Goal: Task Accomplishment & Management: Use online tool/utility

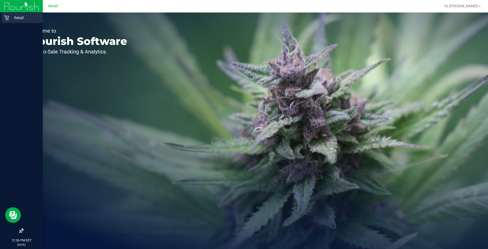
click at [4, 15] on div "Retail" at bounding box center [22, 18] width 41 height 10
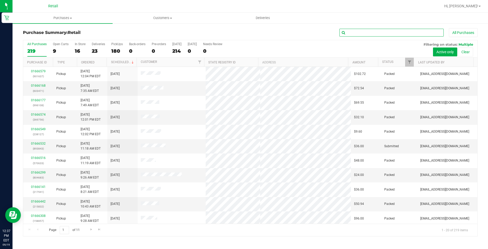
click at [358, 33] on input "text" at bounding box center [392, 33] width 104 height 8
type input "405888"
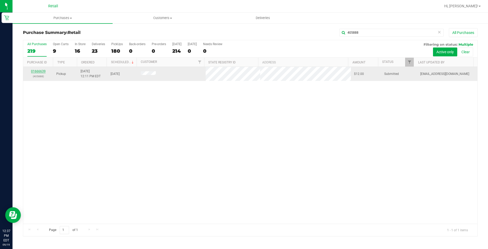
click at [42, 71] on link "01666639" at bounding box center [38, 71] width 15 height 4
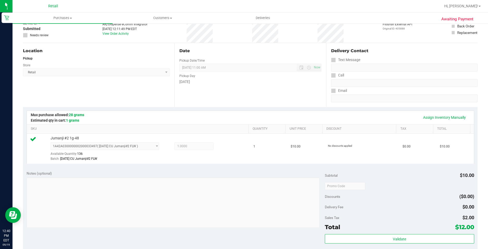
scroll to position [104, 0]
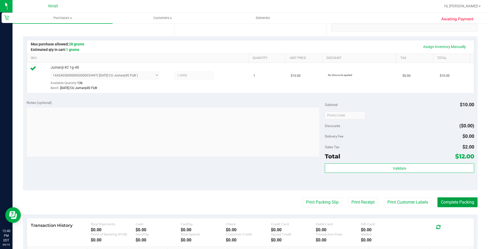
click at [458, 207] on button "Complete Packing" at bounding box center [458, 202] width 40 height 10
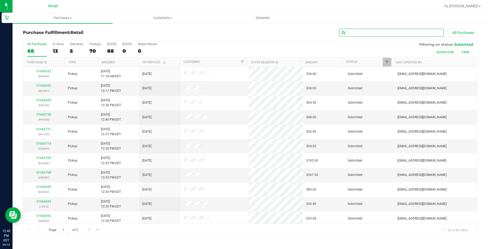
click at [397, 31] on input "text" at bounding box center [392, 33] width 104 height 8
type input "581282"
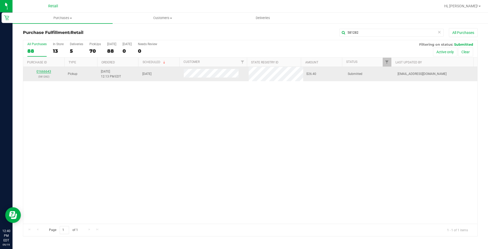
click at [49, 70] on link "01666643" at bounding box center [44, 72] width 15 height 4
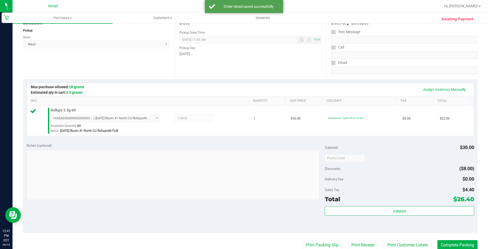
scroll to position [78, 0]
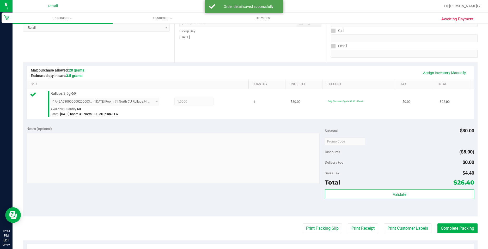
click at [447, 220] on purchase-details "Back Edit Purchase Cancel Purchase View Profile # 01666643 Med | Rec METRC ID: …" at bounding box center [250, 144] width 455 height 388
click at [446, 226] on button "Complete Packing" at bounding box center [458, 228] width 40 height 10
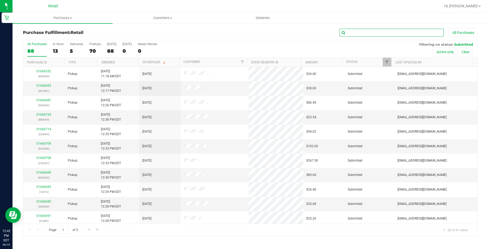
click at [392, 32] on input "text" at bounding box center [392, 33] width 104 height 8
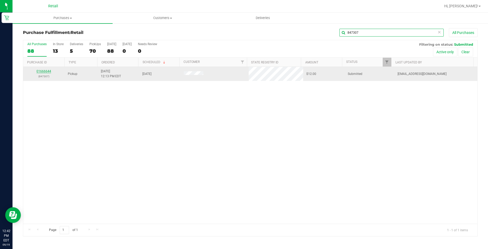
type input "847307"
click at [38, 73] on link "01666644" at bounding box center [44, 71] width 15 height 4
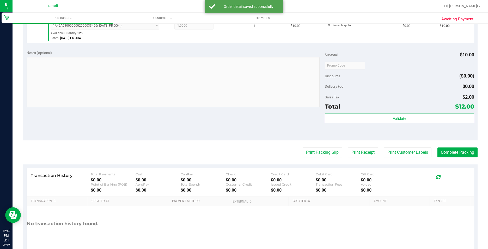
scroll to position [157, 0]
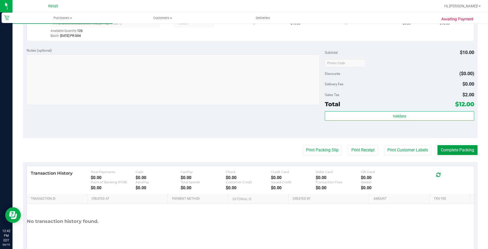
click at [466, 145] on button "Complete Packing" at bounding box center [458, 150] width 40 height 10
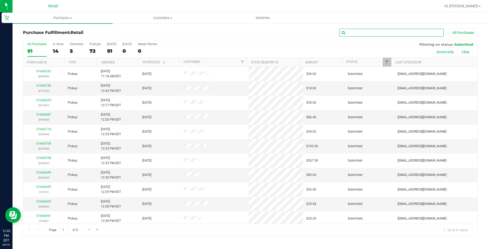
click at [363, 34] on input "text" at bounding box center [392, 33] width 104 height 8
type input "7555327"
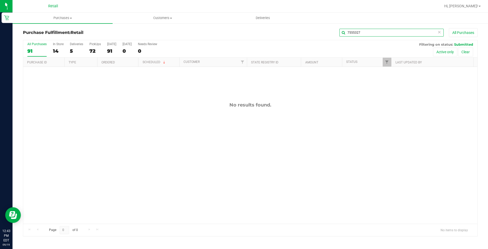
click at [363, 34] on input "7555327" at bounding box center [392, 33] width 104 height 8
click at [177, 17] on span "Customers" at bounding box center [163, 18] width 100 height 5
click at [159, 29] on li "All customers" at bounding box center [163, 31] width 100 height 6
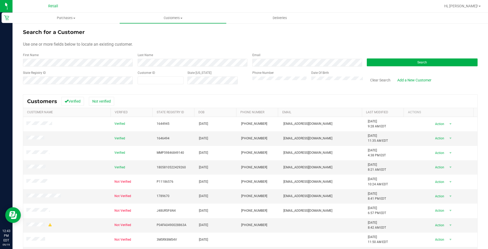
click at [257, 76] on div "Phone Number" at bounding box center [280, 79] width 55 height 19
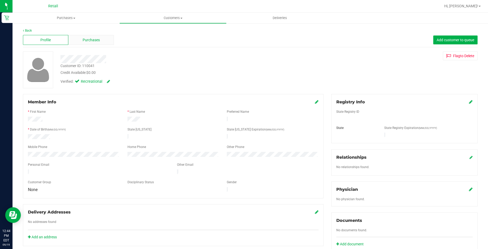
click at [87, 44] on div "Purchases" at bounding box center [90, 40] width 45 height 10
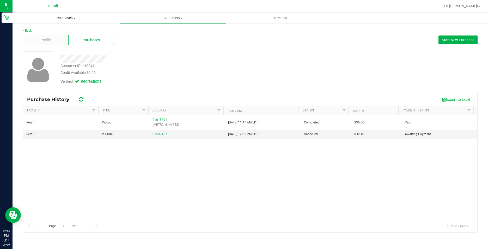
click at [73, 22] on uib-tab-heading "Purchases Summary of purchases Fulfillment All purchases" at bounding box center [66, 18] width 107 height 11
click at [63, 39] on li "Fulfillment" at bounding box center [66, 38] width 107 height 6
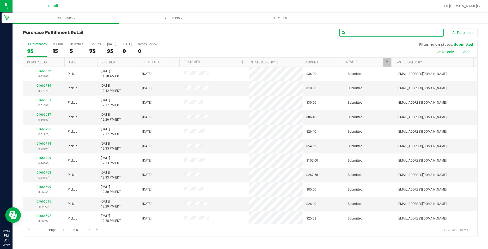
click at [356, 33] on input "text" at bounding box center [392, 33] width 104 height 8
click at [189, 17] on span "Customers" at bounding box center [173, 18] width 106 height 5
click at [159, 32] on li "All customers" at bounding box center [172, 31] width 107 height 6
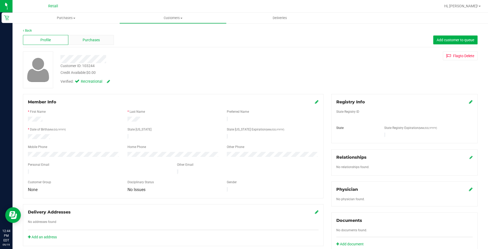
click at [85, 38] on span "Purchases" at bounding box center [91, 39] width 17 height 5
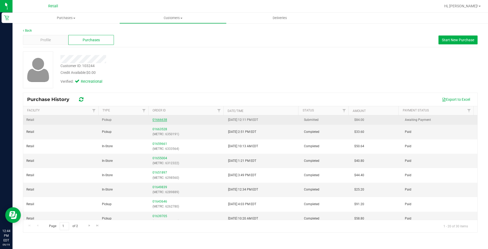
click at [154, 120] on link "01666638" at bounding box center [160, 120] width 15 height 4
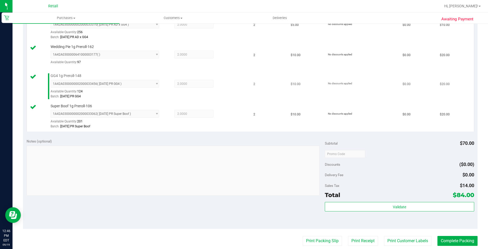
scroll to position [157, 0]
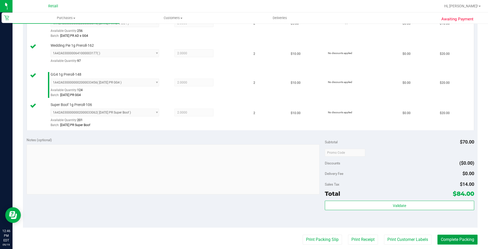
click at [453, 241] on button "Complete Packing" at bounding box center [458, 240] width 40 height 10
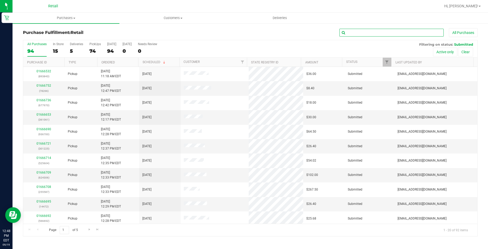
click at [395, 31] on input "text" at bounding box center [392, 33] width 104 height 8
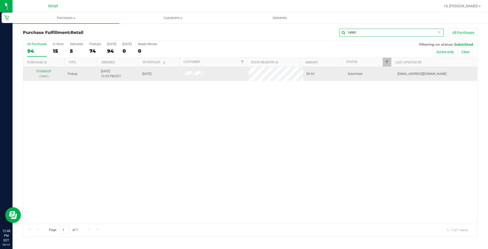
type input "14981"
click at [45, 73] on div "01666629 (14981)" at bounding box center [43, 74] width 35 height 10
drag, startPoint x: 45, startPoint y: 73, endPoint x: 41, endPoint y: 71, distance: 4.0
click at [41, 71] on link "01666629" at bounding box center [44, 71] width 15 height 4
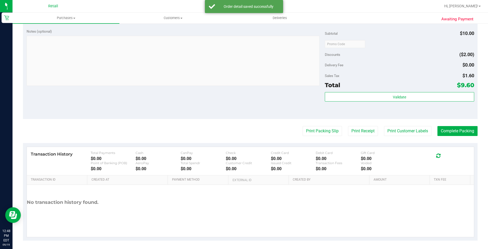
scroll to position [178, 0]
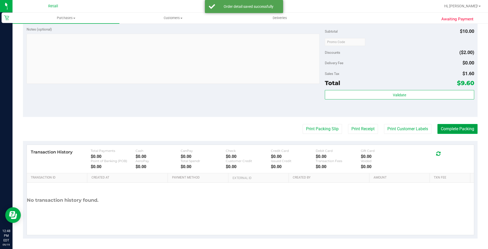
click at [446, 133] on button "Complete Packing" at bounding box center [458, 129] width 40 height 10
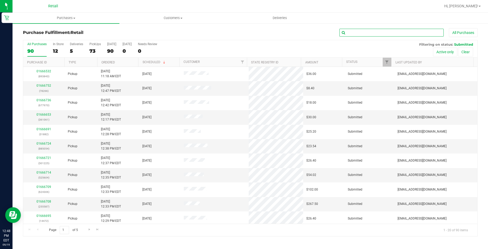
click at [387, 31] on input "text" at bounding box center [392, 33] width 104 height 8
type input "937402"
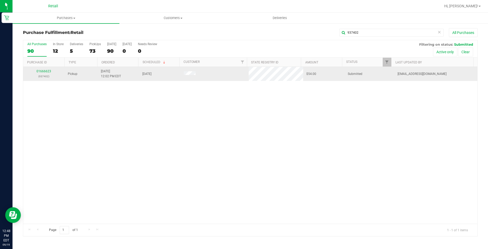
click at [35, 72] on div "01666623 (937402)" at bounding box center [43, 74] width 35 height 10
click at [38, 69] on link "01666623" at bounding box center [44, 71] width 15 height 4
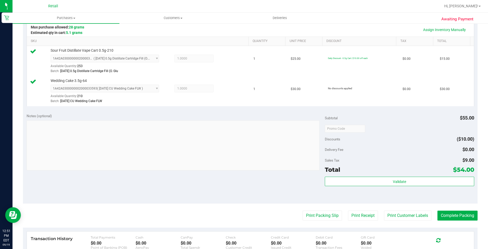
scroll to position [130, 0]
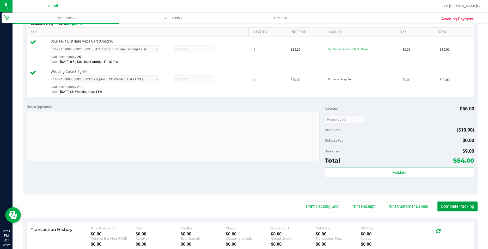
click at [452, 202] on button "Complete Packing" at bounding box center [458, 206] width 40 height 10
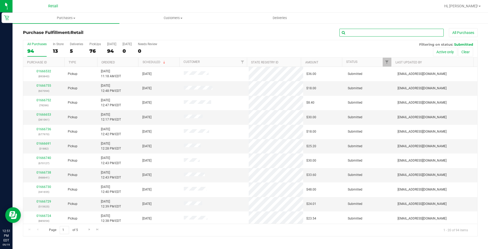
click at [353, 32] on input "text" at bounding box center [392, 33] width 104 height 8
type input "839108"
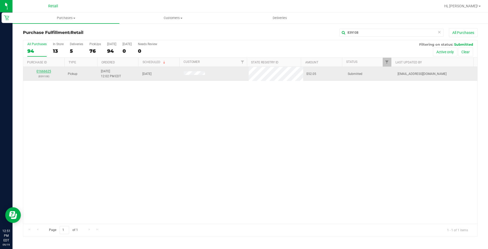
click at [45, 70] on link "01666625" at bounding box center [44, 71] width 15 height 4
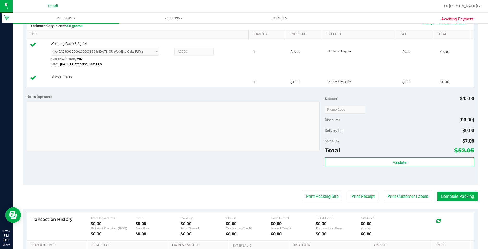
scroll to position [157, 0]
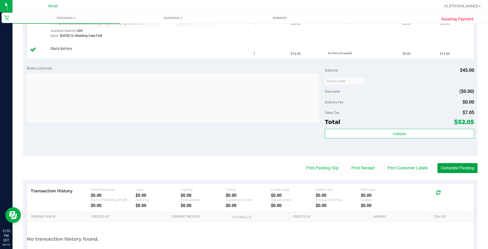
click at [463, 172] on button "Complete Packing" at bounding box center [458, 168] width 40 height 10
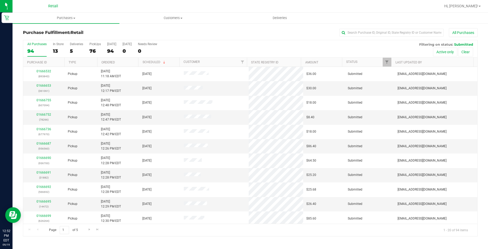
click at [364, 26] on div "Purchase Fulfillment: Retail All Purchases All Purchases 94 In Store 13 Deliver…" at bounding box center [251, 132] width 476 height 219
click at [361, 27] on div "Purchase Fulfillment: Retail All Purchases All Purchases 94 In Store 13 Deliver…" at bounding box center [251, 132] width 476 height 219
click at [355, 31] on input "text" at bounding box center [392, 33] width 104 height 8
type input "397795"
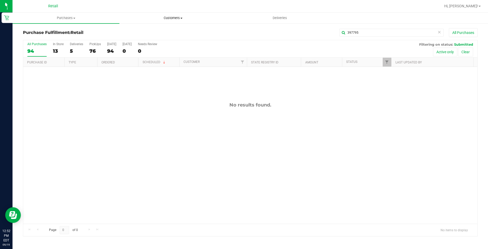
click at [175, 17] on span "Customers" at bounding box center [173, 18] width 106 height 5
click at [155, 33] on span "All customers" at bounding box center [138, 31] width 38 height 4
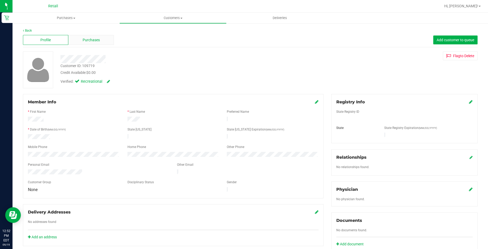
click at [92, 37] on span "Purchases" at bounding box center [91, 39] width 17 height 5
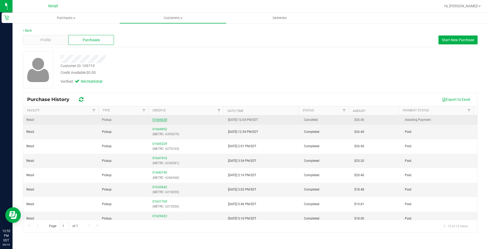
click at [158, 119] on link "01666628" at bounding box center [160, 120] width 15 height 4
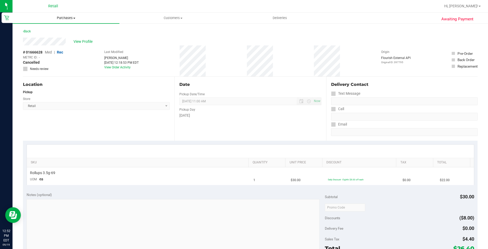
click at [58, 16] on span "Purchases" at bounding box center [66, 18] width 107 height 5
click at [42, 37] on span "Fulfillment" at bounding box center [29, 37] width 32 height 4
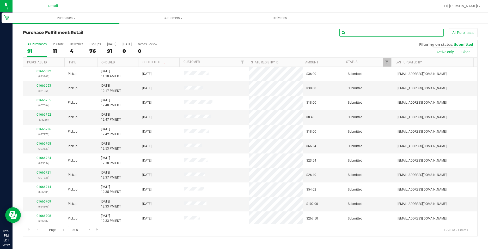
click at [428, 34] on input "text" at bounding box center [392, 33] width 104 height 8
type input "853465"
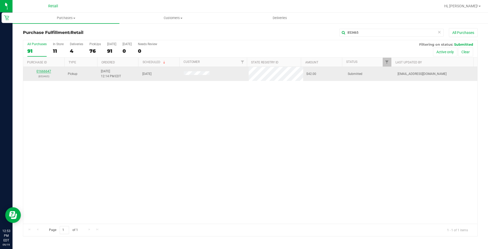
click at [45, 71] on link "01666647" at bounding box center [44, 71] width 15 height 4
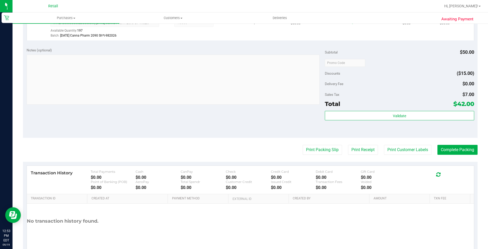
scroll to position [178, 0]
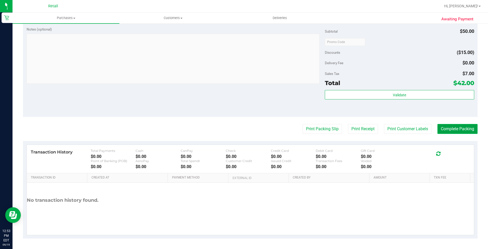
click at [465, 133] on button "Complete Packing" at bounding box center [458, 129] width 40 height 10
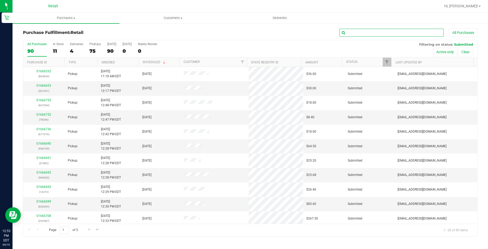
click at [379, 34] on input "text" at bounding box center [392, 33] width 104 height 8
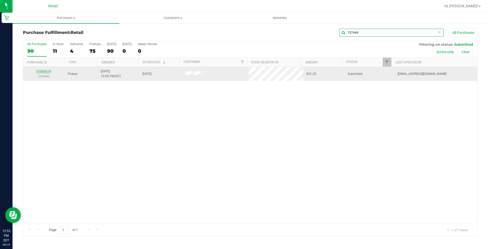
type input "157444"
click at [43, 73] on link "01666614" at bounding box center [44, 71] width 15 height 4
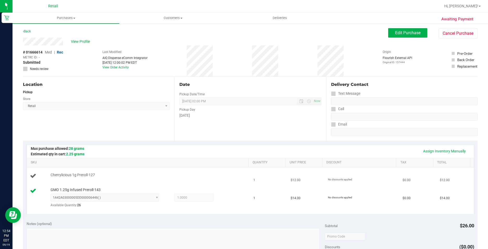
click at [208, 179] on div "Cherrylicious 1g Preroll-127" at bounding box center [139, 175] width 218 height 7
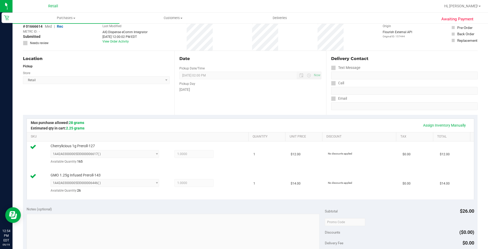
scroll to position [157, 0]
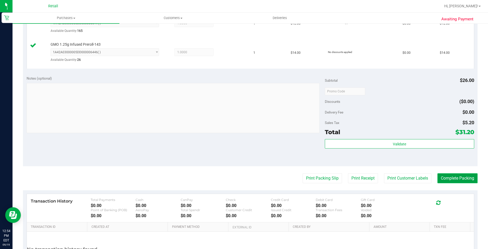
click at [453, 178] on button "Complete Packing" at bounding box center [458, 178] width 40 height 10
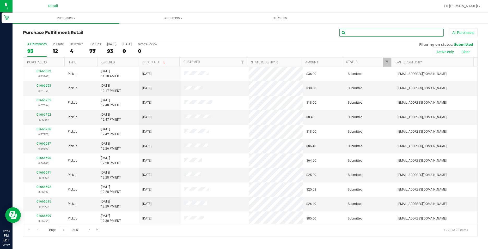
click at [359, 33] on input "text" at bounding box center [392, 33] width 104 height 8
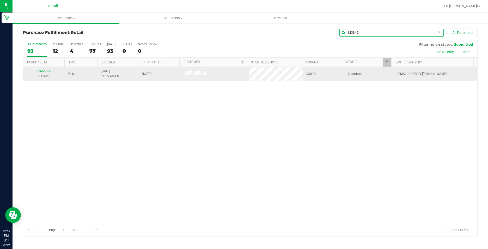
type input "123845"
click at [45, 71] on link "01666606" at bounding box center [44, 71] width 15 height 4
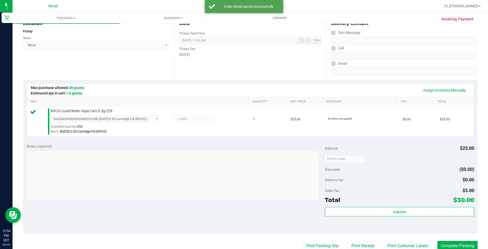
scroll to position [157, 0]
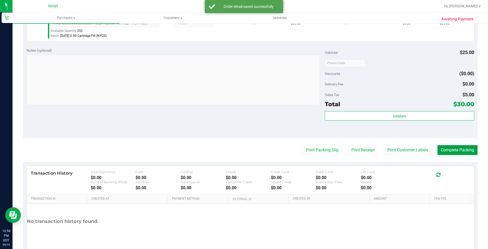
click at [442, 146] on button "Complete Packing" at bounding box center [458, 150] width 40 height 10
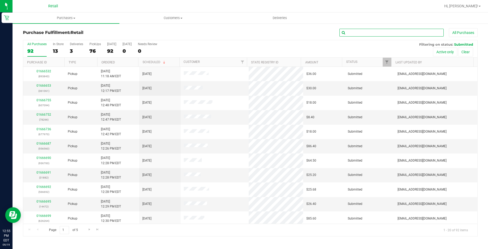
click at [346, 29] on input "text" at bounding box center [392, 33] width 104 height 8
type input "433130"
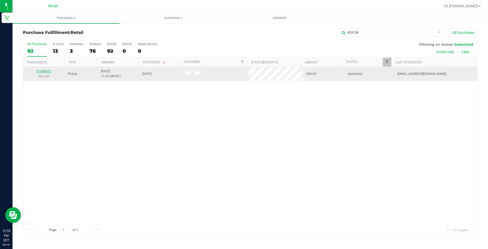
click at [44, 70] on link "01666612" at bounding box center [44, 71] width 15 height 4
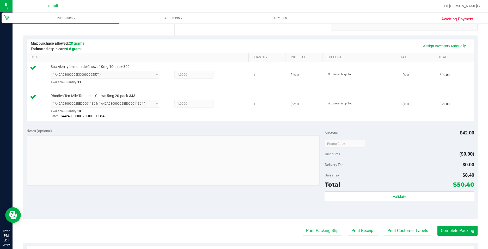
scroll to position [157, 0]
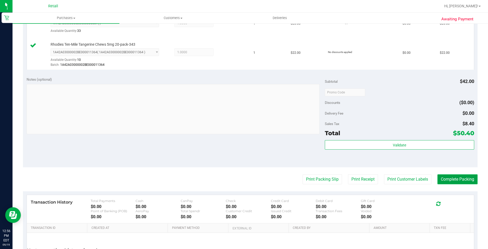
click at [447, 177] on button "Complete Packing" at bounding box center [458, 179] width 40 height 10
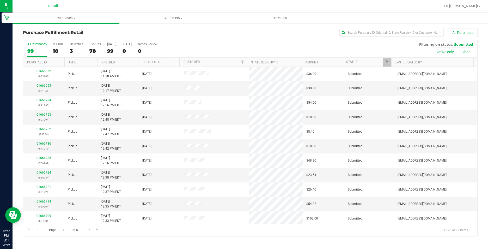
drag, startPoint x: 379, startPoint y: 28, endPoint x: 375, endPoint y: 28, distance: 3.4
click at [378, 27] on div "Purchase Fulfillment: Retail All Purchases All Purchases 99 In Store 18 Deliver…" at bounding box center [251, 132] width 476 height 219
click at [371, 31] on input "text" at bounding box center [392, 33] width 104 height 8
type input "546610"
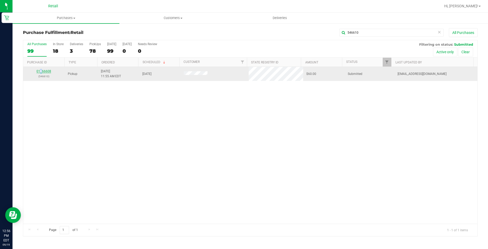
click at [43, 72] on div "01666608 (546610)" at bounding box center [43, 74] width 35 height 10
click at [43, 72] on link "01666608" at bounding box center [44, 71] width 15 height 4
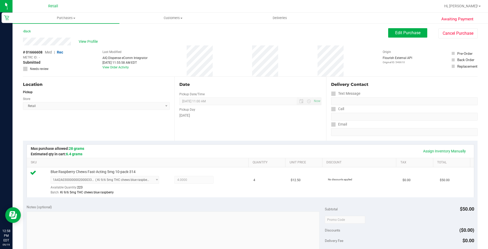
click at [240, 150] on div "Assign Inventory Manually" at bounding box center [251, 151] width 438 height 9
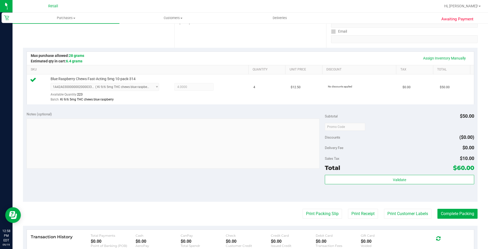
scroll to position [130, 0]
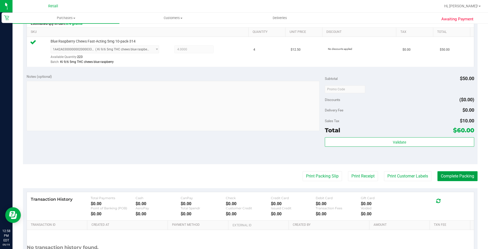
click at [461, 179] on button "Complete Packing" at bounding box center [458, 176] width 40 height 10
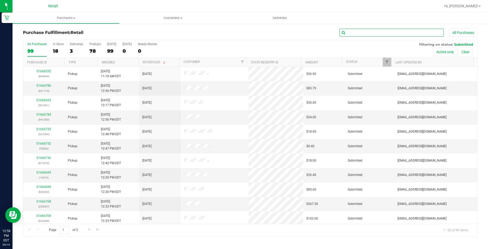
click at [367, 31] on input "text" at bounding box center [392, 33] width 104 height 8
type input "735241"
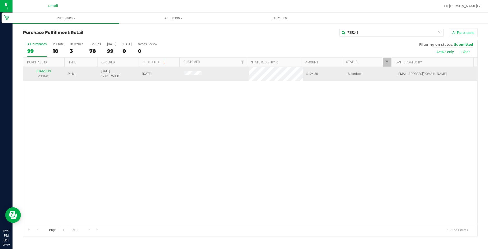
click at [49, 74] on p "(735241)" at bounding box center [43, 76] width 35 height 5
click at [48, 72] on link "01666619" at bounding box center [44, 71] width 15 height 4
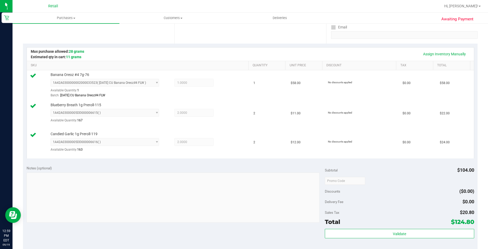
scroll to position [130, 0]
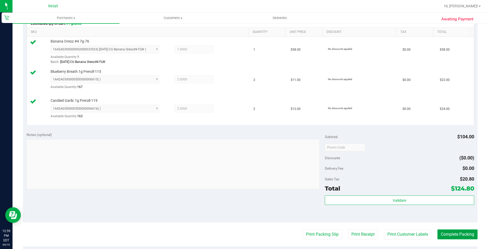
click at [462, 234] on button "Complete Packing" at bounding box center [458, 234] width 40 height 10
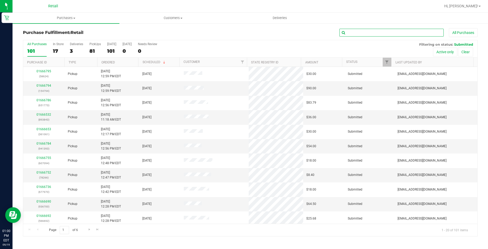
click at [410, 34] on input "text" at bounding box center [392, 33] width 104 height 8
type input "274849"
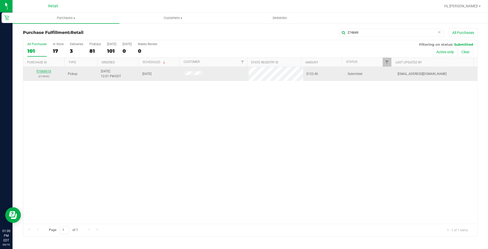
click at [45, 71] on link "01666616" at bounding box center [44, 71] width 15 height 4
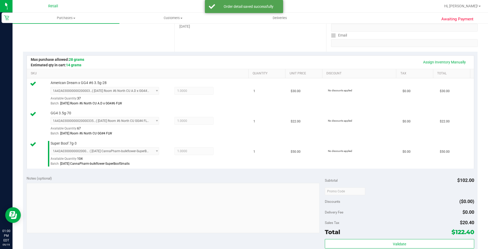
scroll to position [157, 0]
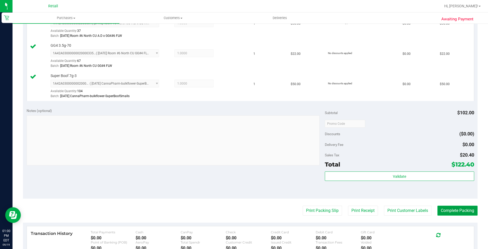
click at [460, 209] on button "Complete Packing" at bounding box center [458, 211] width 40 height 10
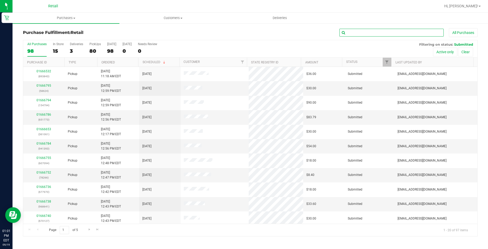
drag, startPoint x: 425, startPoint y: 31, endPoint x: 433, endPoint y: 38, distance: 10.2
click at [429, 33] on input "text" at bounding box center [392, 33] width 104 height 8
type input "395870"
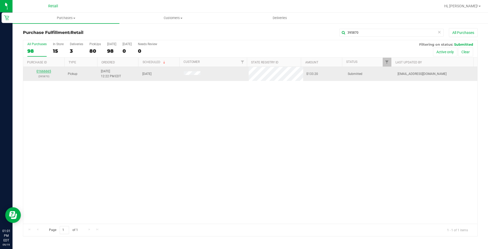
click at [46, 73] on link "01666665" at bounding box center [44, 71] width 15 height 4
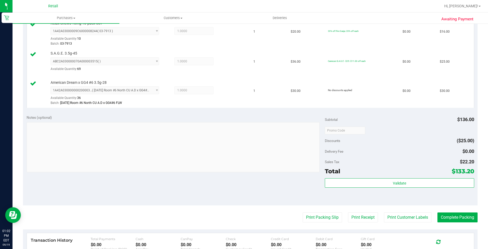
scroll to position [235, 0]
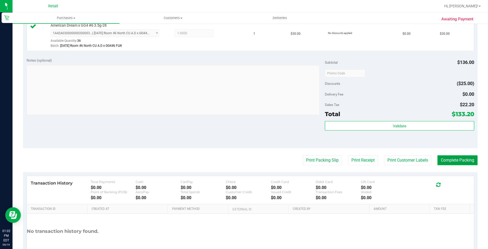
click at [459, 159] on button "Complete Packing" at bounding box center [458, 160] width 40 height 10
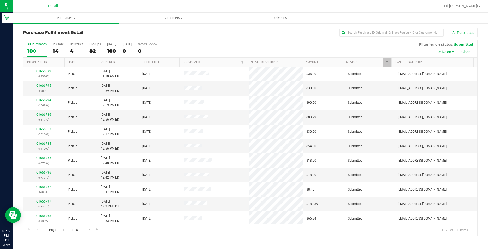
click at [362, 27] on div "Purchase Fulfillment: Retail All Purchases All Purchases 100 In Store 14 Delive…" at bounding box center [251, 132] width 476 height 219
click at [345, 40] on div "All Purchases 100 In Store 14 Deliveries 4 PickUps 82 [DATE] 100 [DATE] 0 Needs…" at bounding box center [250, 42] width 454 height 4
click at [348, 33] on input "text" at bounding box center [392, 33] width 104 height 8
type input "525604"
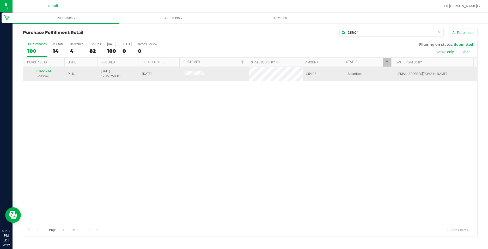
click at [46, 71] on link "01666714" at bounding box center [44, 71] width 15 height 4
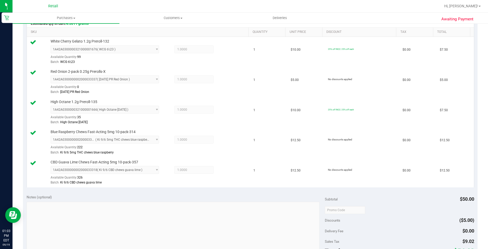
scroll to position [298, 0]
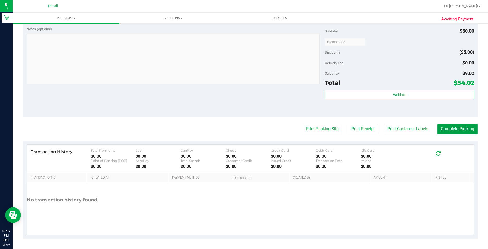
click at [455, 125] on button "Complete Packing" at bounding box center [458, 129] width 40 height 10
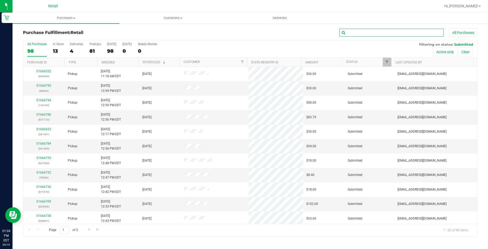
click at [358, 35] on input "text" at bounding box center [392, 33] width 104 height 8
type input "690467"
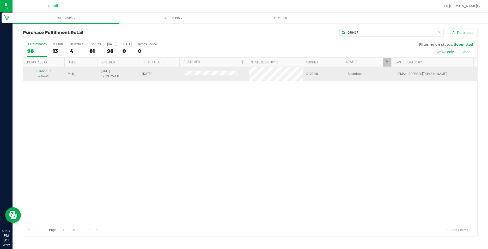
click at [49, 72] on link "01666657" at bounding box center [44, 71] width 15 height 4
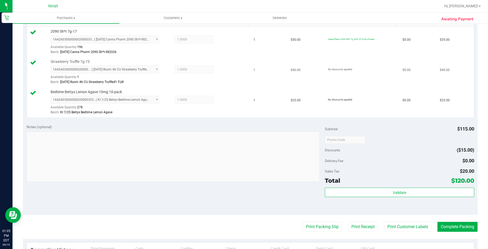
scroll to position [209, 0]
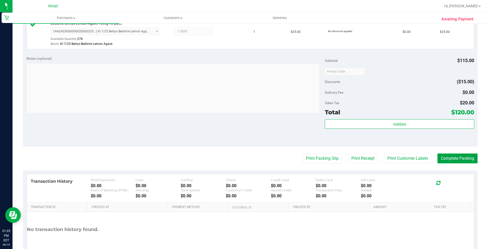
click at [452, 154] on button "Complete Packing" at bounding box center [458, 158] width 40 height 10
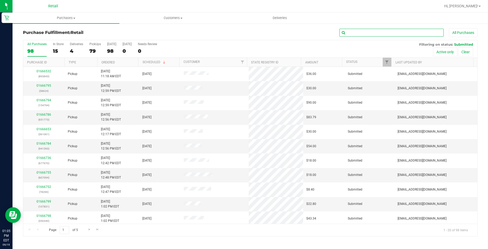
click at [382, 31] on input "text" at bounding box center [392, 33] width 104 height 8
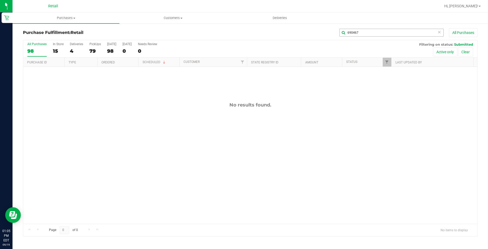
click at [353, 37] on div "Purchase Fulfillment: Retail 690467 All Purchases" at bounding box center [250, 33] width 455 height 11
click at [353, 36] on input "690467" at bounding box center [392, 33] width 104 height 8
type input "4"
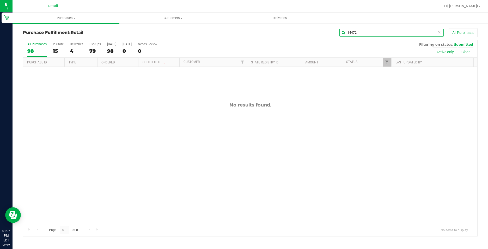
type input "14472"
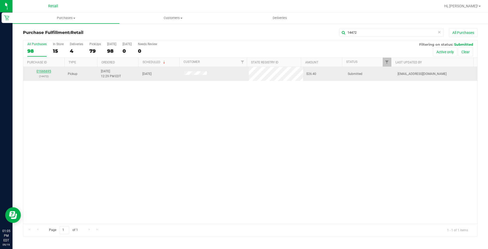
click at [47, 69] on link "01666695" at bounding box center [44, 71] width 15 height 4
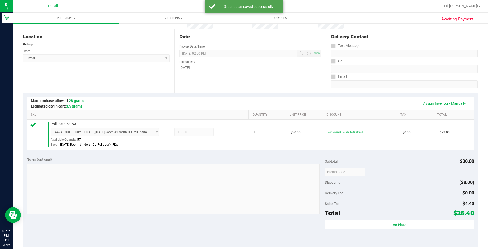
scroll to position [130, 0]
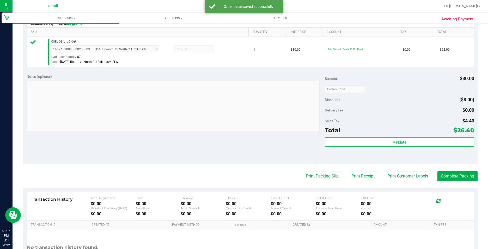
click at [472, 185] on purchase-details "Back Edit Purchase Cancel Purchase View Profile # 01666695 Med | Rec METRC ID: …" at bounding box center [250, 92] width 455 height 388
click at [464, 174] on button "Complete Packing" at bounding box center [458, 176] width 40 height 10
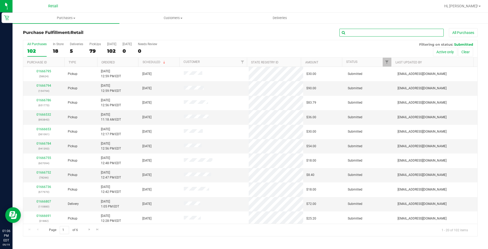
click at [381, 34] on input "text" at bounding box center [392, 33] width 104 height 8
type input "144199"
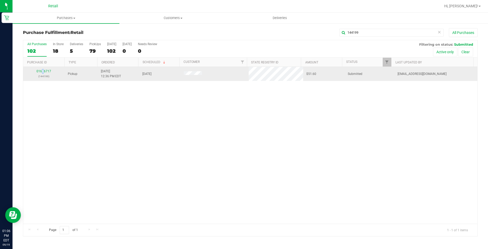
click at [43, 74] on div "01666717 (144199)" at bounding box center [43, 74] width 35 height 10
click at [41, 72] on link "01666717" at bounding box center [44, 71] width 15 height 4
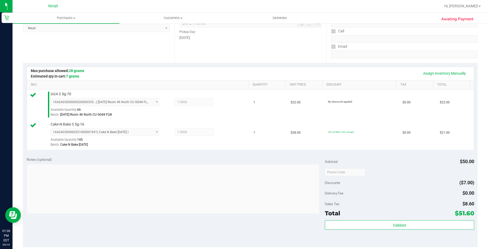
scroll to position [130, 0]
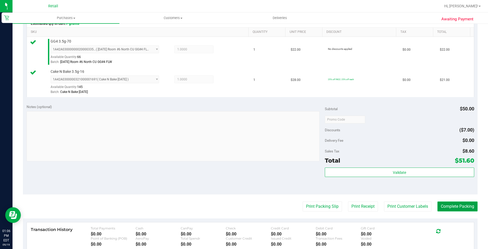
click at [468, 203] on button "Complete Packing" at bounding box center [458, 206] width 40 height 10
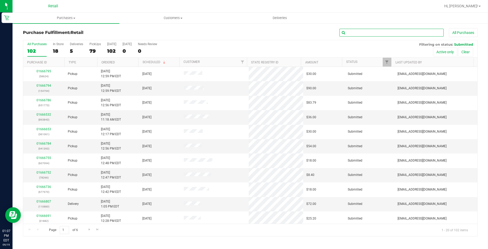
click at [365, 34] on input "text" at bounding box center [392, 33] width 104 height 8
type input "353738"
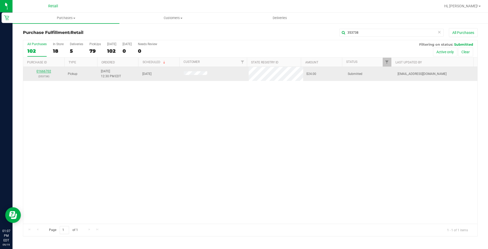
click at [47, 70] on link "01666702" at bounding box center [44, 71] width 15 height 4
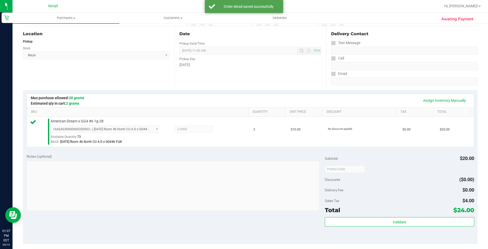
scroll to position [78, 0]
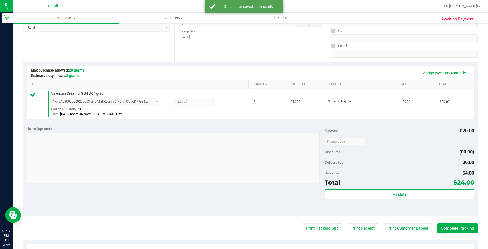
click at [449, 220] on purchase-details "Back Edit Purchase Cancel Purchase View Profile # 01666702 Med | Rec METRC ID: …" at bounding box center [250, 144] width 455 height 388
click at [449, 221] on purchase-details "Back Edit Purchase Cancel Purchase View Profile # 01666702 Med | Rec METRC ID: …" at bounding box center [250, 144] width 455 height 388
click at [449, 223] on purchase-details "Back Edit Purchase Cancel Purchase View Profile # 01666702 Med | Rec METRC ID: …" at bounding box center [250, 144] width 455 height 388
click at [451, 225] on button "Complete Packing" at bounding box center [458, 228] width 40 height 10
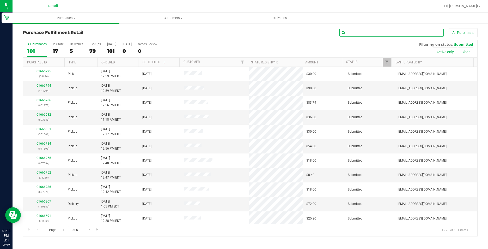
click at [374, 33] on input "text" at bounding box center [392, 33] width 104 height 8
type input "552828"
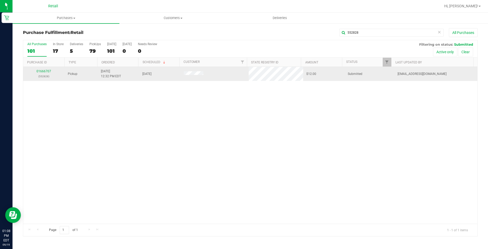
click at [45, 68] on td "01666707 (552828)" at bounding box center [43, 74] width 41 height 14
click at [41, 71] on link "01666707" at bounding box center [44, 71] width 15 height 4
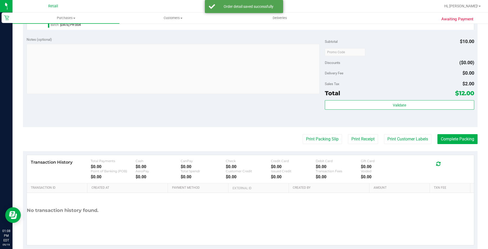
scroll to position [178, 0]
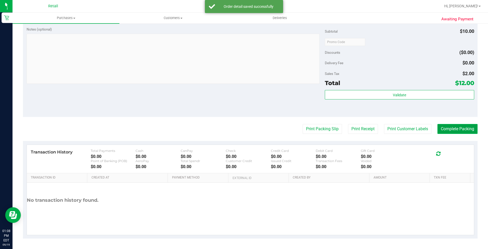
click at [459, 128] on button "Complete Packing" at bounding box center [458, 129] width 40 height 10
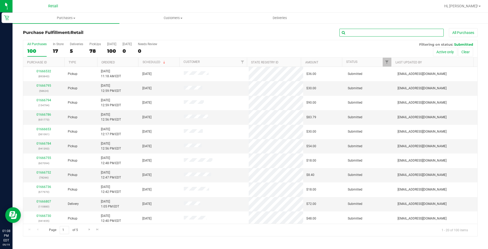
click at [357, 31] on input "text" at bounding box center [392, 33] width 104 height 8
type input "120013"
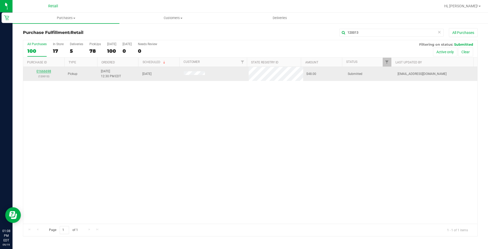
click at [46, 70] on link "01666698" at bounding box center [44, 71] width 15 height 4
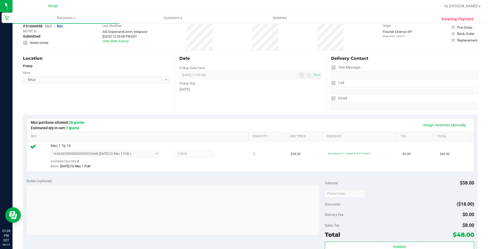
scroll to position [130, 0]
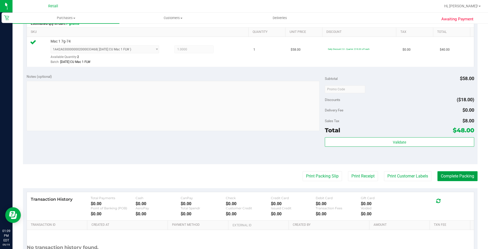
click at [463, 172] on button "Complete Packing" at bounding box center [458, 176] width 40 height 10
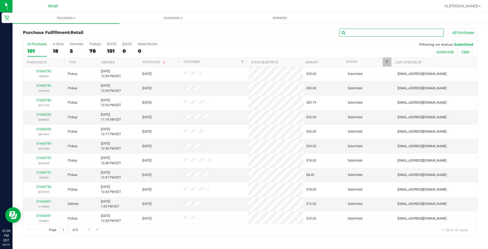
click at [421, 29] on input "text" at bounding box center [392, 33] width 104 height 8
type input "106130"
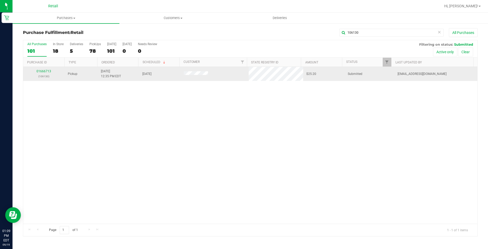
click at [50, 73] on div "01666713 (106130)" at bounding box center [43, 74] width 35 height 10
click at [44, 70] on link "01666713" at bounding box center [44, 71] width 15 height 4
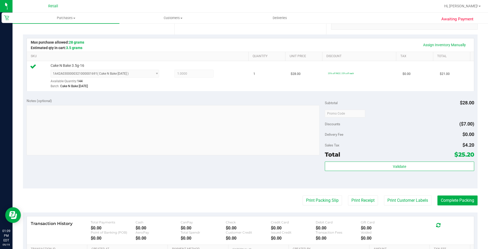
scroll to position [130, 0]
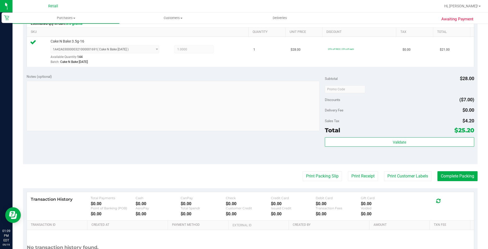
click at [448, 169] on purchase-details "Back Edit Purchase Cancel Purchase View Profile # 01666713 Med | Rec METRC ID: …" at bounding box center [250, 92] width 455 height 388
click at [445, 171] on button "Complete Packing" at bounding box center [458, 176] width 40 height 10
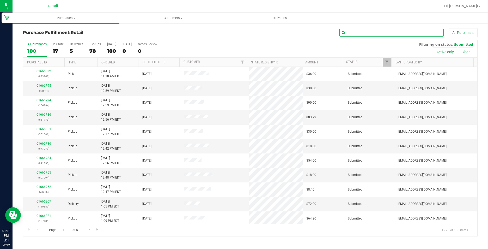
click at [397, 29] on input "text" at bounding box center [392, 33] width 104 height 8
type input "31882"
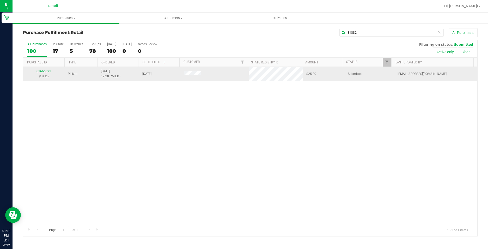
click at [39, 69] on div "01666691 (31882)" at bounding box center [43, 74] width 35 height 10
click at [39, 71] on link "01666691" at bounding box center [44, 71] width 15 height 4
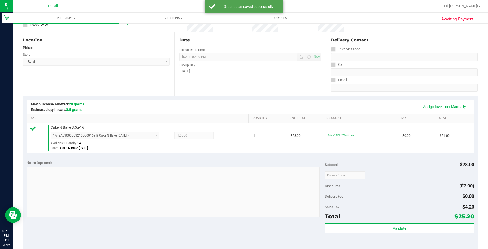
scroll to position [130, 0]
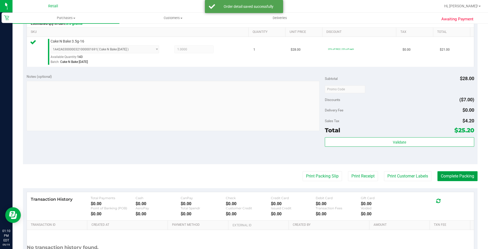
click at [452, 174] on button "Complete Packing" at bounding box center [458, 176] width 40 height 10
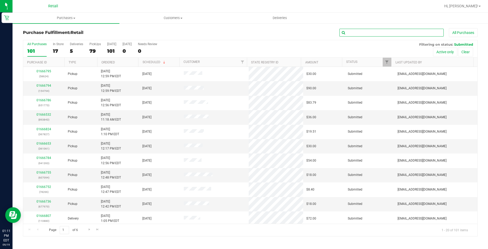
click at [411, 33] on input "text" at bounding box center [392, 33] width 104 height 8
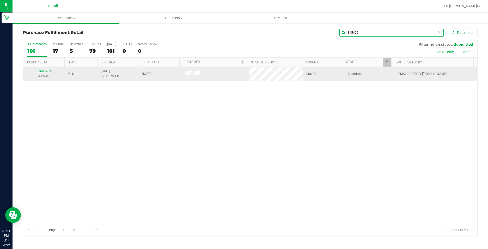
type input "815402"
click at [41, 72] on link "01666703" at bounding box center [44, 71] width 15 height 4
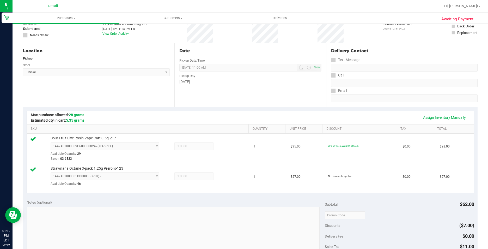
scroll to position [157, 0]
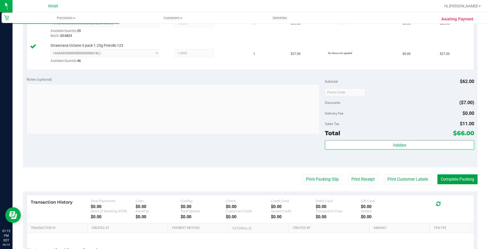
click at [472, 180] on button "Complete Packing" at bounding box center [458, 179] width 40 height 10
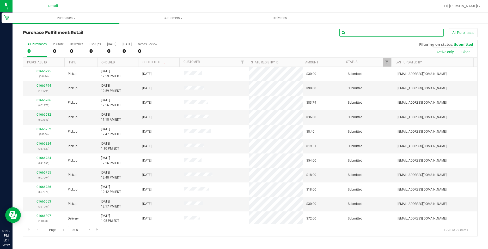
click at [394, 32] on input "text" at bounding box center [392, 33] width 104 height 8
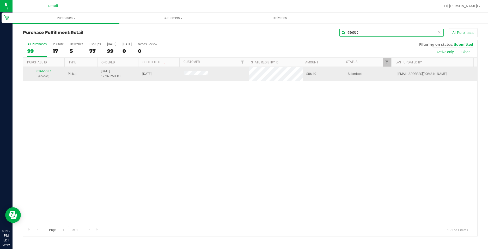
type input "956560"
click at [48, 70] on link "01666687" at bounding box center [44, 71] width 15 height 4
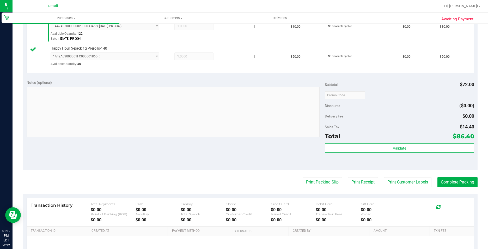
scroll to position [236, 0]
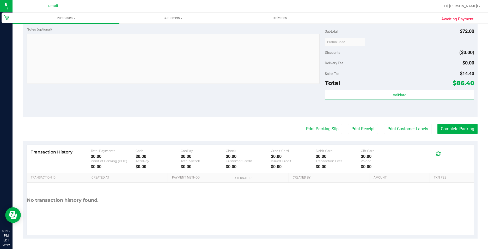
click at [454, 123] on purchase-details "Back Edit Purchase Cancel Purchase View Profile # 01666687 Med | Rec METRC ID: …" at bounding box center [250, 15] width 455 height 446
click at [452, 129] on button "Complete Packing" at bounding box center [458, 129] width 40 height 10
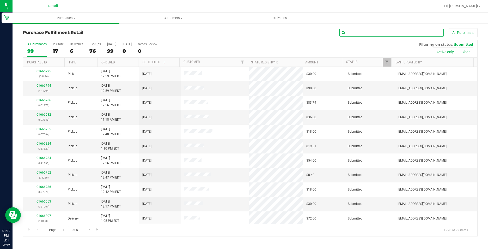
click at [388, 32] on input "text" at bounding box center [392, 33] width 104 height 8
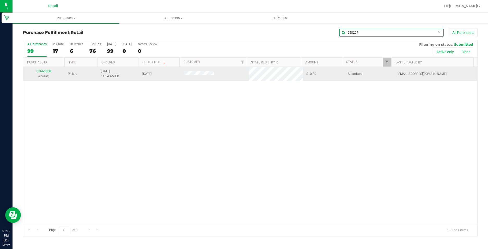
type input "658297"
click at [41, 70] on link "01666600" at bounding box center [44, 71] width 15 height 4
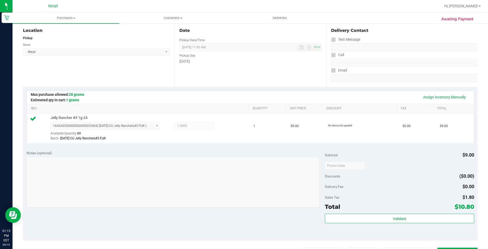
scroll to position [178, 0]
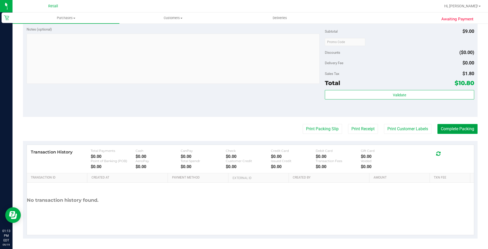
click at [469, 127] on button "Complete Packing" at bounding box center [458, 129] width 40 height 10
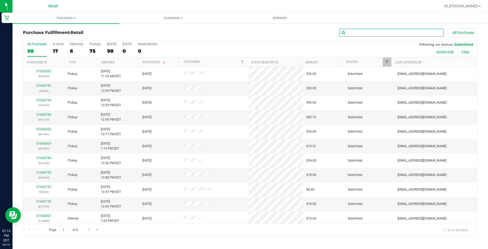
click at [408, 35] on input "text" at bounding box center [392, 33] width 104 height 8
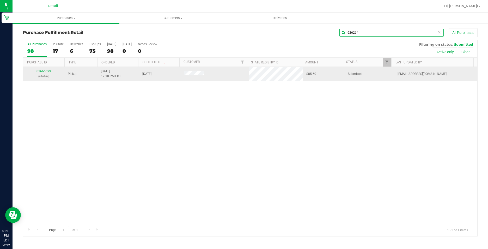
type input "626264"
click at [46, 73] on link "01666699" at bounding box center [44, 71] width 15 height 4
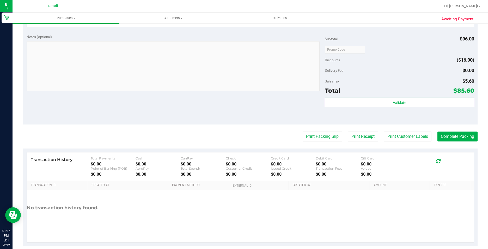
scroll to position [237, 0]
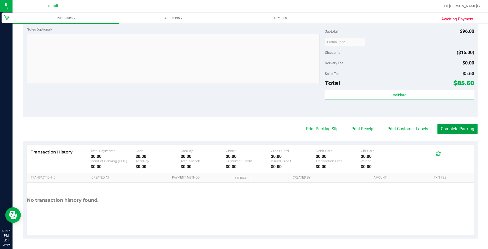
click at [464, 126] on button "Complete Packing" at bounding box center [458, 129] width 40 height 10
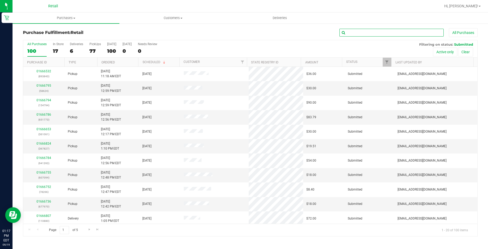
drag, startPoint x: 359, startPoint y: 34, endPoint x: 363, endPoint y: 33, distance: 4.2
click at [362, 33] on input "text" at bounding box center [392, 33] width 104 height 8
type input "156868"
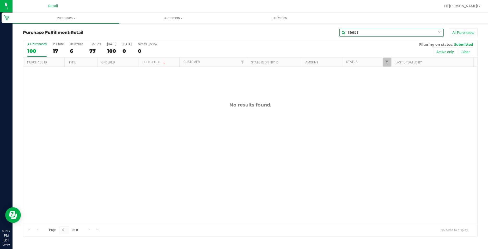
click at [375, 36] on input "156868" at bounding box center [392, 33] width 104 height 8
click at [171, 19] on span "Customers" at bounding box center [173, 18] width 106 height 5
click at [160, 32] on li "All customers" at bounding box center [172, 31] width 107 height 6
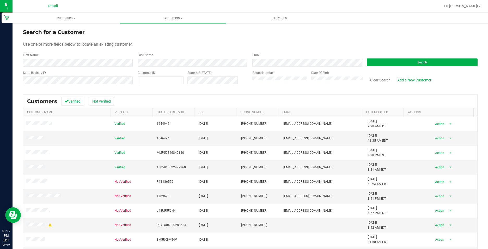
click at [293, 75] on div "Phone Number" at bounding box center [280, 79] width 55 height 19
click at [262, 75] on div "Phone Number" at bounding box center [280, 79] width 55 height 19
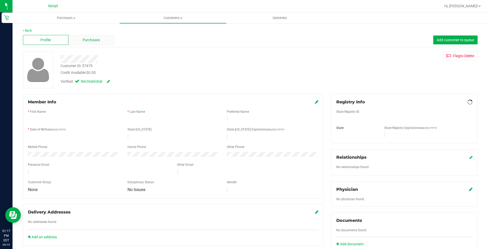
click at [102, 42] on div "Purchases" at bounding box center [90, 40] width 45 height 10
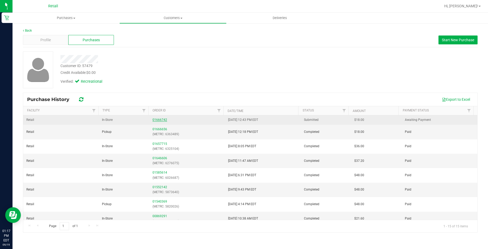
click at [157, 119] on link "01666742" at bounding box center [160, 120] width 15 height 4
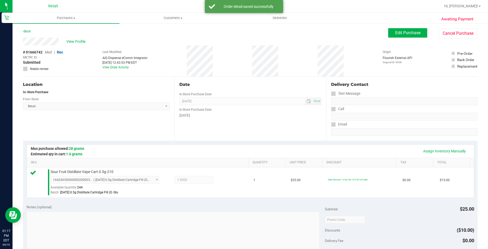
scroll to position [178, 0]
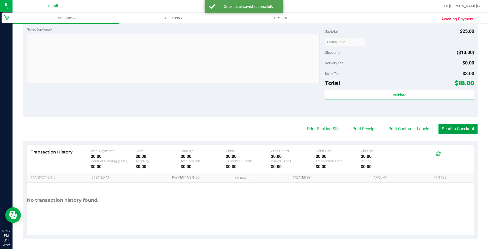
click at [459, 128] on button "Send to Checkout" at bounding box center [458, 129] width 39 height 10
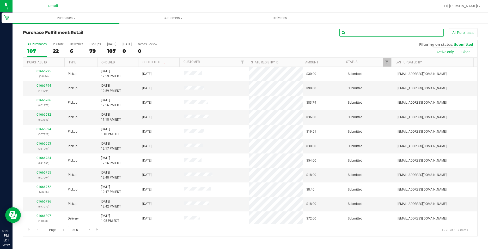
click at [392, 30] on input "text" at bounding box center [392, 33] width 104 height 8
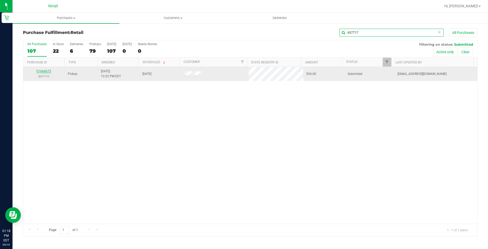
type input "657717"
click at [44, 70] on link "01666675" at bounding box center [44, 71] width 15 height 4
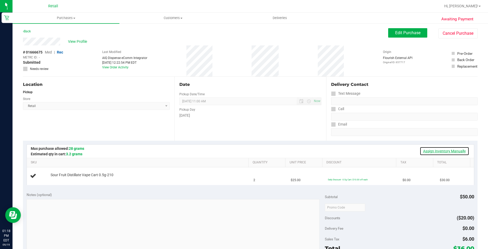
drag, startPoint x: 432, startPoint y: 149, endPoint x: 427, endPoint y: 150, distance: 4.6
click at [432, 149] on link "Assign Inventory Manually" at bounding box center [445, 151] width 50 height 9
click at [56, 181] on div "Add Package" at bounding box center [149, 178] width 196 height 5
click at [55, 179] on link "Add Package" at bounding box center [60, 179] width 19 height 4
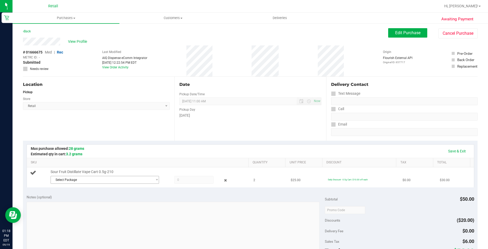
drag, startPoint x: 58, startPoint y: 184, endPoint x: 61, endPoint y: 182, distance: 3.0
click at [58, 184] on div "Select Package 1A42A0300000002000033273" at bounding box center [149, 180] width 196 height 9
click at [61, 182] on span "Select Package" at bounding box center [101, 179] width 101 height 7
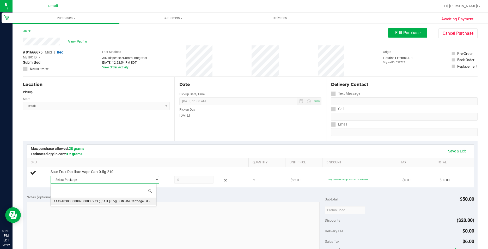
click at [78, 201] on span "1A42A0300000002000033273" at bounding box center [76, 201] width 44 height 4
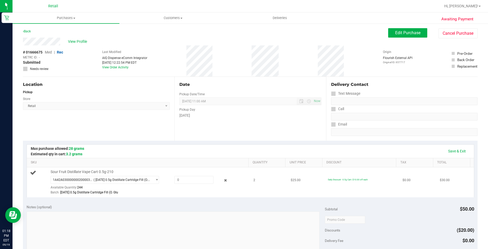
click at [198, 184] on div "1A42A0300000002000033273 ( [DATE] 0.5g Distillate Cartridge Fill (O. Glu ) 1A42…" at bounding box center [149, 185] width 196 height 19
click at [198, 182] on span at bounding box center [194, 180] width 39 height 8
type input "2"
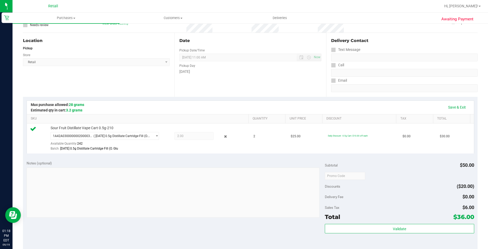
scroll to position [130, 0]
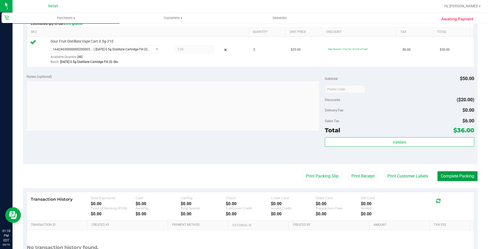
click at [460, 174] on button "Complete Packing" at bounding box center [458, 176] width 40 height 10
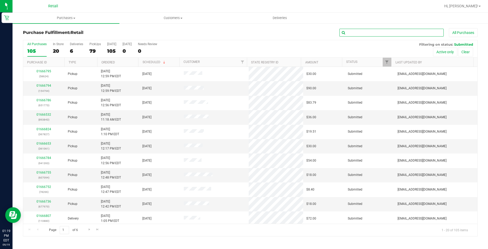
click at [361, 31] on input "text" at bounding box center [392, 33] width 104 height 8
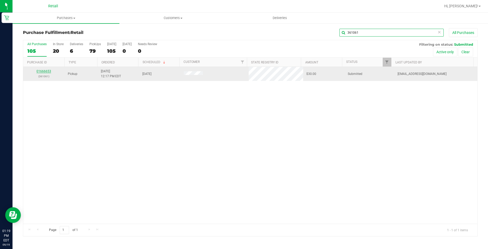
type input "361061"
click at [47, 70] on link "01666653" at bounding box center [44, 71] width 15 height 4
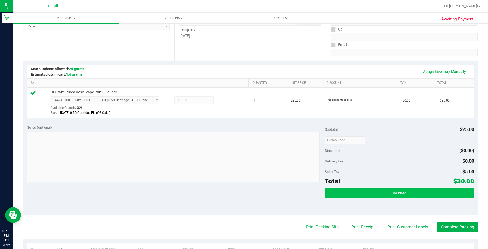
scroll to position [157, 0]
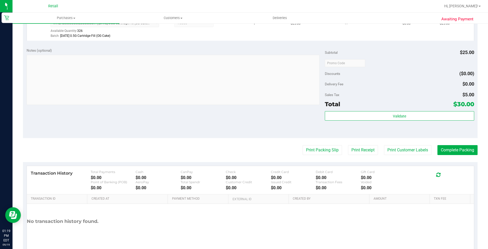
click at [442, 144] on purchase-details "Back Edit Purchase Cancel Purchase View Profile # 01666653 Med | Rec METRC ID: …" at bounding box center [250, 66] width 455 height 388
click at [450, 147] on button "Complete Packing" at bounding box center [458, 150] width 40 height 10
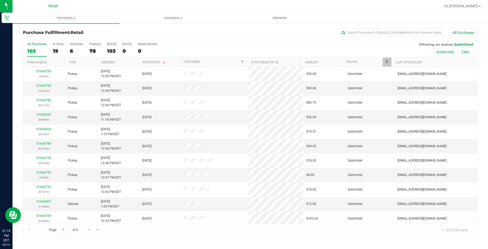
click at [400, 38] on div "Purchase Fulfillment: Retail All Purchases" at bounding box center [250, 33] width 455 height 11
click at [397, 33] on input "text" at bounding box center [392, 33] width 104 height 8
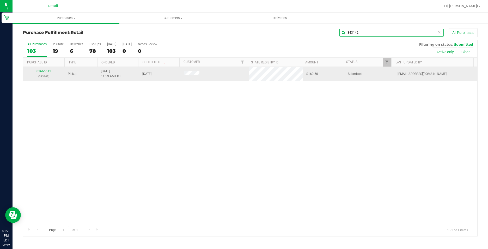
type input "343142"
click at [41, 72] on link "01666611" at bounding box center [44, 71] width 15 height 4
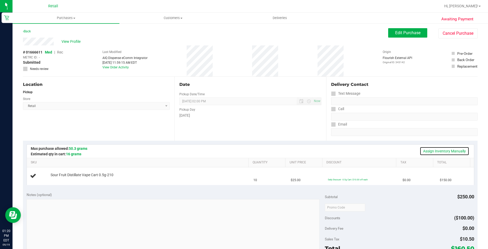
click at [430, 149] on link "Assign Inventory Manually" at bounding box center [445, 151] width 50 height 9
click at [57, 181] on div "Add Package" at bounding box center [149, 178] width 196 height 5
click at [58, 179] on link "Add Package" at bounding box center [60, 179] width 19 height 4
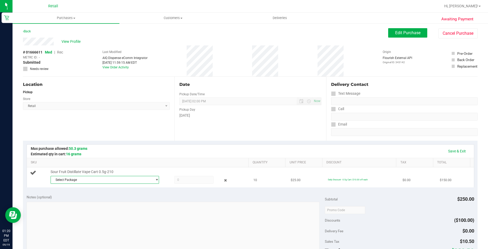
click at [85, 182] on span "Select Package" at bounding box center [101, 179] width 101 height 7
click at [0, 0] on div "Select Package 1A42A0300000002000033273 ( [DATE] 0.5g Distillate Cartridge Fill…" at bounding box center [0, 0] width 0 height 0
click at [135, 203] on li "1A42A0300000002000033273 ( [DATE] 0.5g Distillate Cartridge Fill (O. Glu )" at bounding box center [104, 200] width 106 height 7
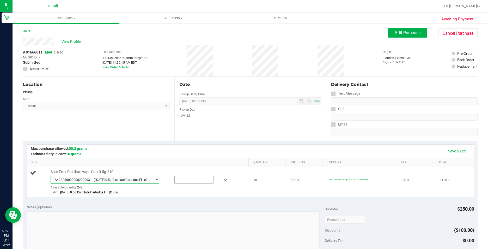
click at [196, 182] on input "text" at bounding box center [194, 179] width 39 height 7
click at [191, 179] on input "text" at bounding box center [194, 179] width 39 height 7
type input "10"
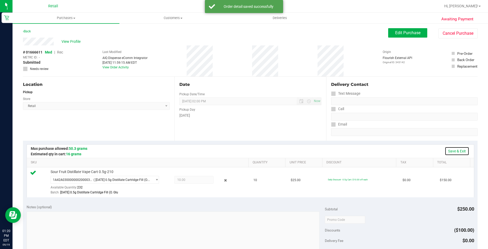
click at [458, 150] on link "Save & Exit" at bounding box center [457, 151] width 25 height 9
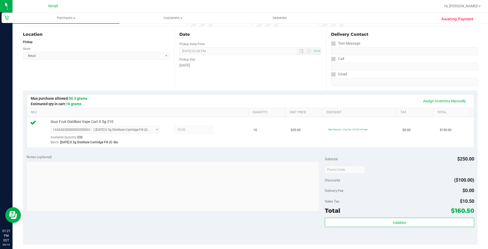
scroll to position [130, 0]
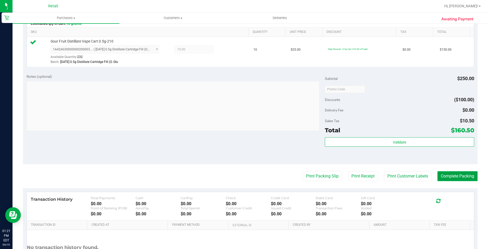
click at [461, 174] on button "Complete Packing" at bounding box center [458, 176] width 40 height 10
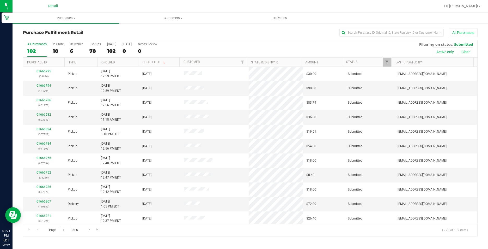
click at [412, 39] on div "Purchase Fulfillment: Retail All Purchases" at bounding box center [250, 33] width 455 height 11
drag, startPoint x: 409, startPoint y: 37, endPoint x: 395, endPoint y: 28, distance: 16.2
click at [408, 37] on div "All Purchases" at bounding box center [326, 32] width 303 height 9
click at [395, 28] on div "All Purchases" at bounding box center [326, 32] width 303 height 9
click at [376, 33] on input "text" at bounding box center [392, 33] width 104 height 8
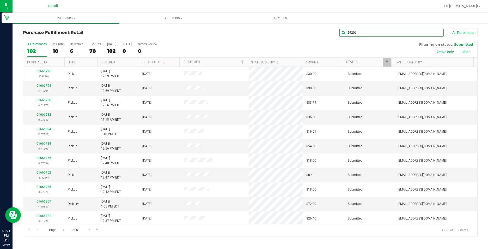
type input "29206"
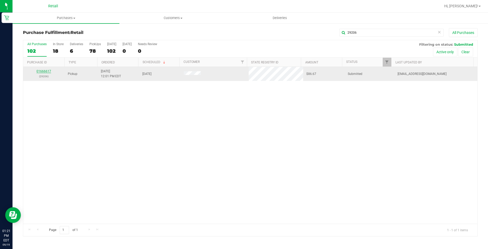
click at [41, 71] on link "01666617" at bounding box center [44, 71] width 15 height 4
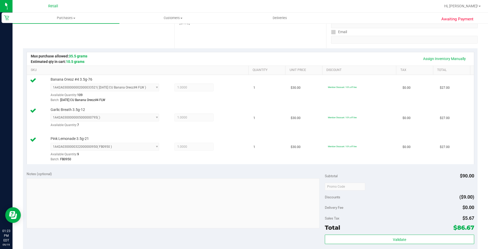
scroll to position [130, 0]
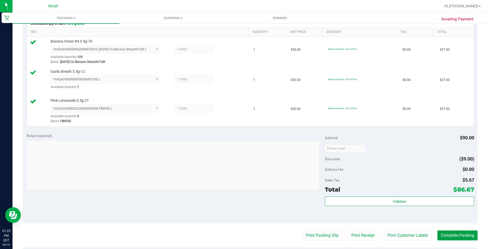
click at [448, 232] on button "Complete Packing" at bounding box center [458, 235] width 40 height 10
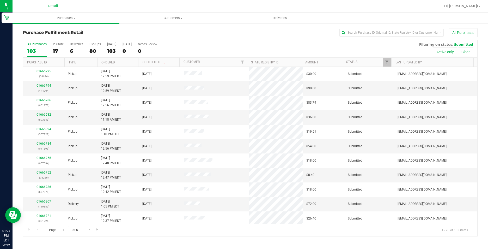
click at [348, 37] on div "All Purchases" at bounding box center [326, 32] width 303 height 9
click at [350, 33] on input "text" at bounding box center [392, 33] width 104 height 8
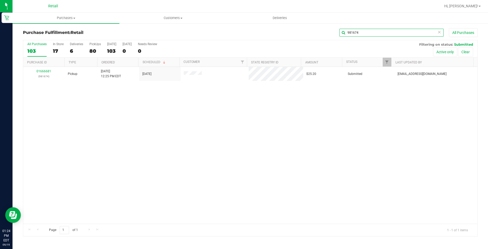
type input "981674"
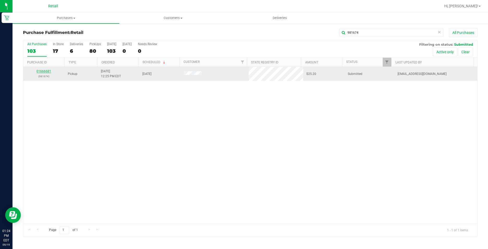
click at [44, 73] on div "01666681 (981674)" at bounding box center [43, 74] width 35 height 10
click at [43, 72] on link "01666681" at bounding box center [44, 71] width 15 height 4
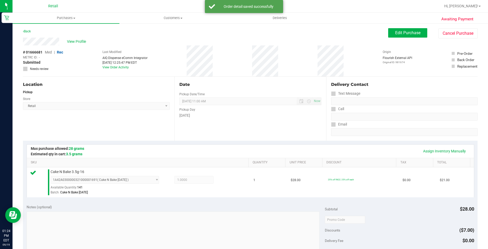
scroll to position [178, 0]
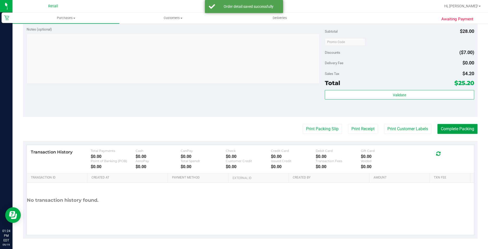
click at [469, 131] on button "Complete Packing" at bounding box center [458, 129] width 40 height 10
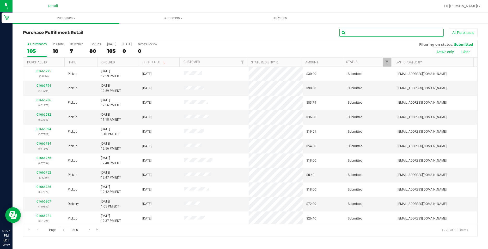
click at [381, 35] on input "text" at bounding box center [392, 33] width 104 height 8
type input "764292"
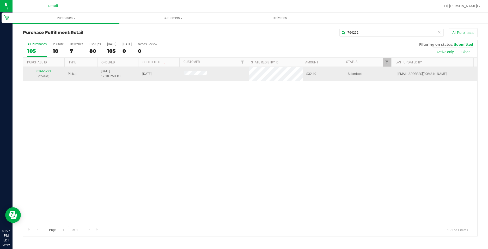
click at [48, 71] on link "01666723" at bounding box center [44, 71] width 15 height 4
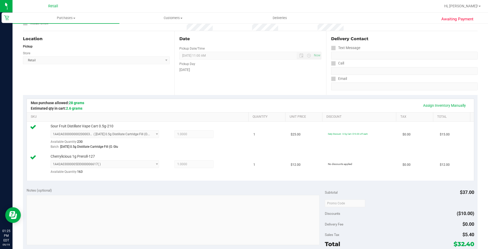
scroll to position [104, 0]
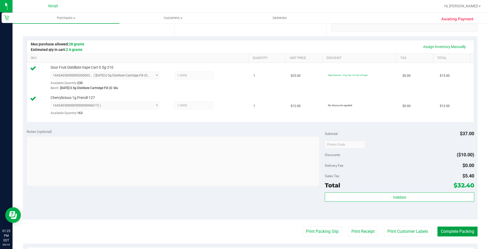
click at [453, 228] on button "Complete Packing" at bounding box center [458, 231] width 40 height 10
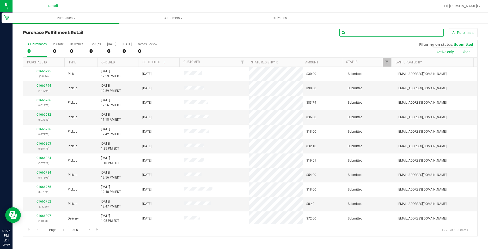
click at [367, 31] on input "text" at bounding box center [392, 33] width 104 height 8
type input "403660"
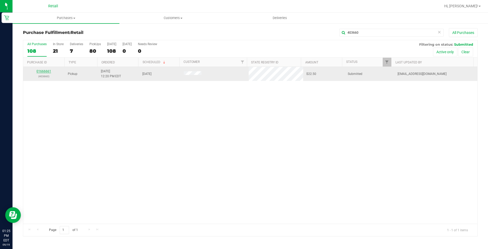
click at [45, 72] on link "01666661" at bounding box center [44, 71] width 15 height 4
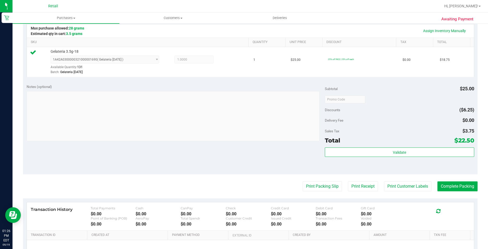
scroll to position [130, 0]
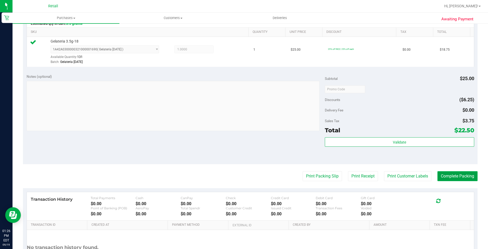
click at [467, 179] on button "Complete Packing" at bounding box center [458, 176] width 40 height 10
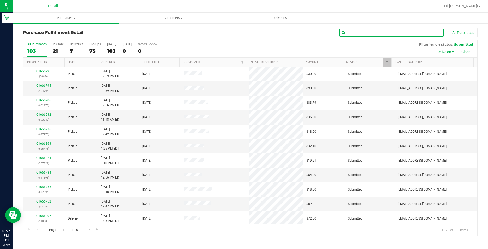
click at [423, 32] on input "text" at bounding box center [392, 33] width 104 height 8
type input "301225"
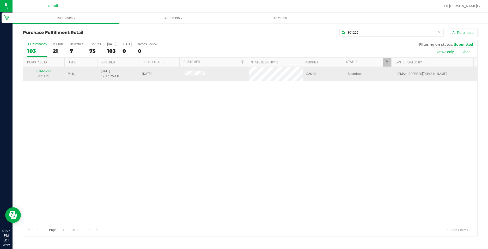
click at [42, 72] on link "01666721" at bounding box center [44, 71] width 15 height 4
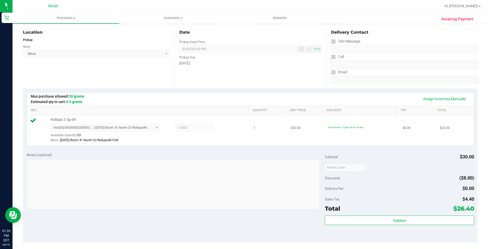
scroll to position [104, 0]
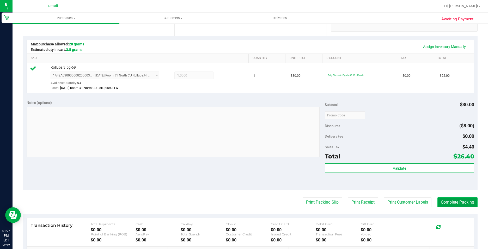
click at [468, 203] on button "Complete Packing" at bounding box center [458, 202] width 40 height 10
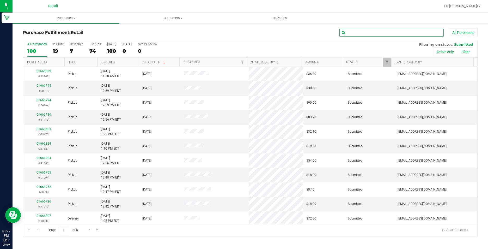
click at [357, 34] on input "text" at bounding box center [392, 33] width 104 height 8
type input "588793"
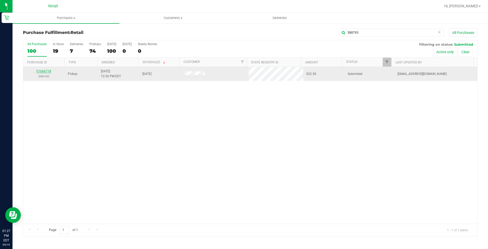
click at [40, 72] on link "01666718" at bounding box center [44, 71] width 15 height 4
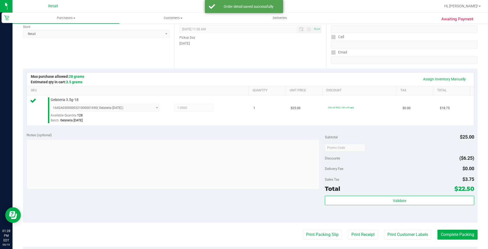
scroll to position [178, 0]
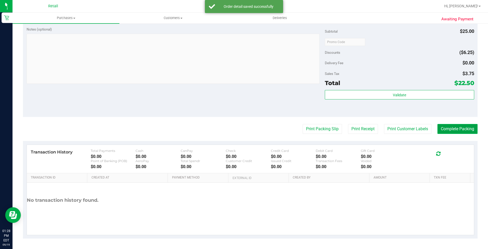
click at [460, 127] on button "Complete Packing" at bounding box center [458, 129] width 40 height 10
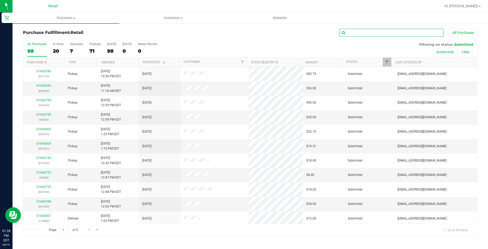
click at [410, 35] on input "text" at bounding box center [392, 33] width 104 height 8
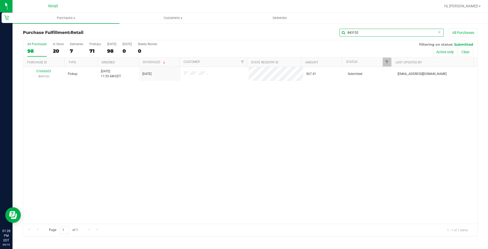
type input "843152"
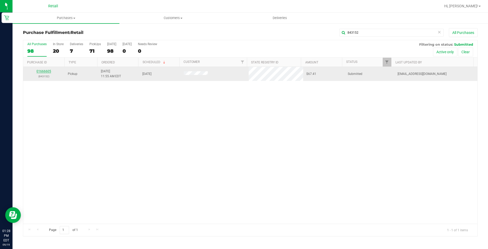
click at [41, 70] on link "01666605" at bounding box center [44, 71] width 15 height 4
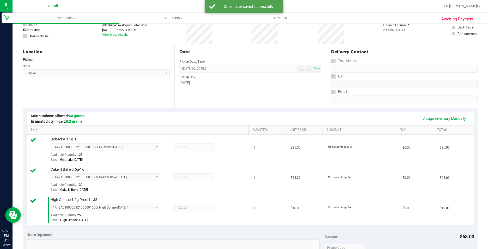
scroll to position [157, 0]
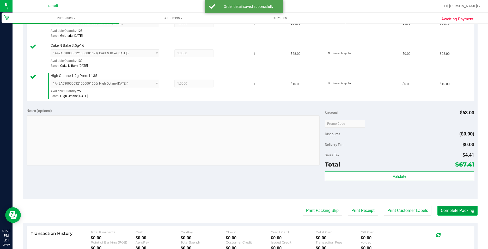
click at [459, 206] on button "Complete Packing" at bounding box center [458, 211] width 40 height 10
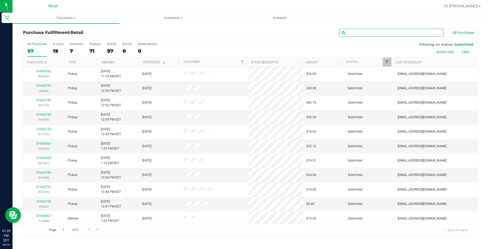
click at [397, 35] on input "text" at bounding box center [392, 33] width 104 height 8
type input "968641"
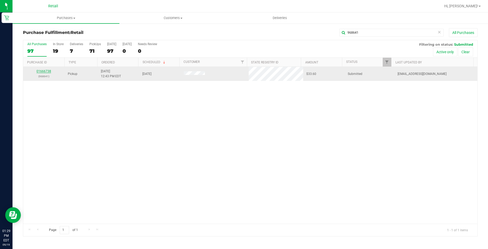
click at [39, 72] on link "01666738" at bounding box center [44, 71] width 15 height 4
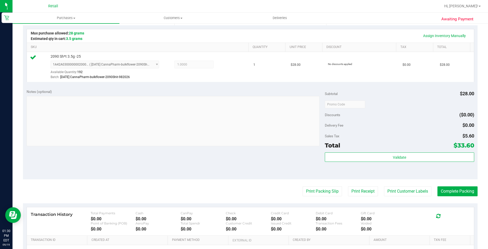
scroll to position [130, 0]
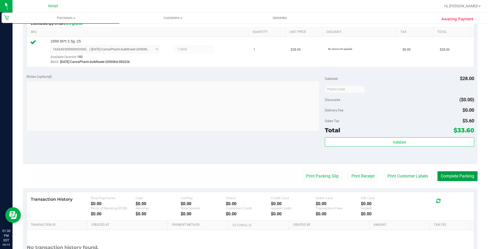
click at [452, 173] on button "Complete Packing" at bounding box center [458, 176] width 40 height 10
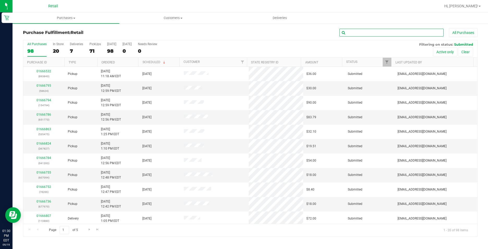
click at [408, 35] on input "text" at bounding box center [392, 33] width 104 height 8
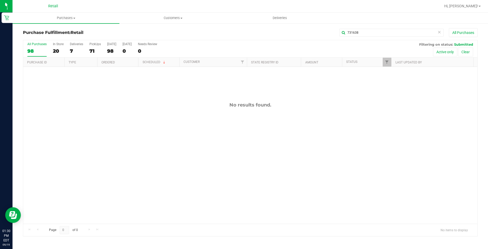
click at [410, 37] on div "731638 All Purchases" at bounding box center [326, 32] width 303 height 9
click at [405, 33] on input "731638" at bounding box center [392, 33] width 104 height 8
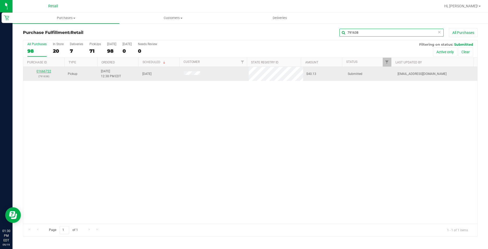
type input "791638"
click at [46, 73] on link "01666722" at bounding box center [44, 71] width 15 height 4
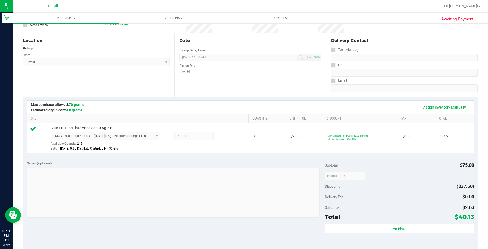
scroll to position [130, 0]
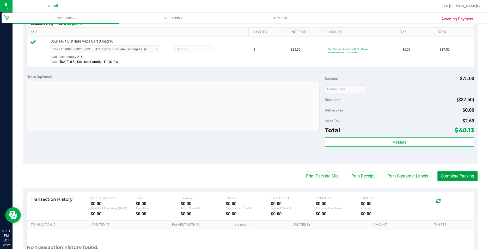
click at [457, 174] on button "Complete Packing" at bounding box center [458, 176] width 40 height 10
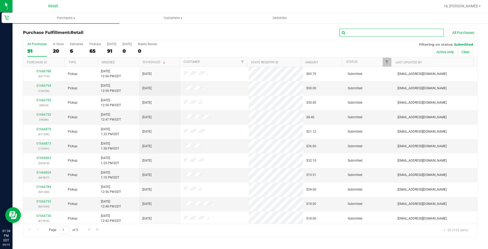
click at [359, 30] on input "text" at bounding box center [392, 33] width 104 height 8
type input "607094"
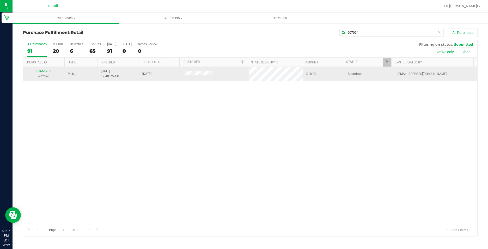
click at [42, 71] on link "01666755" at bounding box center [44, 71] width 15 height 4
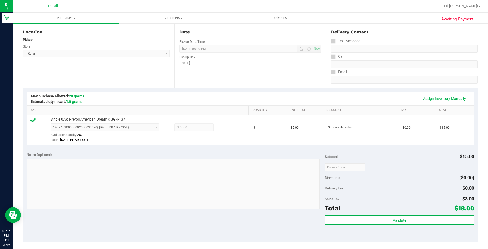
scroll to position [178, 0]
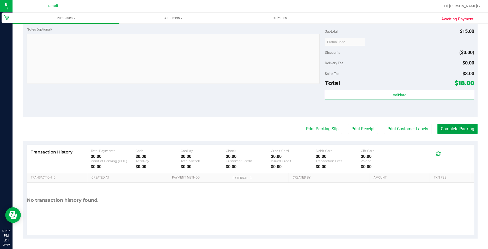
click at [459, 125] on button "Complete Packing" at bounding box center [458, 129] width 40 height 10
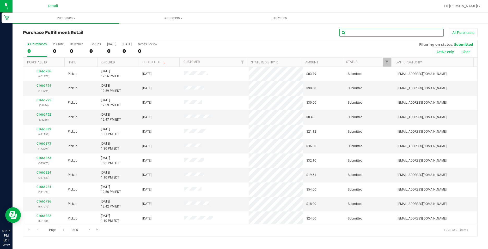
click at [398, 31] on input "text" at bounding box center [392, 33] width 104 height 8
type input "78266"
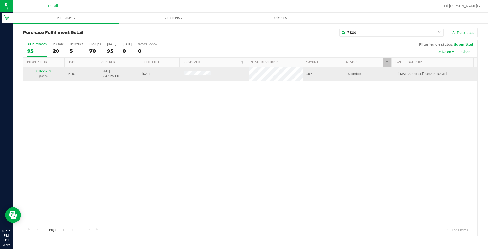
click at [44, 69] on link "01666752" at bounding box center [44, 71] width 15 height 4
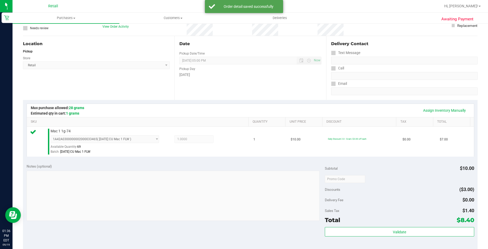
scroll to position [78, 0]
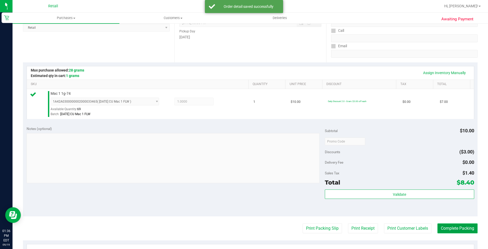
click at [446, 224] on button "Complete Packing" at bounding box center [458, 228] width 40 height 10
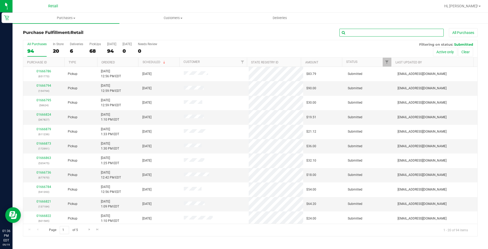
click at [363, 31] on input "text" at bounding box center [392, 33] width 104 height 8
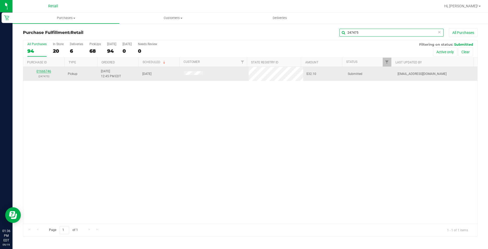
type input "247475"
click at [49, 70] on link "01666746" at bounding box center [44, 71] width 15 height 4
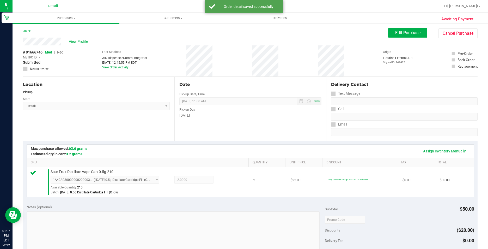
scroll to position [130, 0]
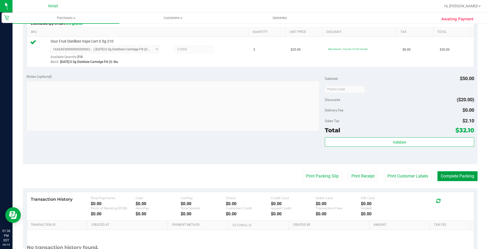
click at [466, 176] on button "Complete Packing" at bounding box center [458, 176] width 40 height 10
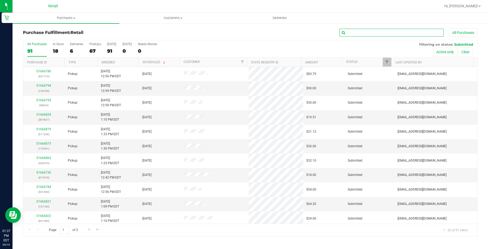
click at [386, 33] on input "text" at bounding box center [392, 33] width 104 height 8
type input "53465"
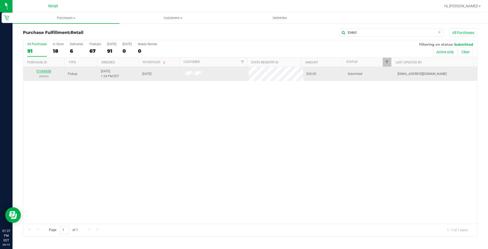
click at [39, 71] on link "01666858" at bounding box center [44, 71] width 15 height 4
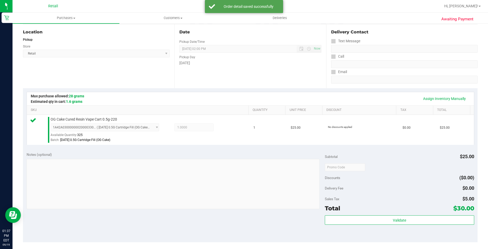
scroll to position [104, 0]
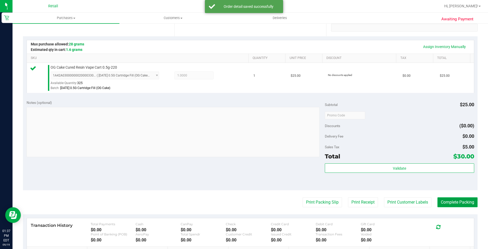
click at [443, 204] on button "Complete Packing" at bounding box center [458, 202] width 40 height 10
click at [443, 204] on button "Complete Packing" at bounding box center [456, 202] width 44 height 10
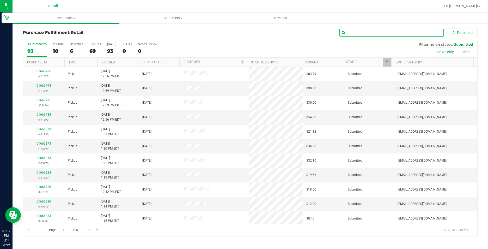
click at [421, 31] on input "text" at bounding box center [392, 33] width 104 height 8
type input "957552"
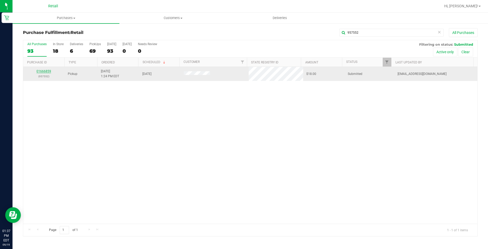
click at [46, 71] on link "01666859" at bounding box center [44, 71] width 15 height 4
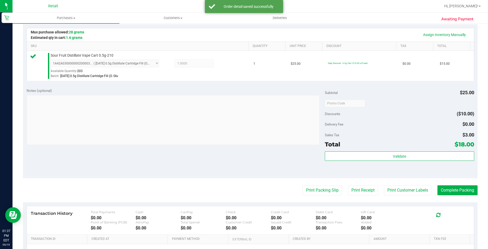
scroll to position [157, 0]
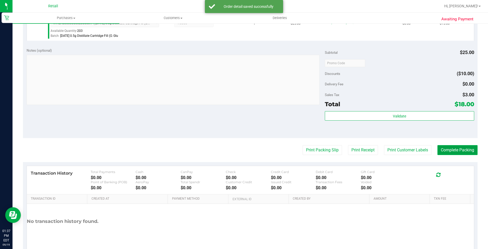
click at [465, 151] on button "Complete Packing" at bounding box center [458, 150] width 40 height 10
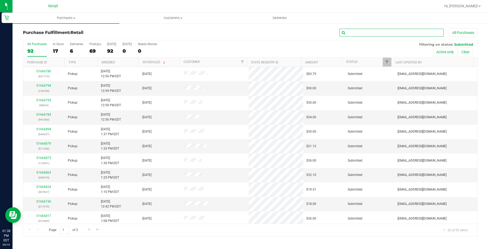
click at [375, 29] on input "text" at bounding box center [392, 33] width 104 height 8
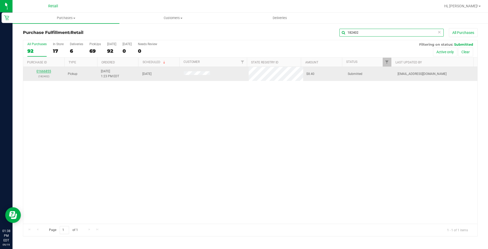
type input "182402"
click at [43, 73] on link "01666855" at bounding box center [44, 71] width 15 height 4
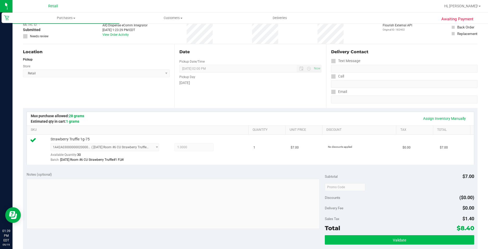
scroll to position [104, 0]
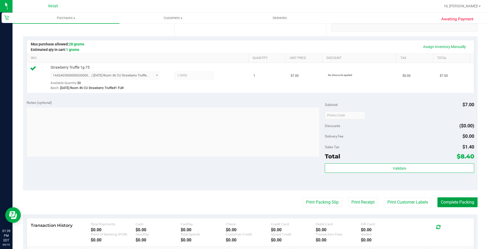
click at [460, 198] on button "Complete Packing" at bounding box center [458, 202] width 40 height 10
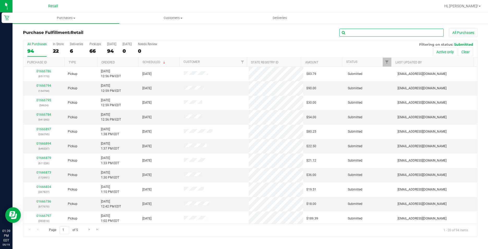
click at [380, 34] on input "text" at bounding box center [392, 33] width 104 height 8
type input "670127"
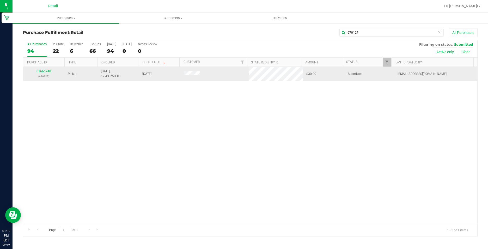
click at [46, 71] on link "01666740" at bounding box center [44, 71] width 15 height 4
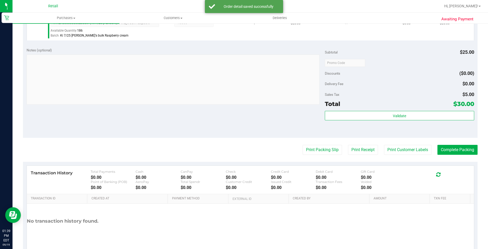
scroll to position [178, 0]
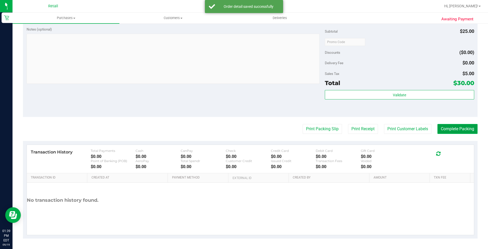
click at [447, 129] on button "Complete Packing" at bounding box center [458, 129] width 40 height 10
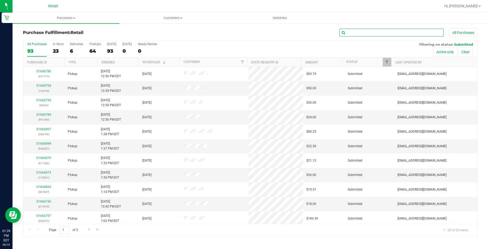
click at [406, 32] on input "text" at bounding box center [392, 33] width 104 height 8
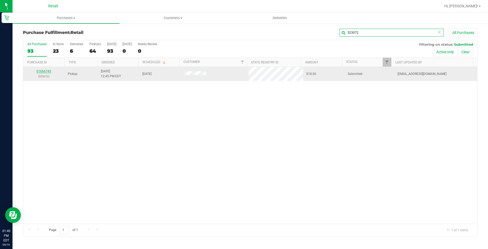
type input "523072"
click at [42, 71] on link "01666745" at bounding box center [44, 71] width 15 height 4
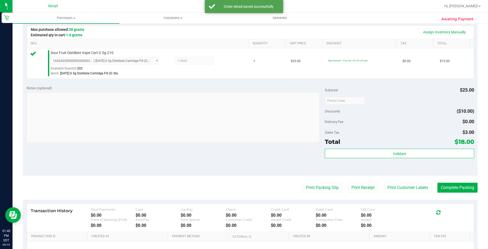
scroll to position [157, 0]
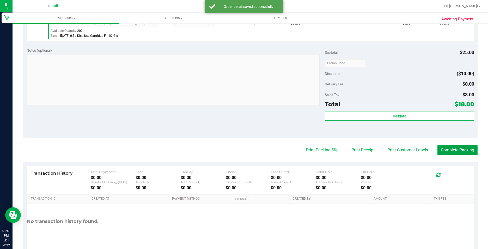
drag, startPoint x: 448, startPoint y: 149, endPoint x: 450, endPoint y: 146, distance: 3.7
click at [448, 148] on button "Complete Packing" at bounding box center [458, 150] width 40 height 10
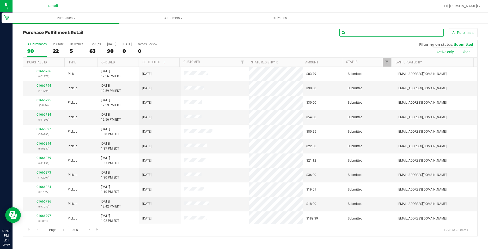
click at [380, 32] on input "text" at bounding box center [392, 33] width 104 height 8
type input "934124"
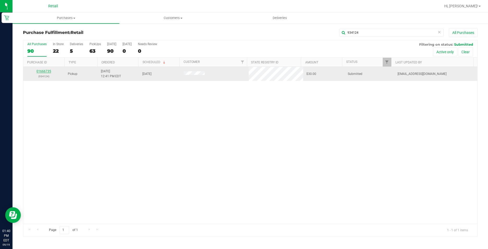
click at [43, 73] on link "01666735" at bounding box center [44, 71] width 15 height 4
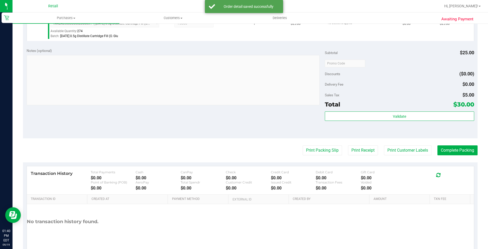
scroll to position [157, 0]
click at [455, 137] on div "Notes (optional) Subtotal $25.00 Discounts ($0.00) Delivery Fee $0.00 Sales Tax…" at bounding box center [250, 91] width 455 height 94
click at [455, 142] on purchase-details "Back Edit Purchase Cancel Purchase View Profile # 01666735 Med | Rec METRC ID: …" at bounding box center [250, 66] width 455 height 388
click at [455, 149] on button "Complete Packing" at bounding box center [458, 150] width 40 height 10
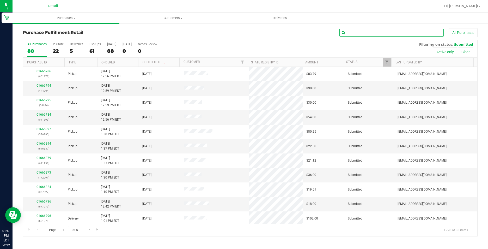
click at [417, 33] on input "text" at bounding box center [392, 33] width 104 height 8
type input "677970"
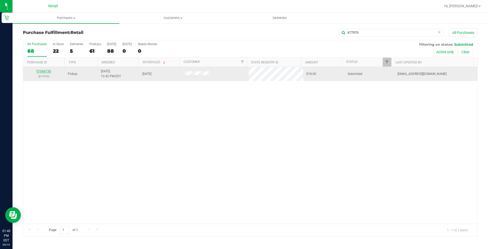
click at [43, 72] on link "01666736" at bounding box center [44, 71] width 15 height 4
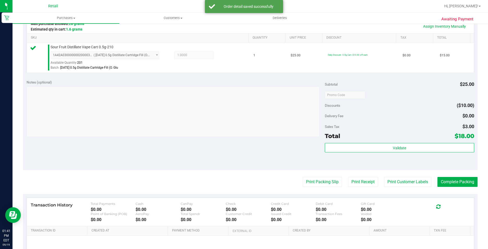
scroll to position [130, 0]
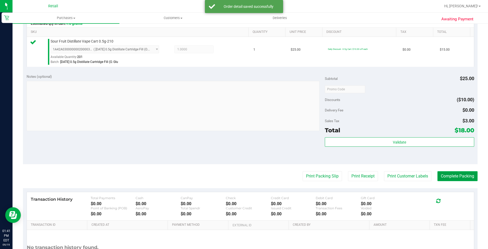
click at [446, 177] on button "Complete Packing" at bounding box center [458, 176] width 40 height 10
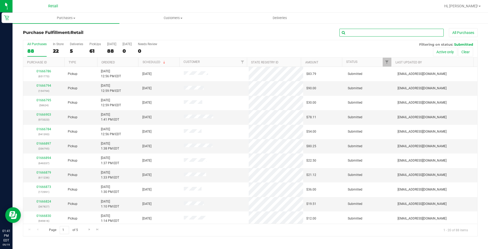
click at [401, 30] on input "text" at bounding box center [392, 33] width 104 height 8
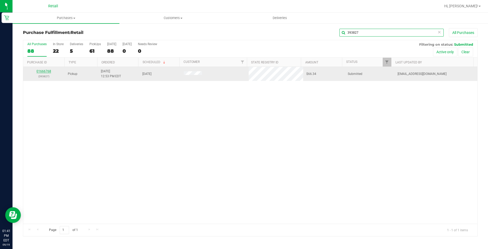
type input "393827"
click at [44, 72] on link "01666768" at bounding box center [44, 71] width 15 height 4
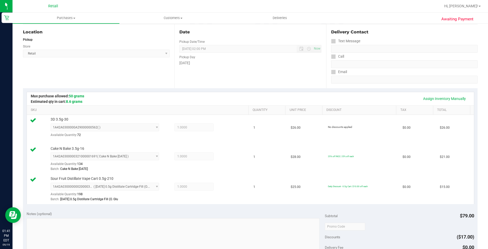
scroll to position [183, 0]
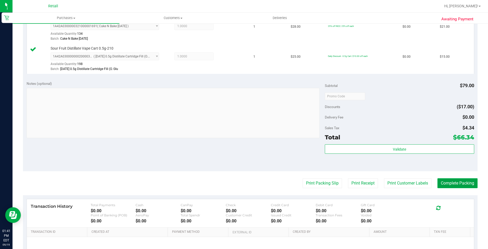
click at [453, 188] on button "Complete Packing" at bounding box center [458, 183] width 40 height 10
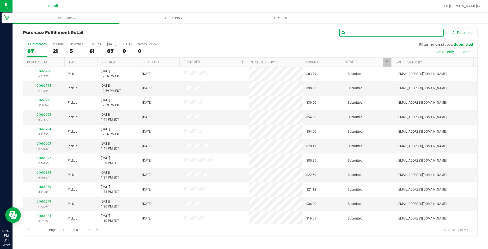
click at [370, 31] on input "text" at bounding box center [392, 33] width 104 height 8
type input "367827"
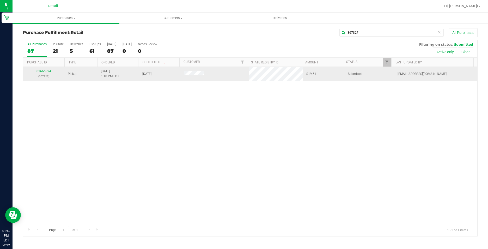
click at [41, 69] on td "01666824 (367827)" at bounding box center [43, 74] width 41 height 14
click at [41, 73] on link "01666824" at bounding box center [44, 71] width 15 height 4
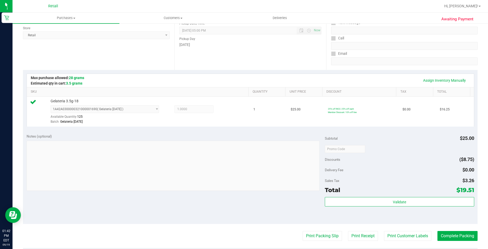
scroll to position [104, 0]
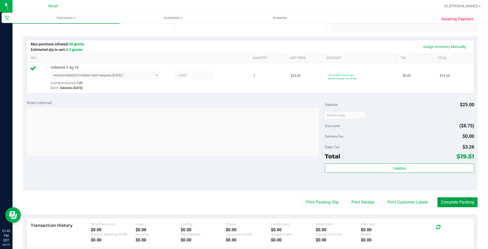
click at [453, 199] on button "Complete Packing" at bounding box center [458, 202] width 40 height 10
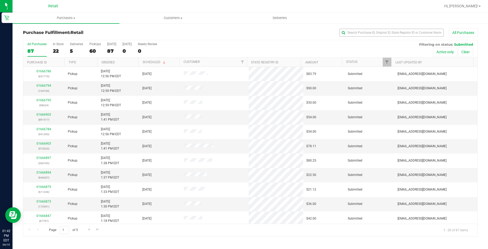
click at [400, 37] on div "All Purchases" at bounding box center [326, 32] width 303 height 9
click at [400, 33] on input "text" at bounding box center [392, 33] width 104 height 8
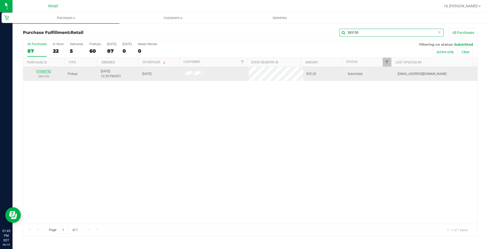
type input "383150"
click at [49, 72] on link "01666792" at bounding box center [44, 71] width 15 height 4
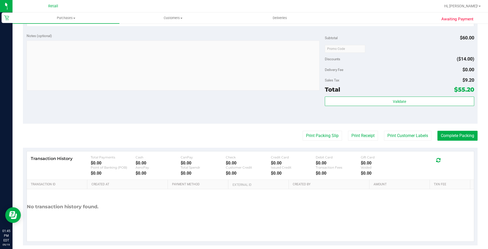
scroll to position [238, 0]
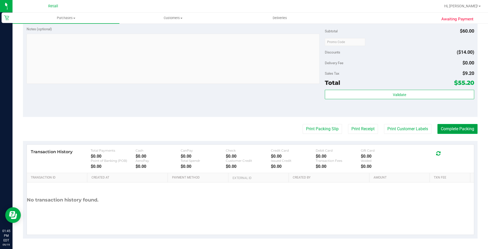
click at [466, 126] on button "Complete Packing" at bounding box center [458, 129] width 40 height 10
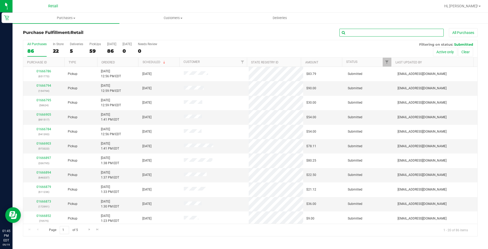
click at [406, 30] on input "text" at bounding box center [392, 33] width 104 height 8
type input "6"
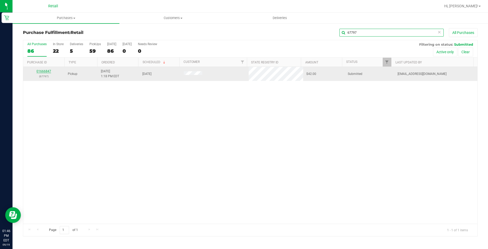
type input "67797"
click at [38, 71] on div "01666847 (67797)" at bounding box center [43, 74] width 35 height 10
click at [39, 71] on link "01666847" at bounding box center [44, 71] width 15 height 4
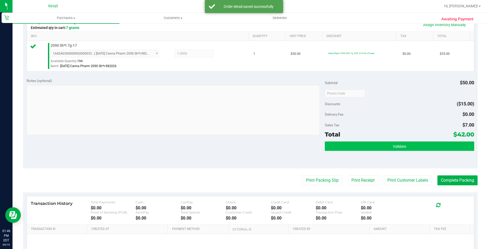
scroll to position [178, 0]
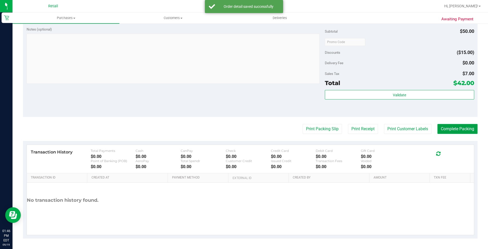
click at [448, 130] on button "Complete Packing" at bounding box center [458, 129] width 40 height 10
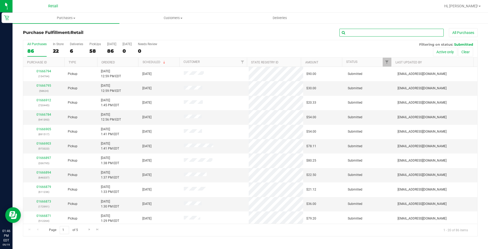
click at [388, 31] on input "text" at bounding box center [392, 33] width 104 height 8
type input "58624"
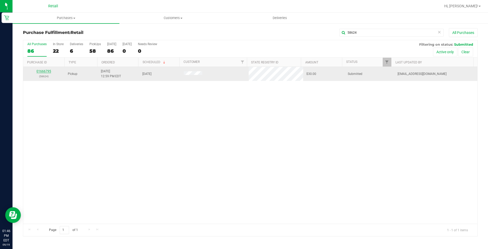
click at [47, 70] on link "01666795" at bounding box center [44, 71] width 15 height 4
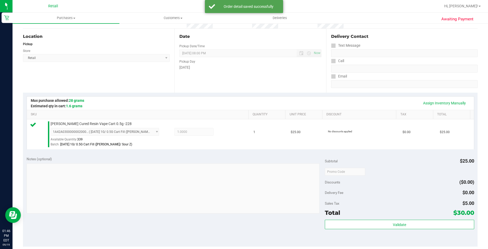
scroll to position [104, 0]
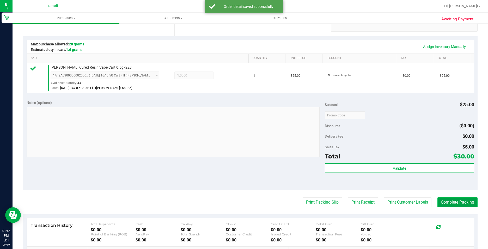
click at [459, 204] on button "Complete Packing" at bounding box center [458, 202] width 40 height 10
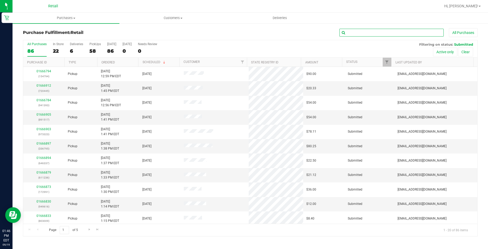
click at [362, 35] on input "text" at bounding box center [392, 33] width 104 height 8
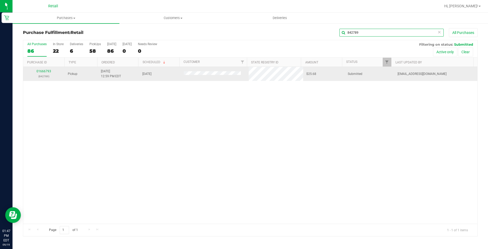
type input "842789"
click at [49, 71] on div "01666793 (842789)" at bounding box center [43, 74] width 35 height 10
click at [48, 71] on link "01666793" at bounding box center [44, 71] width 15 height 4
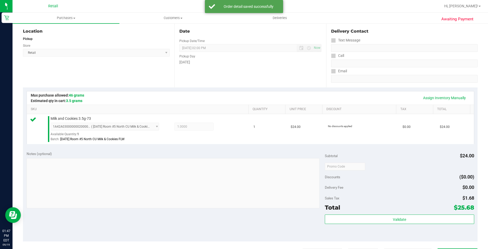
scroll to position [178, 0]
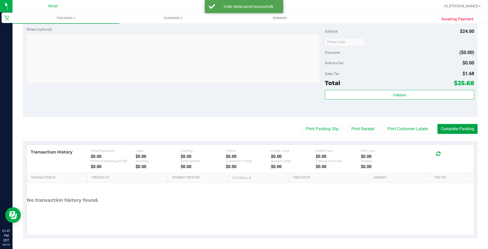
click at [465, 127] on button "Complete Packing" at bounding box center [458, 129] width 40 height 10
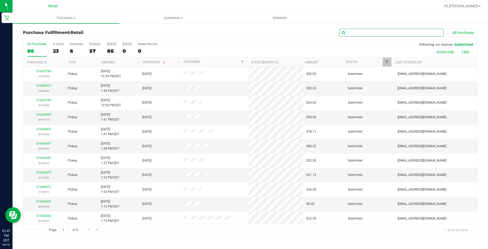
click at [379, 32] on input "text" at bounding box center [392, 33] width 104 height 8
type input "437482"
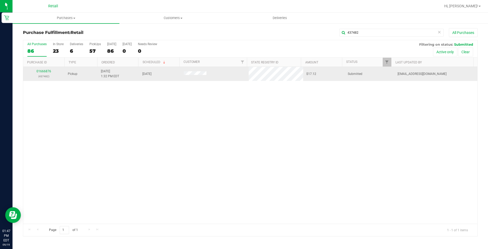
click at [44, 74] on p "(437482)" at bounding box center [43, 76] width 35 height 5
click at [43, 72] on link "01666876" at bounding box center [44, 71] width 15 height 4
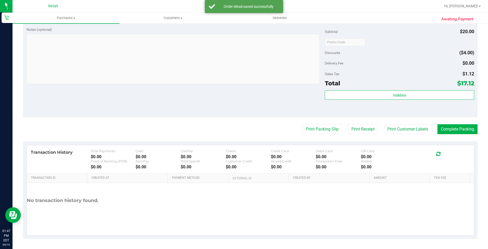
scroll to position [178, 0]
click at [441, 132] on button "Complete Packing" at bounding box center [458, 129] width 40 height 10
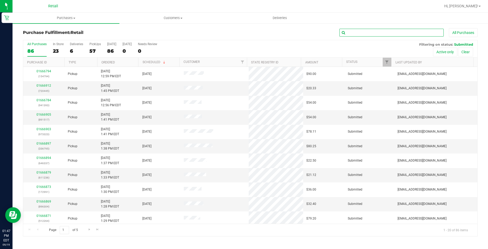
click at [377, 33] on input "text" at bounding box center [392, 33] width 104 height 8
type input "249967"
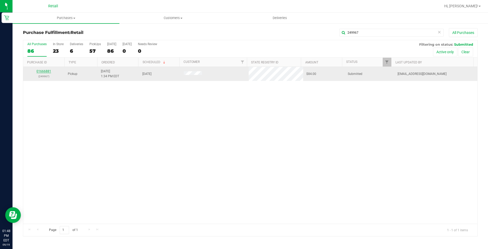
click at [40, 71] on link "01666881" at bounding box center [44, 71] width 15 height 4
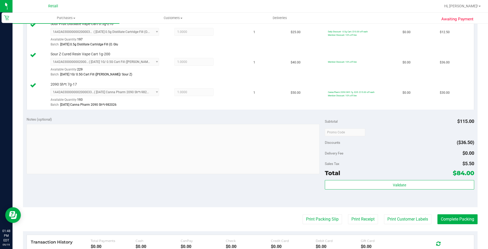
scroll to position [183, 0]
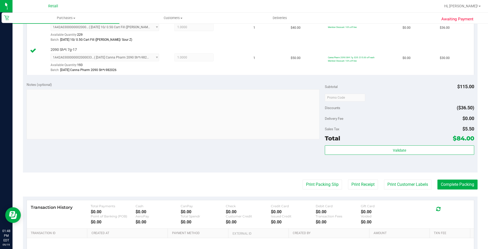
click at [458, 177] on purchase-details "Back Edit Purchase Cancel Purchase View Profile # 01666881 Med | Rec METRC ID: …" at bounding box center [250, 70] width 455 height 448
click at [454, 183] on button "Complete Packing" at bounding box center [458, 184] width 40 height 10
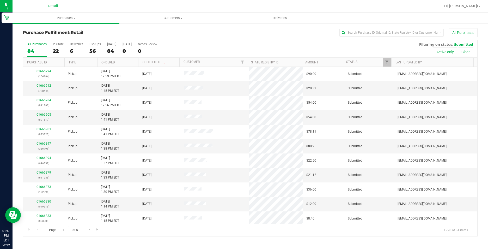
click at [413, 37] on div "Purchase Fulfillment: Retail All Purchases" at bounding box center [250, 33] width 455 height 11
click at [413, 33] on input "text" at bounding box center [392, 33] width 104 height 8
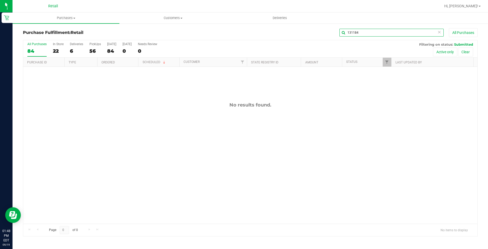
click at [370, 30] on input "131184" at bounding box center [392, 33] width 104 height 8
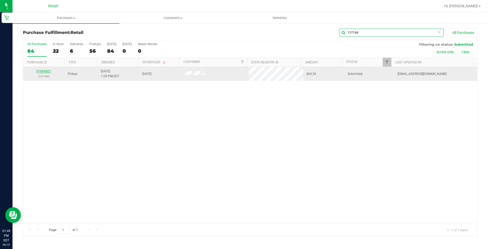
type input "137184"
click at [49, 70] on link "01666821" at bounding box center [44, 71] width 15 height 4
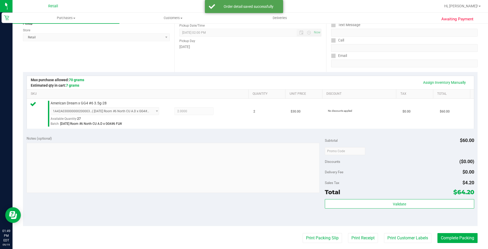
scroll to position [104, 0]
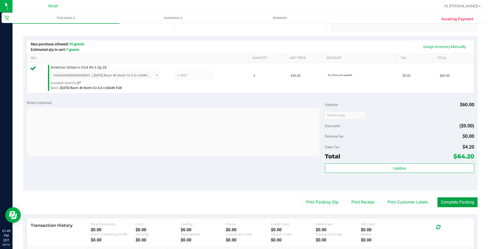
click at [458, 201] on button "Complete Packing" at bounding box center [458, 202] width 40 height 10
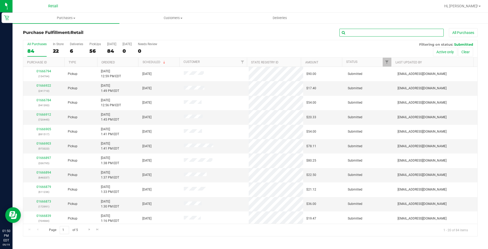
click at [357, 34] on input "text" at bounding box center [392, 33] width 104 height 8
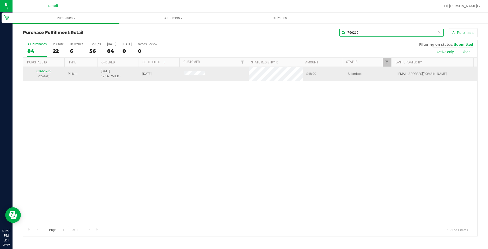
type input "766269"
click at [46, 71] on link "01666785" at bounding box center [44, 71] width 15 height 4
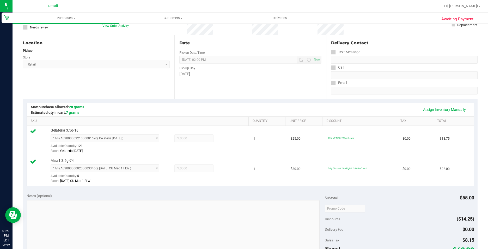
scroll to position [130, 0]
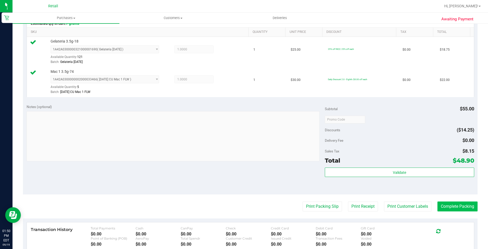
drag, startPoint x: 448, startPoint y: 198, endPoint x: 451, endPoint y: 206, distance: 9.0
click at [449, 198] on purchase-details "Back Edit Purchase Cancel Purchase View Profile # 01666785 Med | Rec METRC ID: …" at bounding box center [250, 107] width 455 height 418
click at [451, 208] on button "Complete Packing" at bounding box center [458, 206] width 40 height 10
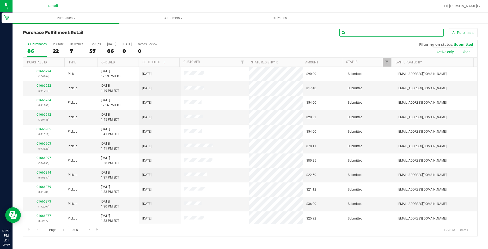
click at [372, 34] on input "text" at bounding box center [392, 33] width 104 height 8
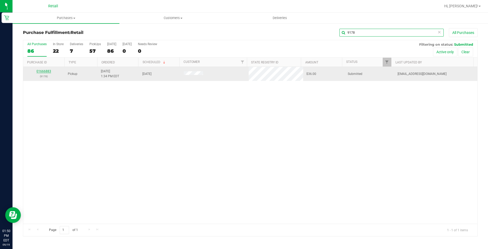
type input "9178"
click at [45, 71] on link "01666883" at bounding box center [44, 71] width 15 height 4
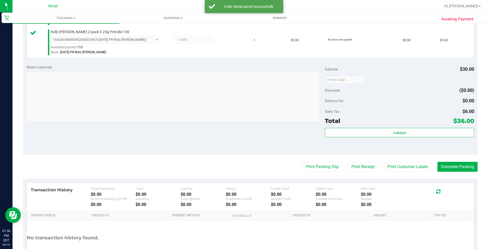
scroll to position [208, 0]
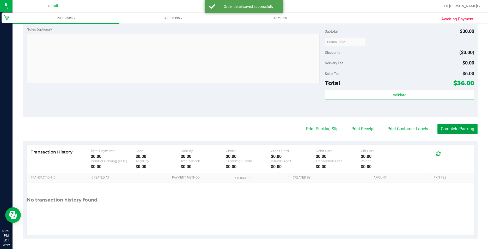
click at [456, 128] on button "Complete Packing" at bounding box center [458, 129] width 40 height 10
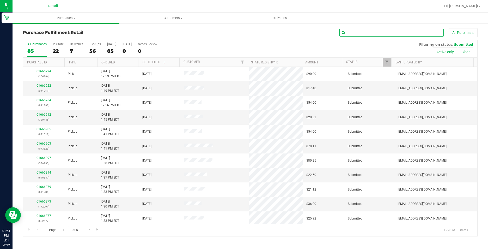
click at [427, 31] on input "text" at bounding box center [392, 33] width 104 height 8
type input "512264"
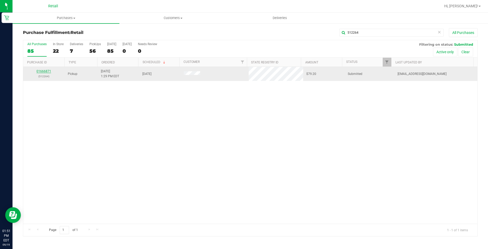
click at [43, 70] on link "01666871" at bounding box center [44, 71] width 15 height 4
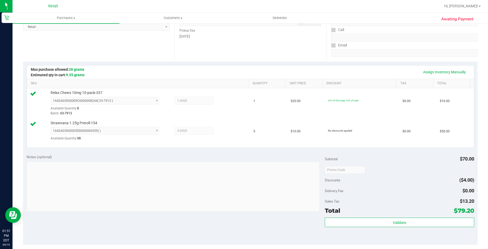
scroll to position [183, 0]
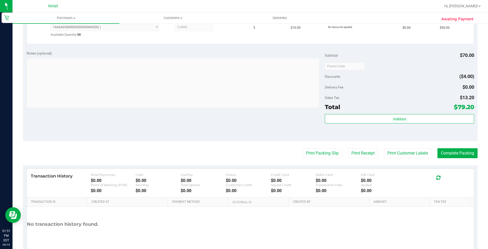
click at [455, 158] on purchase-details "Back Edit Purchase Cancel Purchase View Profile # 01666871 Med | Rec METRC ID: …" at bounding box center [250, 54] width 455 height 417
click at [454, 156] on button "Complete Packing" at bounding box center [458, 153] width 40 height 10
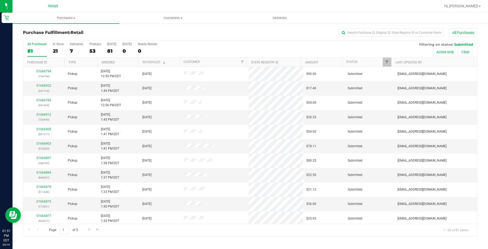
click at [398, 39] on div "Purchase Fulfillment: Retail All Purchases" at bounding box center [250, 33] width 455 height 11
click at [393, 27] on div "Purchase Fulfillment: Retail All Purchases All Purchases 81 In Store 21 Deliver…" at bounding box center [251, 132] width 476 height 219
click at [388, 31] on input "text" at bounding box center [392, 33] width 104 height 8
type input "343617"
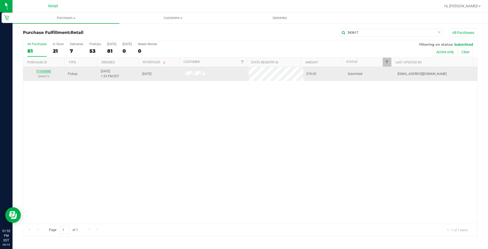
click at [45, 73] on link "01666880" at bounding box center [44, 71] width 15 height 4
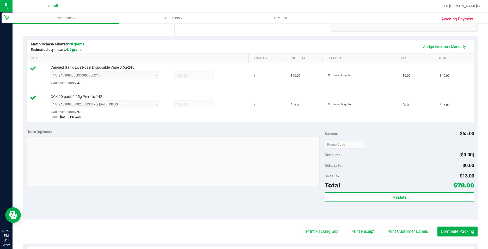
scroll to position [183, 0]
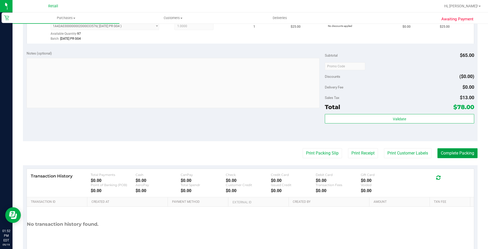
click at [453, 158] on button "Complete Packing" at bounding box center [458, 153] width 40 height 10
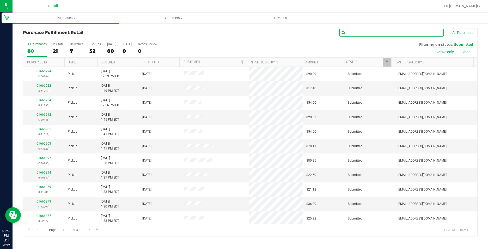
click at [397, 29] on input "text" at bounding box center [392, 33] width 104 height 8
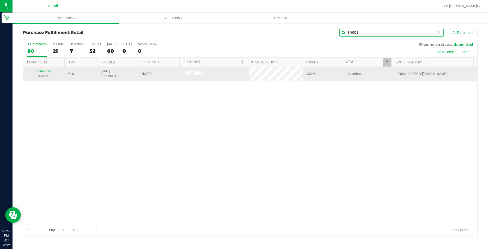
type input "810521"
click at [49, 71] on link "01666893" at bounding box center [44, 71] width 15 height 4
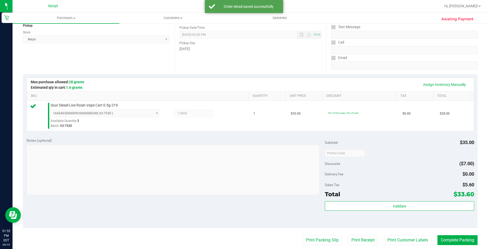
scroll to position [104, 0]
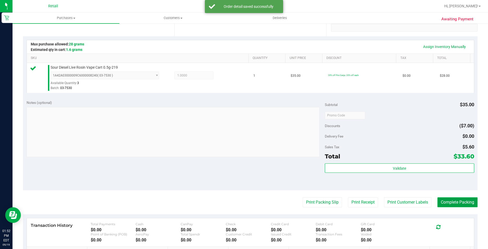
click at [469, 203] on button "Complete Packing" at bounding box center [458, 202] width 40 height 10
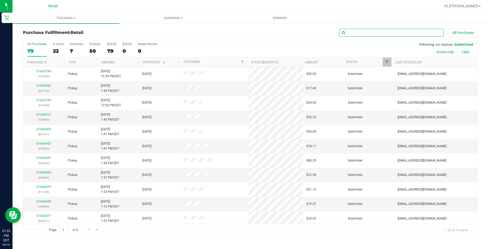
click at [391, 31] on input "text" at bounding box center [392, 33] width 104 height 8
type input "292008"
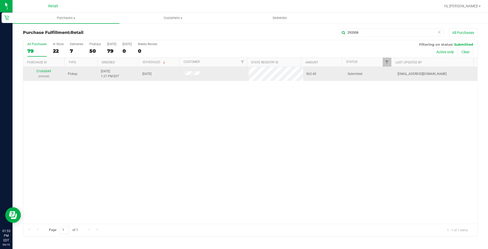
click at [43, 77] on p "(292008)" at bounding box center [43, 76] width 35 height 5
click at [40, 73] on div "01666849 (292008)" at bounding box center [43, 74] width 35 height 10
click at [40, 72] on link "01666849" at bounding box center [44, 71] width 15 height 4
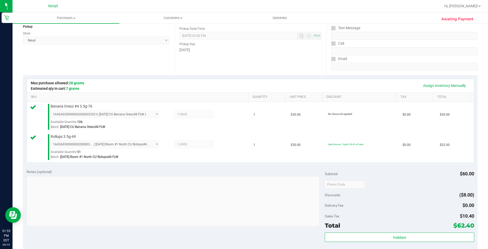
scroll to position [157, 0]
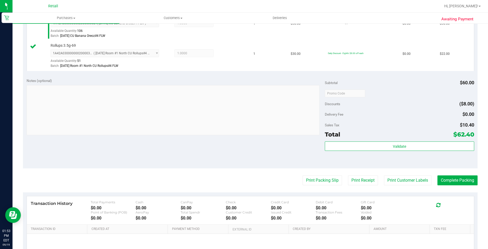
click at [462, 175] on purchase-details "Back Edit Purchase Cancel Purchase View Profile # 01666849 Med | Rec METRC ID: …" at bounding box center [250, 81] width 455 height 418
drag, startPoint x: 462, startPoint y: 175, endPoint x: 463, endPoint y: 177, distance: 2.9
click at [463, 175] on purchase-details "Back Edit Purchase Cancel Purchase View Profile # 01666849 Med | Rec METRC ID: …" at bounding box center [250, 81] width 455 height 418
click at [463, 177] on button "Complete Packing" at bounding box center [458, 180] width 40 height 10
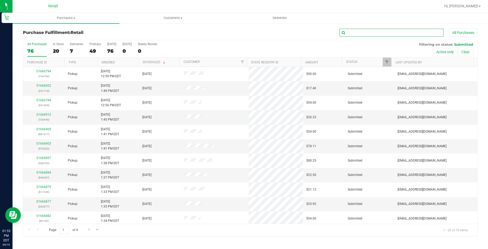
click at [393, 29] on input "text" at bounding box center [392, 33] width 104 height 8
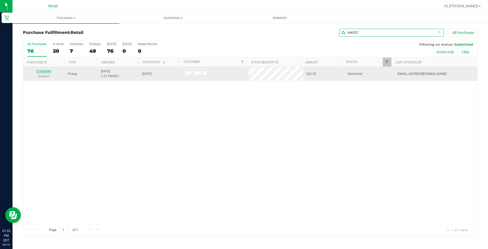
type input "646337"
click at [42, 70] on link "01666894" at bounding box center [44, 71] width 15 height 4
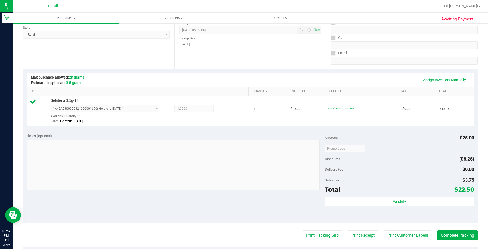
scroll to position [157, 0]
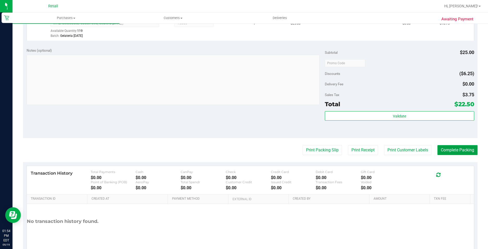
click at [443, 151] on button "Complete Packing" at bounding box center [458, 150] width 40 height 10
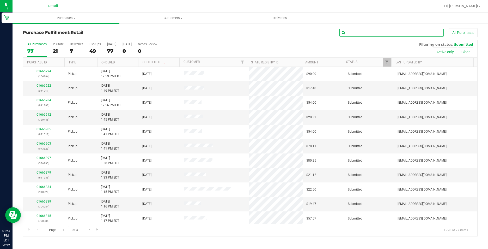
click at [396, 32] on input "text" at bounding box center [392, 33] width 104 height 8
type input "500476"
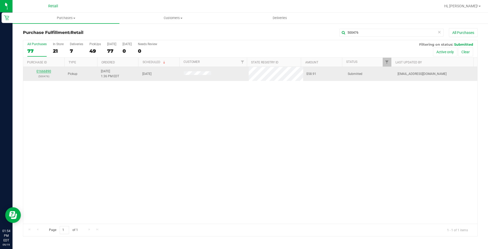
click at [41, 70] on link "01666890" at bounding box center [44, 71] width 15 height 4
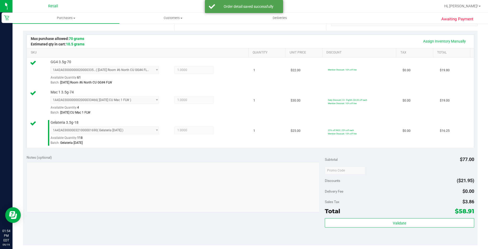
scroll to position [235, 0]
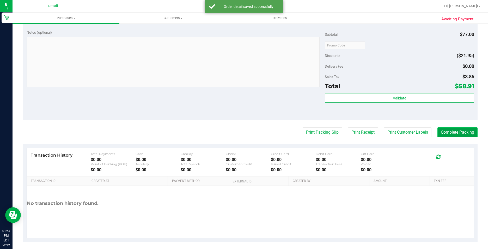
click at [464, 131] on button "Complete Packing" at bounding box center [458, 132] width 40 height 10
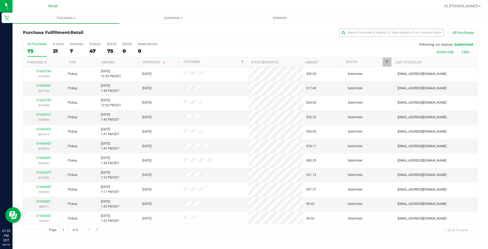
drag, startPoint x: 397, startPoint y: 38, endPoint x: 394, endPoint y: 31, distance: 7.6
click at [397, 37] on div "Purchase Fulfillment: Retail All Purchases" at bounding box center [250, 33] width 455 height 11
click at [394, 31] on input "text" at bounding box center [392, 33] width 104 height 8
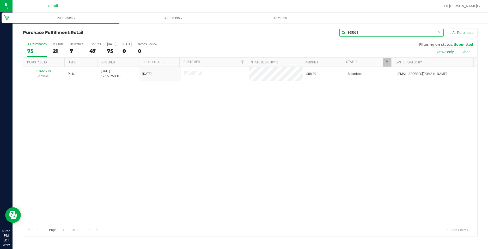
type input "365061"
click at [45, 71] on link "01666779" at bounding box center [44, 71] width 15 height 4
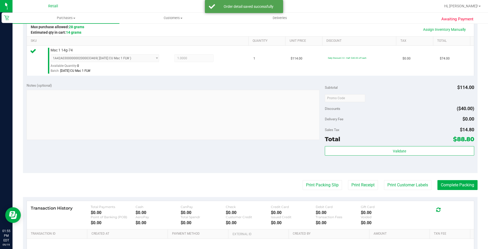
scroll to position [157, 0]
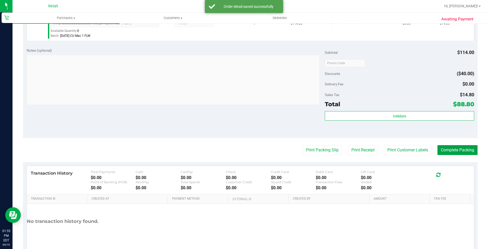
click at [456, 149] on button "Complete Packing" at bounding box center [458, 150] width 40 height 10
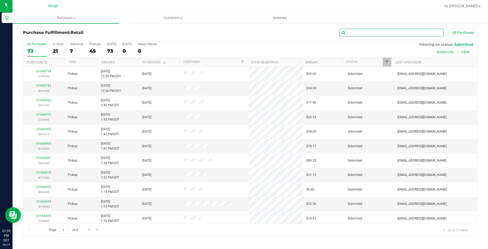
click at [411, 31] on input "text" at bounding box center [392, 33] width 104 height 8
type input "891517"
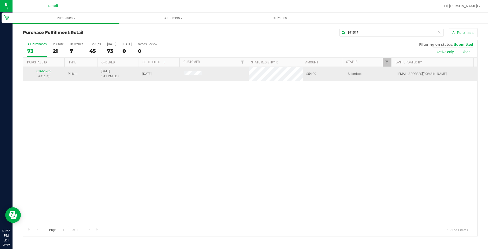
click at [41, 74] on p "(891517)" at bounding box center [43, 76] width 35 height 5
click at [42, 74] on p "(891517)" at bounding box center [43, 76] width 35 height 5
click at [43, 72] on link "01666905" at bounding box center [44, 71] width 15 height 4
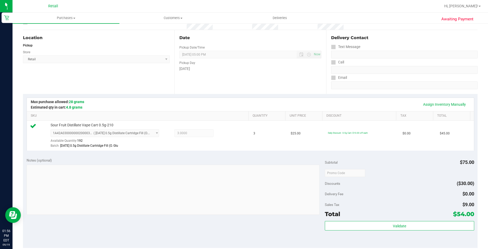
scroll to position [157, 0]
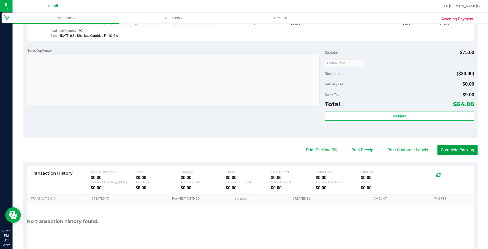
click at [473, 152] on button "Complete Packing" at bounding box center [458, 150] width 40 height 10
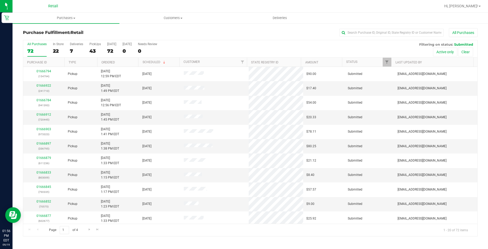
click at [386, 27] on div "Purchase Fulfillment: Retail All Purchases All Purchases 72 In Store 22 Deliver…" at bounding box center [251, 132] width 476 height 219
click at [384, 29] on input "text" at bounding box center [392, 33] width 104 height 8
type input "127897"
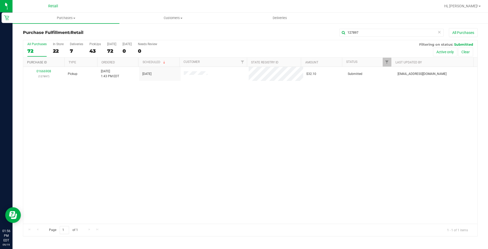
click at [37, 63] on link "Purchase ID" at bounding box center [37, 63] width 20 height 4
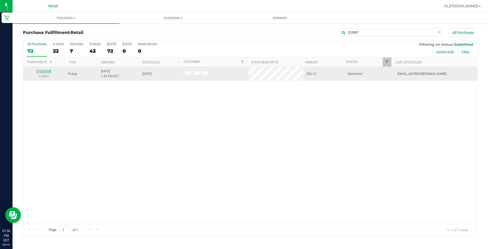
click at [39, 70] on link "01666908" at bounding box center [44, 71] width 15 height 4
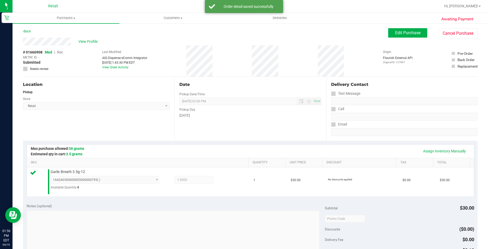
scroll to position [177, 0]
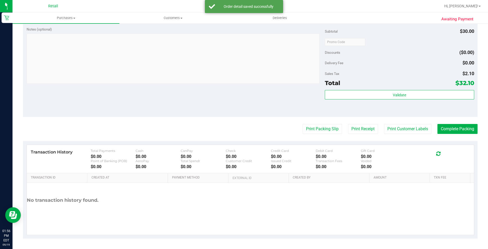
click at [457, 142] on div "Transaction History Total Payments $0.00 Cash $0.00 CanPay $0.00 Check $0.00 Cr…" at bounding box center [250, 190] width 455 height 98
click at [452, 125] on button "Complete Packing" at bounding box center [458, 129] width 40 height 10
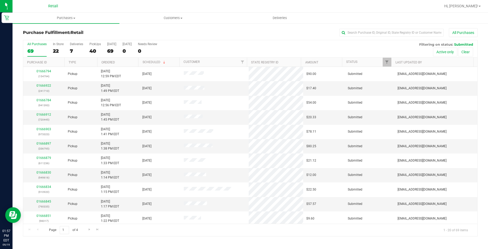
click at [411, 42] on div "All Purchases 69 In Store 22 Deliveries 7 PickUps 40 [DATE] 69 [DATE] 0 Needs R…" at bounding box center [250, 42] width 454 height 4
click at [408, 37] on div "Purchase Fulfillment: Retail All Purchases" at bounding box center [250, 33] width 455 height 11
click at [406, 34] on input "text" at bounding box center [392, 33] width 104 height 8
click at [304, 45] on div "All Purchases 69 In Store 22 Deliveries 7 PickUps 40 [DATE] 69 [DATE] 0 Needs R…" at bounding box center [250, 48] width 454 height 17
click at [359, 33] on input "text" at bounding box center [392, 33] width 104 height 8
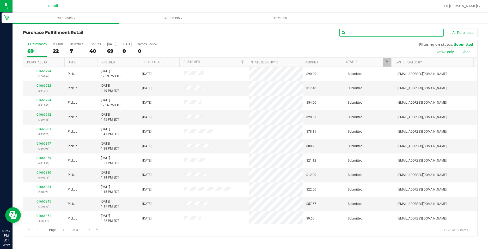
click at [405, 34] on input "text" at bounding box center [392, 33] width 104 height 8
click at [364, 31] on input "text" at bounding box center [392, 33] width 104 height 8
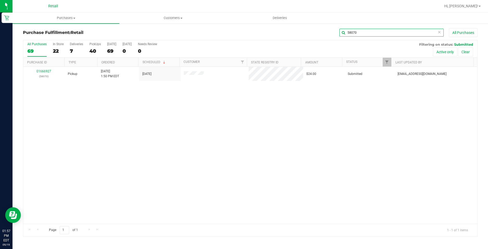
type input "58070"
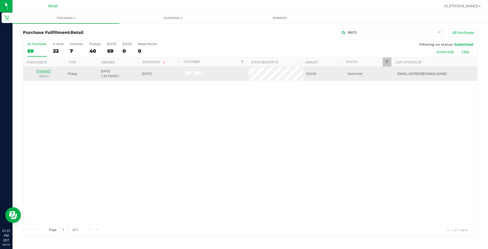
click at [49, 71] on link "01666927" at bounding box center [44, 71] width 15 height 4
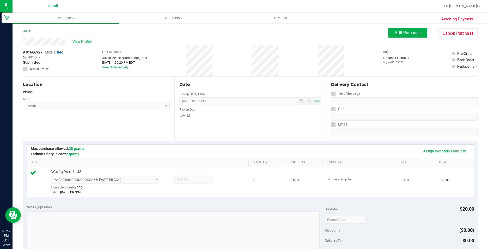
scroll to position [130, 0]
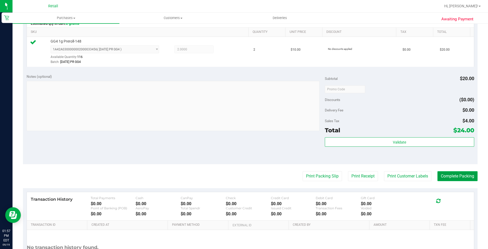
click at [454, 175] on button "Complete Packing" at bounding box center [458, 176] width 40 height 10
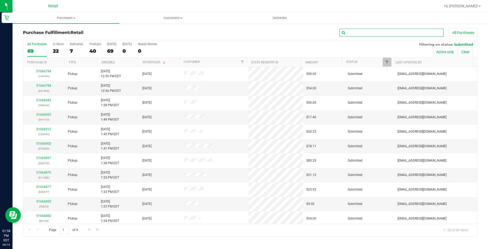
click at [361, 29] on input "text" at bounding box center [392, 33] width 104 height 8
type input "144243"
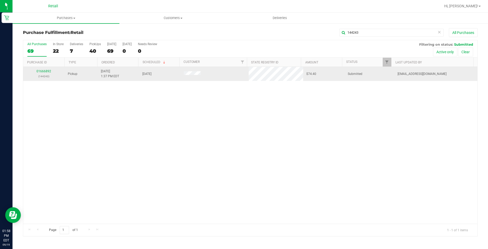
click at [43, 73] on div "01666892 (144243)" at bounding box center [43, 74] width 35 height 10
click at [44, 72] on link "01666892" at bounding box center [44, 71] width 15 height 4
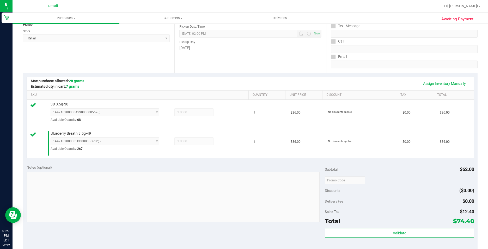
scroll to position [104, 0]
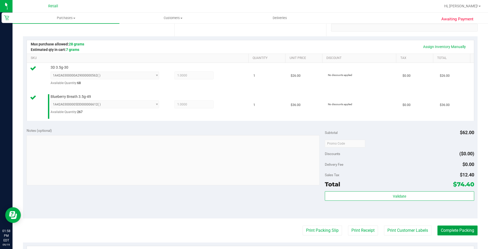
click at [466, 234] on button "Complete Packing" at bounding box center [458, 230] width 40 height 10
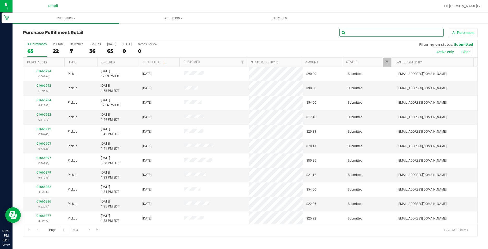
click at [401, 29] on input "text" at bounding box center [392, 33] width 104 height 8
type input "336795"
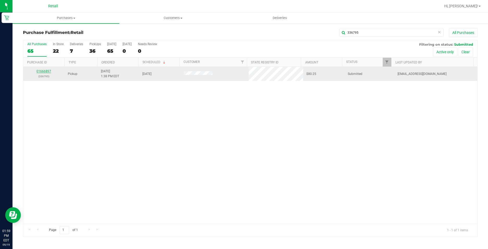
click at [40, 71] on link "01666897" at bounding box center [44, 71] width 15 height 4
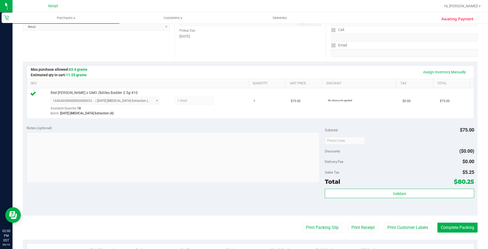
scroll to position [104, 0]
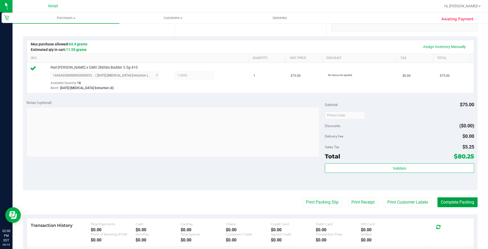
click at [455, 203] on button "Complete Packing" at bounding box center [458, 202] width 40 height 10
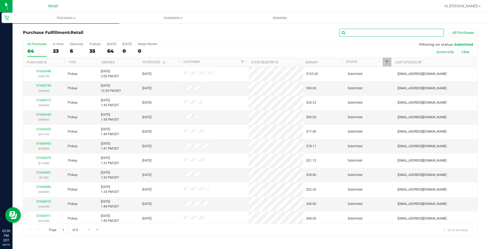
click at [418, 30] on input "text" at bounding box center [392, 33] width 104 height 8
type input "162245"
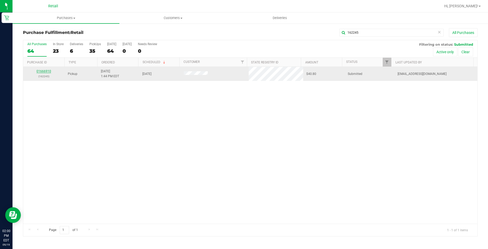
click at [46, 70] on link "01666910" at bounding box center [44, 71] width 15 height 4
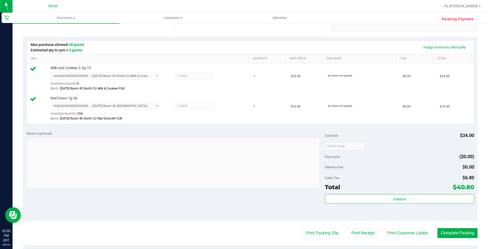
scroll to position [104, 0]
click at [455, 228] on button "Complete Packing" at bounding box center [458, 232] width 40 height 10
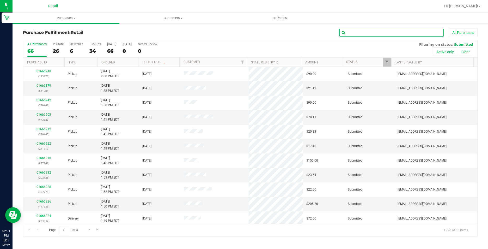
click at [359, 33] on input "text" at bounding box center [392, 33] width 104 height 8
type input "392675"
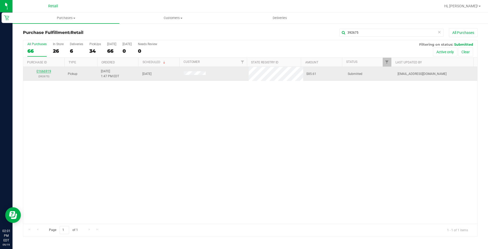
click at [45, 72] on link "01666919" at bounding box center [44, 71] width 15 height 4
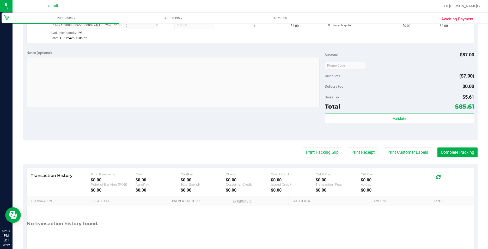
scroll to position [365, 0]
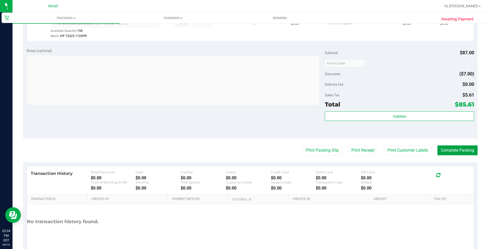
click at [458, 153] on button "Complete Packing" at bounding box center [458, 150] width 40 height 10
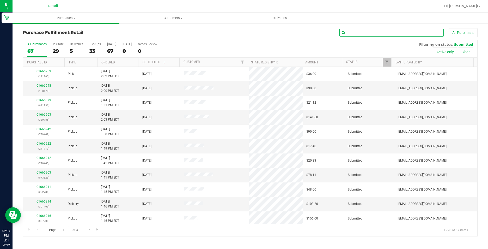
click at [383, 34] on input "text" at bounding box center [392, 33] width 104 height 8
type input "973323"
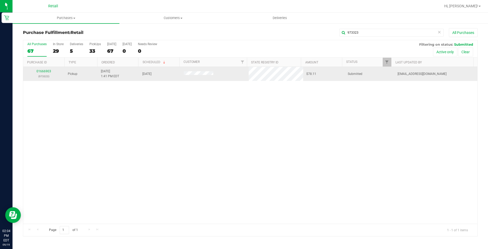
click at [41, 73] on div "01666903 (973323)" at bounding box center [43, 74] width 35 height 10
click at [41, 72] on link "01666903" at bounding box center [44, 71] width 15 height 4
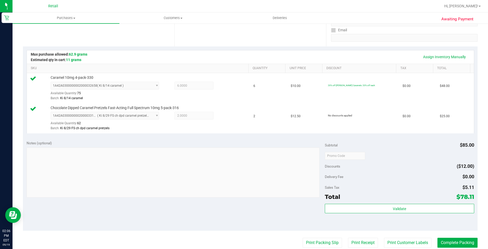
scroll to position [104, 0]
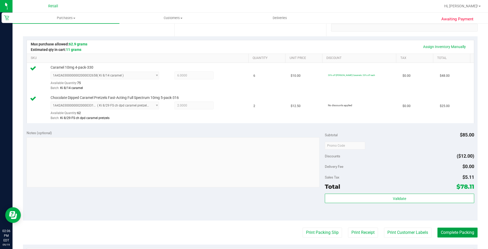
click at [443, 234] on button "Complete Packing" at bounding box center [458, 232] width 40 height 10
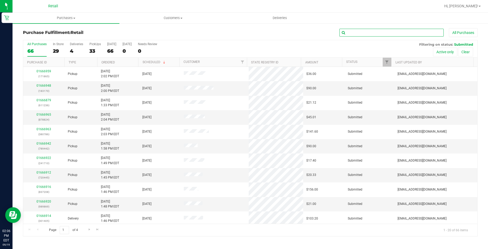
click at [376, 30] on input "text" at bounding box center [392, 33] width 104 height 8
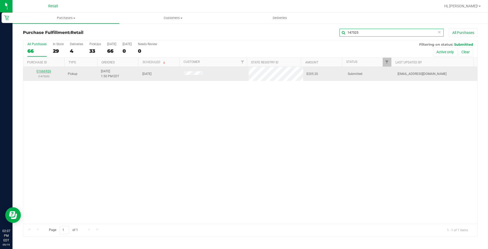
type input "147525"
click at [45, 73] on link "01666926" at bounding box center [44, 71] width 15 height 4
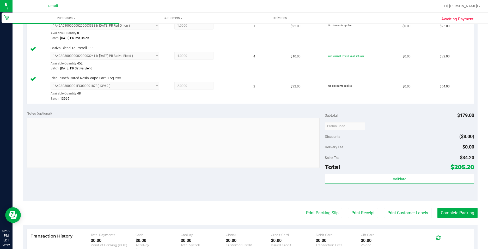
scroll to position [261, 0]
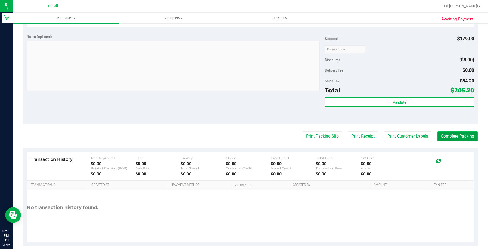
click at [450, 136] on button "Complete Packing" at bounding box center [458, 136] width 40 height 10
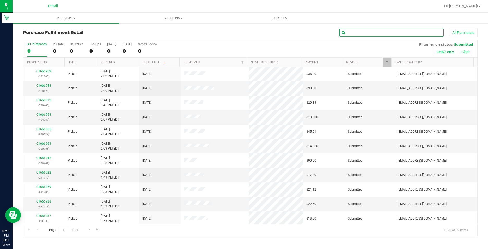
click at [381, 31] on input "text" at bounding box center [392, 33] width 104 height 8
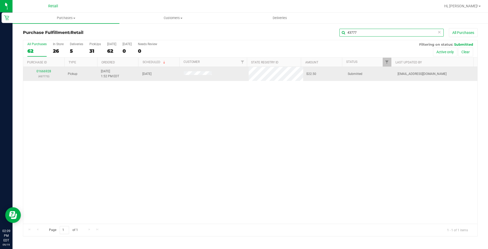
type input "43777"
click at [44, 73] on div "01666928 (437773)" at bounding box center [43, 74] width 35 height 10
click at [43, 71] on link "01666928" at bounding box center [44, 71] width 15 height 4
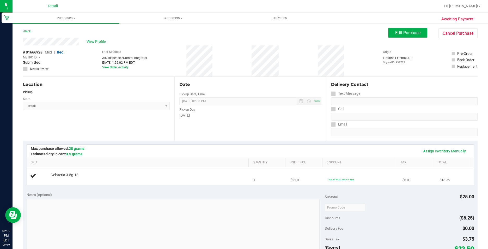
click at [113, 107] on span "Retail Select Store Retail" at bounding box center [96, 106] width 147 height 8
click at [99, 149] on span "Max purchase allowed: 28 grams Estimated qty in cart: 3.5 grams" at bounding box center [70, 151] width 78 height 11
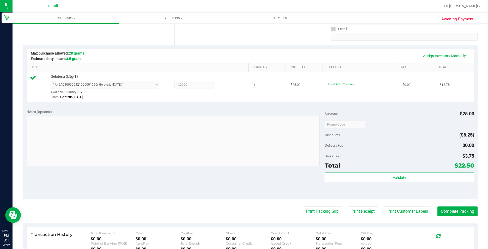
scroll to position [104, 0]
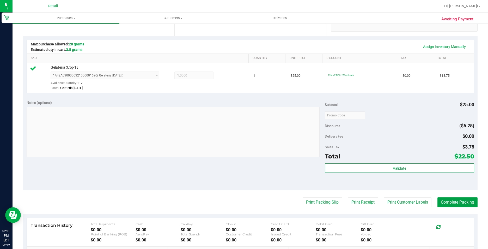
click at [456, 199] on button "Complete Packing" at bounding box center [458, 202] width 40 height 10
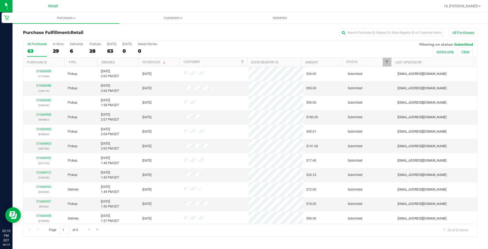
click at [387, 27] on div "Purchase Fulfillment: Retail All Purchases All Purchases 63 In Store 29 Deliver…" at bounding box center [251, 132] width 476 height 219
click at [370, 33] on input "text" at bounding box center [392, 33] width 104 height 8
type input "989869"
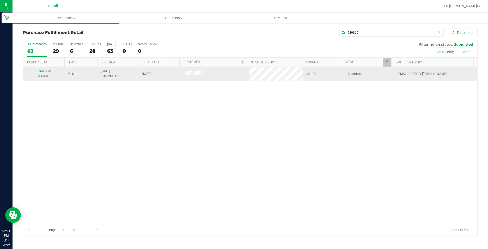
click at [45, 69] on div "01666920 (989869)" at bounding box center [43, 74] width 35 height 10
click at [44, 71] on link "01666920" at bounding box center [44, 71] width 15 height 4
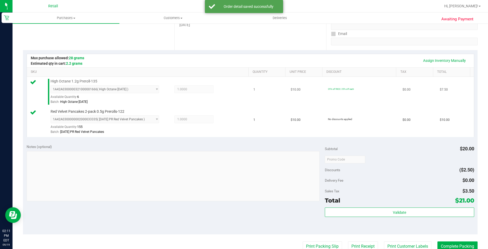
scroll to position [130, 0]
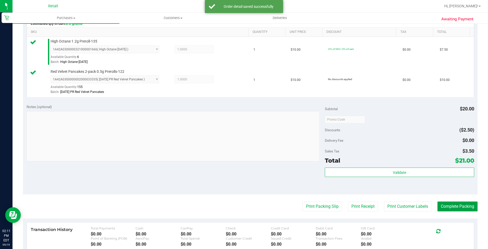
click at [463, 205] on button "Complete Packing" at bounding box center [458, 206] width 40 height 10
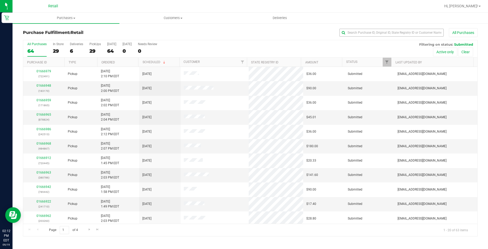
drag, startPoint x: 379, startPoint y: 37, endPoint x: 379, endPoint y: 33, distance: 4.7
click at [379, 37] on div "Purchase Fulfillment: Retail All Purchases" at bounding box center [250, 33] width 455 height 11
click at [379, 33] on input "text" at bounding box center [392, 33] width 104 height 8
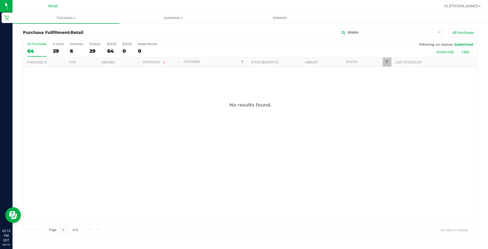
click at [377, 28] on div "Purchase Fulfillment: Retail 989869 All Purchases All Purchases 64 In Store 29 …" at bounding box center [251, 132] width 476 height 219
click at [377, 29] on input "989869" at bounding box center [392, 33] width 104 height 8
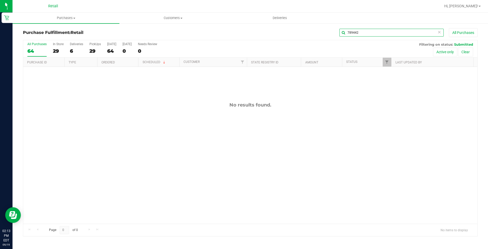
type input "789442"
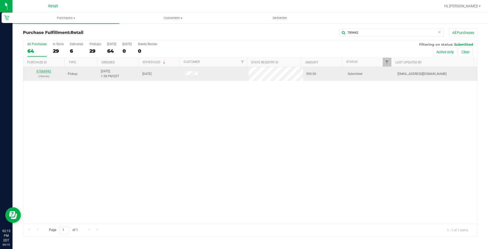
click at [38, 70] on link "01666942" at bounding box center [44, 71] width 15 height 4
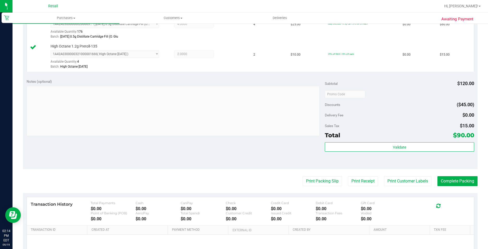
scroll to position [157, 0]
click at [451, 181] on button "Complete Packing" at bounding box center [458, 180] width 40 height 10
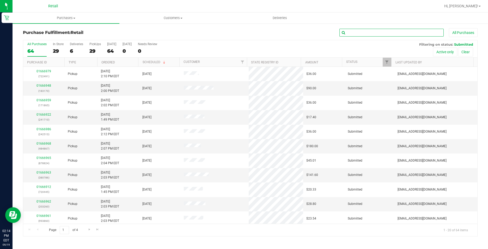
click at [373, 29] on input "text" at bounding box center [392, 33] width 104 height 8
type input "60456"
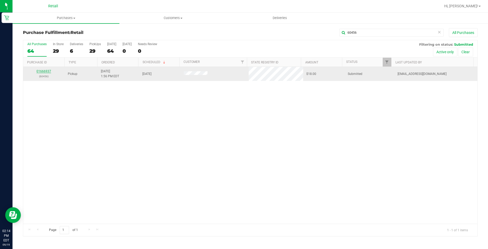
click at [46, 71] on link "01666937" at bounding box center [44, 71] width 15 height 4
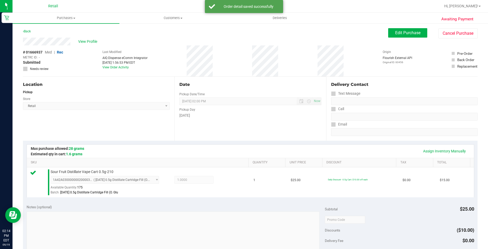
scroll to position [78, 0]
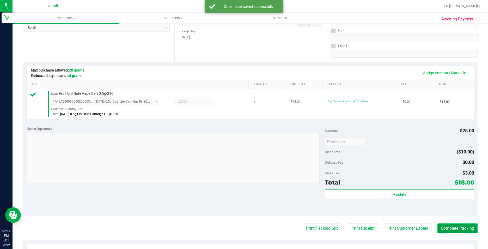
click at [463, 227] on button "Complete Packing" at bounding box center [458, 228] width 40 height 10
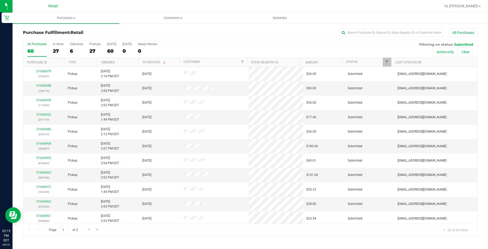
click at [358, 37] on div "All Purchases" at bounding box center [326, 32] width 303 height 9
click at [358, 36] on input "text" at bounding box center [392, 33] width 104 height 8
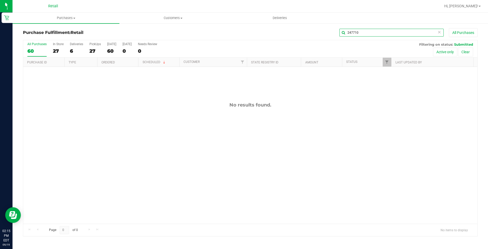
click at [366, 29] on input "247710" at bounding box center [392, 33] width 104 height 8
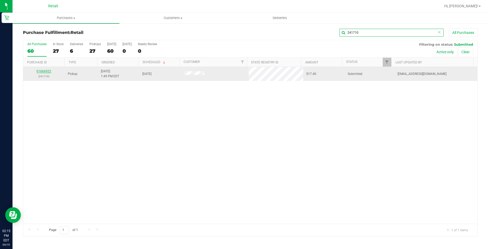
type input "241710"
click at [47, 70] on link "01666922" at bounding box center [44, 71] width 15 height 4
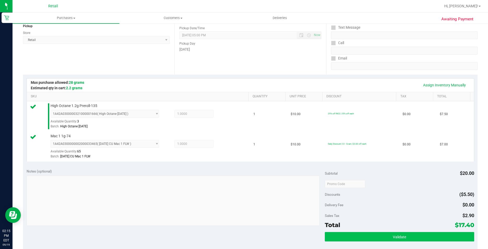
scroll to position [104, 0]
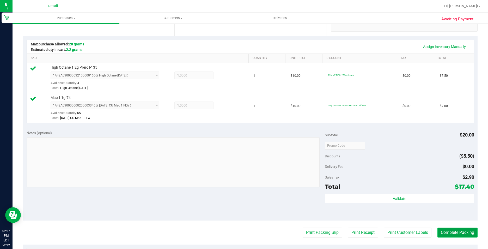
click at [444, 228] on button "Complete Packing" at bounding box center [458, 232] width 40 height 10
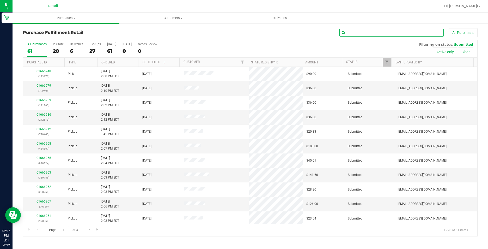
click at [385, 32] on input "text" at bounding box center [392, 33] width 104 height 8
type input "878824"
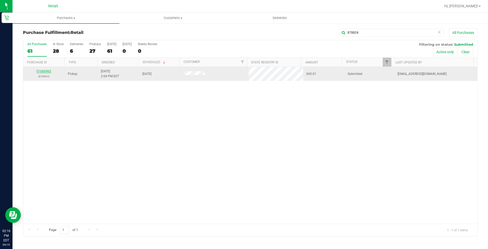
click at [42, 72] on link "01666965" at bounding box center [44, 71] width 15 height 4
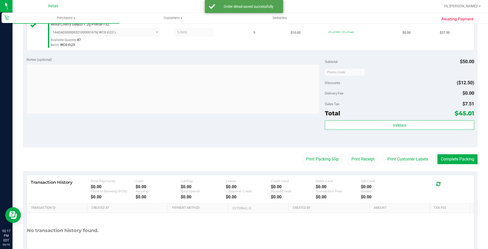
scroll to position [157, 0]
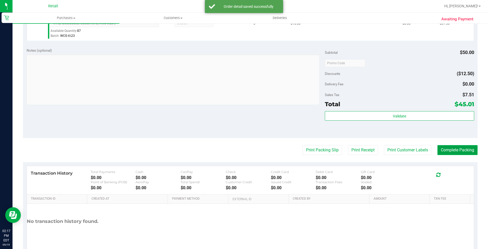
click at [447, 148] on button "Complete Packing" at bounding box center [458, 150] width 40 height 10
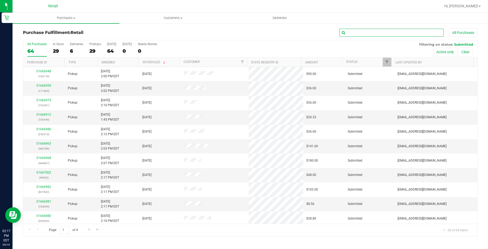
click at [361, 35] on input "text" at bounding box center [392, 33] width 104 height 8
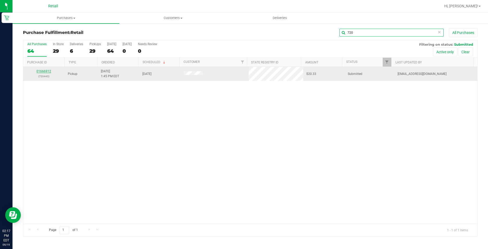
type input "720"
click at [42, 71] on link "01666912" at bounding box center [44, 71] width 15 height 4
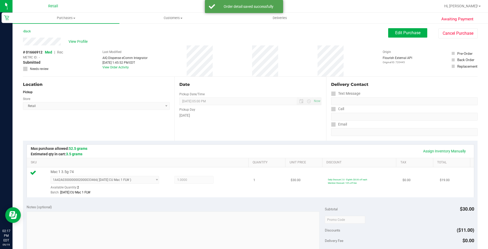
scroll to position [130, 0]
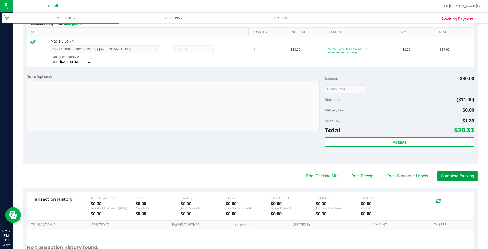
click at [439, 173] on button "Complete Packing" at bounding box center [458, 176] width 40 height 10
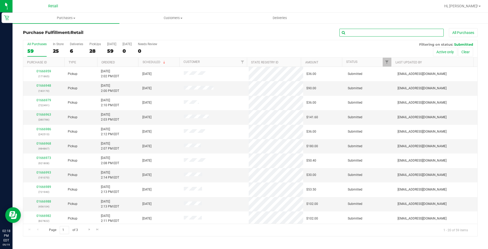
click at [379, 30] on input "text" at bounding box center [392, 33] width 104 height 8
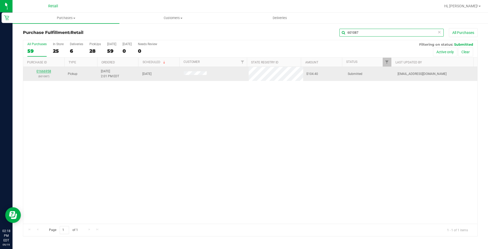
type input "601087"
click at [48, 70] on link "01666958" at bounding box center [44, 71] width 15 height 4
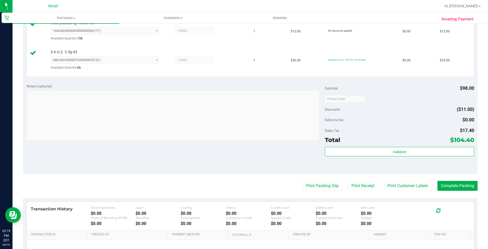
scroll to position [183, 0]
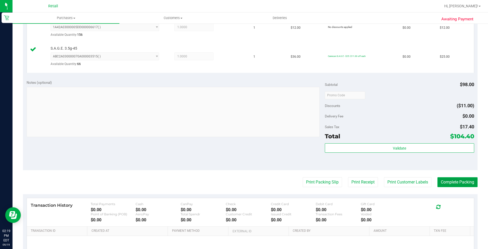
click at [468, 181] on button "Complete Packing" at bounding box center [458, 182] width 40 height 10
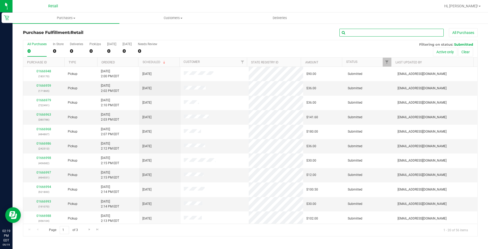
click at [348, 32] on input "text" at bounding box center [392, 33] width 104 height 8
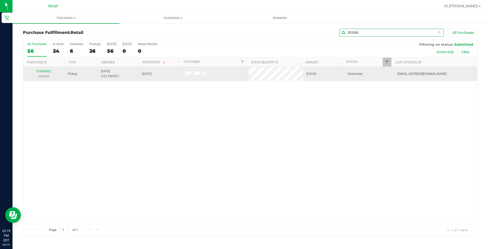
type input "203260"
click at [46, 73] on div "01666962 (203260)" at bounding box center [43, 74] width 35 height 10
click at [42, 71] on link "01666962" at bounding box center [44, 71] width 15 height 4
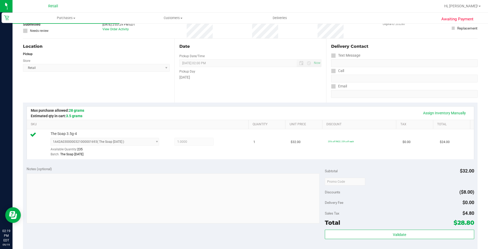
scroll to position [104, 0]
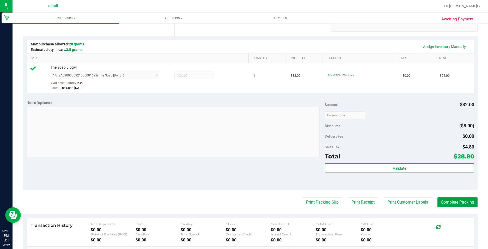
click at [460, 202] on button "Complete Packing" at bounding box center [458, 202] width 40 height 10
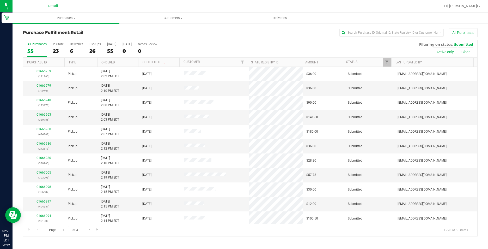
click at [408, 28] on div "All Purchases" at bounding box center [326, 32] width 303 height 9
click at [401, 32] on input "text" at bounding box center [392, 33] width 104 height 8
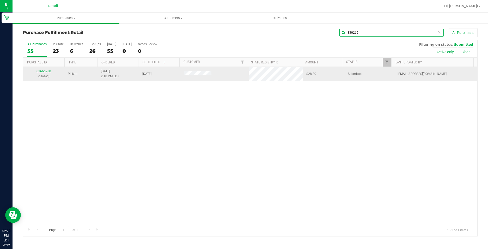
type input "330265"
click at [47, 71] on link "01666980" at bounding box center [44, 71] width 15 height 4
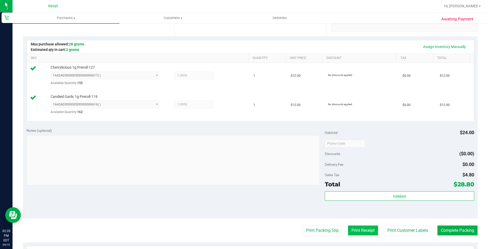
scroll to position [157, 0]
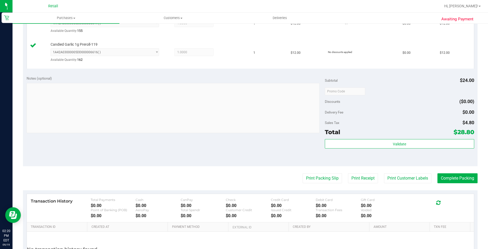
click at [459, 171] on purchase-details "Back Edit Purchase Cancel Purchase View Profile # 01666980 Med | Rec METRC ID: …" at bounding box center [250, 80] width 455 height 416
click at [458, 175] on button "Complete Packing" at bounding box center [458, 178] width 40 height 10
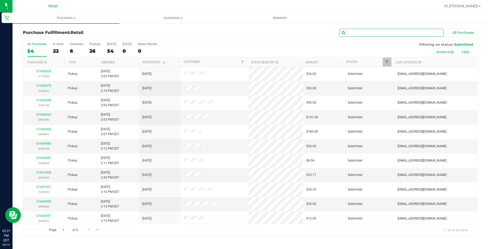
click at [359, 34] on input "text" at bounding box center [392, 33] width 104 height 8
type input "722491"
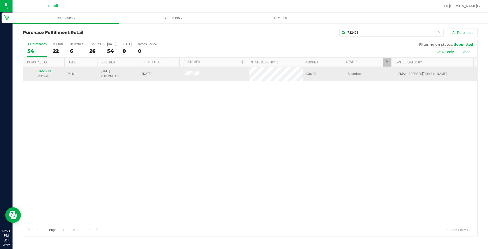
click at [48, 71] on link "01666979" at bounding box center [44, 71] width 15 height 4
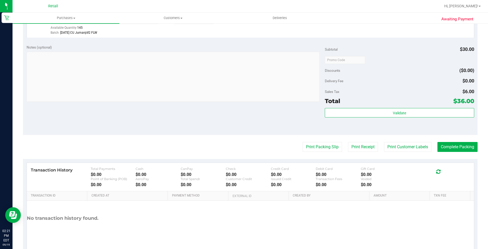
scroll to position [178, 0]
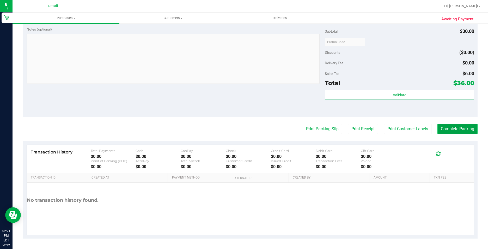
click at [457, 125] on button "Complete Packing" at bounding box center [458, 129] width 40 height 10
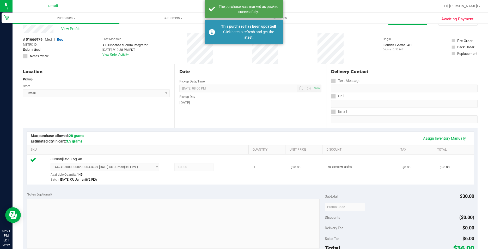
scroll to position [0, 0]
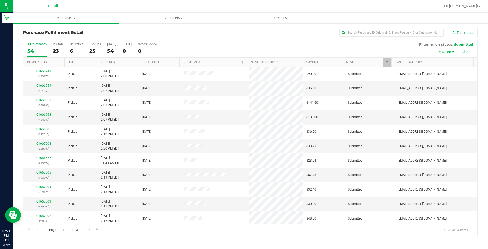
click at [394, 38] on div "Purchase Fulfillment: Retail All Purchases" at bounding box center [250, 33] width 455 height 11
click at [382, 29] on input "text" at bounding box center [392, 33] width 104 height 8
click at [382, 30] on input "text" at bounding box center [392, 33] width 104 height 8
click at [382, 33] on input "text" at bounding box center [392, 33] width 104 height 8
type input "40026"
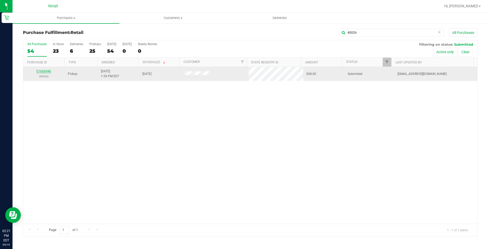
click at [40, 69] on link "01666946" at bounding box center [44, 71] width 15 height 4
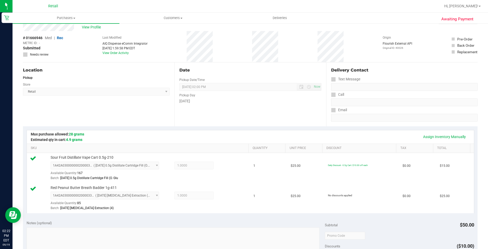
scroll to position [183, 0]
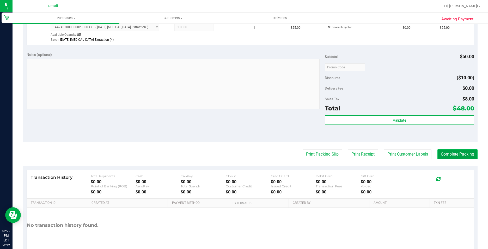
click at [456, 155] on button "Complete Packing" at bounding box center [458, 154] width 40 height 10
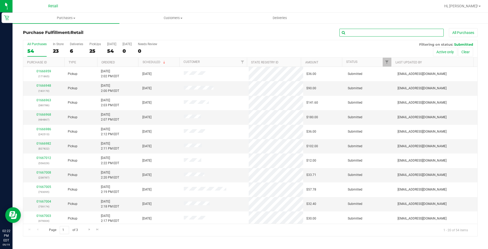
click at [384, 36] on input "text" at bounding box center [392, 33] width 104 height 8
type input "49662"
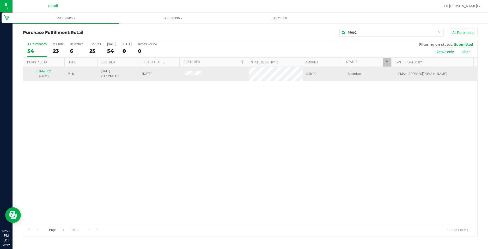
click at [47, 72] on link "01667002" at bounding box center [44, 71] width 15 height 4
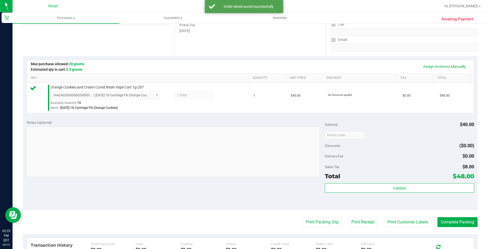
scroll to position [178, 0]
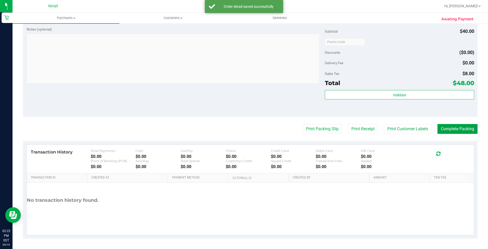
click at [454, 126] on button "Complete Packing" at bounding box center [458, 129] width 40 height 10
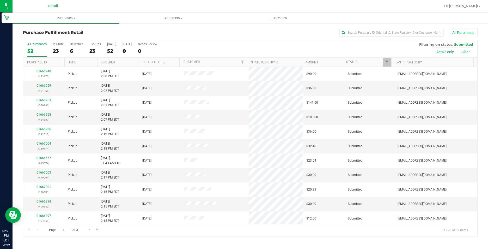
click at [396, 27] on div "Purchase Fulfillment: Retail All Purchases All Purchases 52 In Store 23 Deliver…" at bounding box center [251, 132] width 476 height 219
click at [395, 28] on div "All Purchases" at bounding box center [326, 32] width 303 height 9
click at [367, 30] on input "text" at bounding box center [392, 33] width 104 height 8
type input "380786"
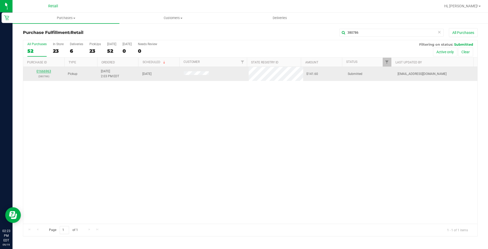
click at [40, 72] on link "01666963" at bounding box center [44, 71] width 15 height 4
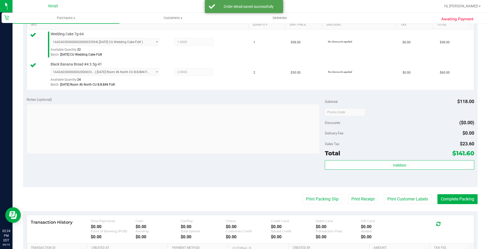
scroll to position [157, 0]
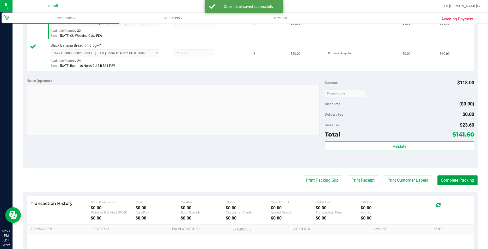
click at [456, 183] on button "Complete Packing" at bounding box center [458, 180] width 40 height 10
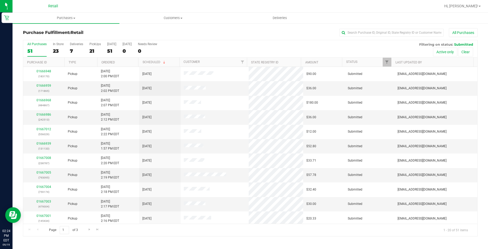
click at [381, 38] on div "Purchase Fulfillment: Retail All Purchases" at bounding box center [250, 33] width 455 height 11
click at [378, 34] on input "text" at bounding box center [392, 33] width 104 height 8
type input "171865"
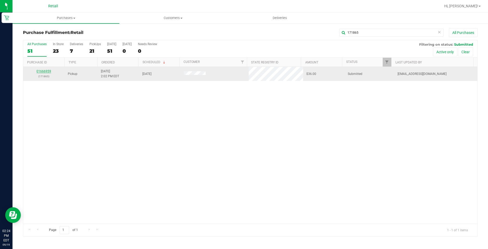
click at [46, 71] on link "01666959" at bounding box center [44, 71] width 15 height 4
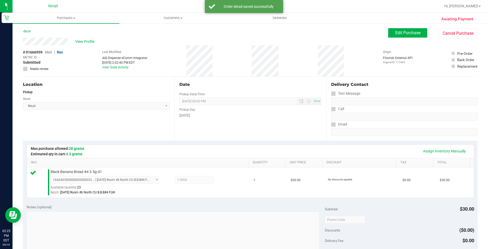
scroll to position [157, 0]
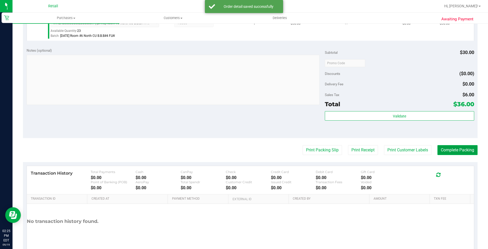
click at [448, 151] on button "Complete Packing" at bounding box center [458, 150] width 40 height 10
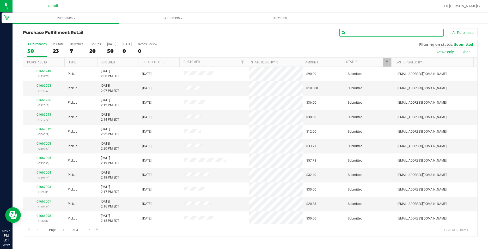
click at [376, 36] on input "text" at bounding box center [392, 33] width 104 height 8
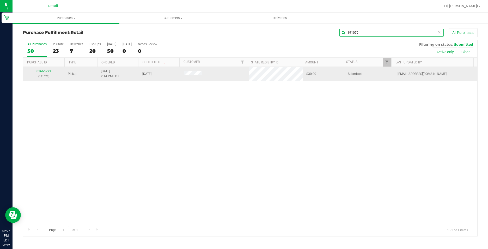
type input "191070"
click at [46, 73] on div "01666993 (191070)" at bounding box center [43, 74] width 35 height 10
click at [44, 71] on link "01666993" at bounding box center [44, 71] width 15 height 4
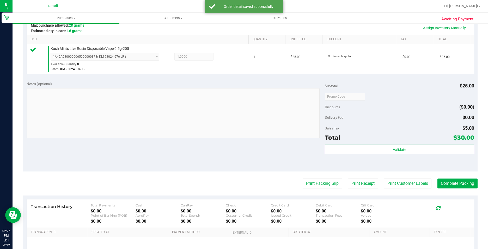
scroll to position [130, 0]
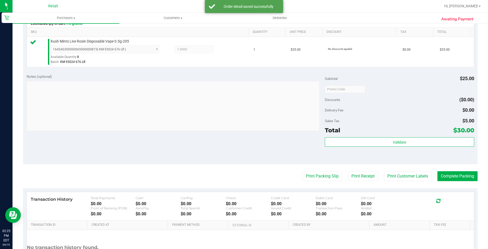
click at [441, 183] on purchase-details "Back Edit Purchase Cancel Purchase View Profile # 01666993 Med | Rec METRC ID: …" at bounding box center [250, 92] width 455 height 388
click at [443, 178] on button "Complete Packing" at bounding box center [458, 176] width 40 height 10
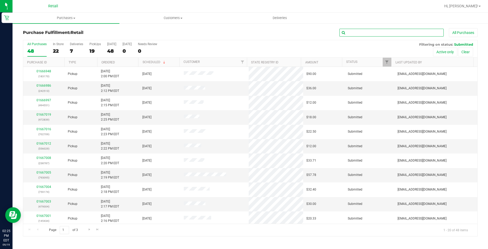
click at [366, 32] on input "text" at bounding box center [392, 33] width 104 height 8
type input "456104"
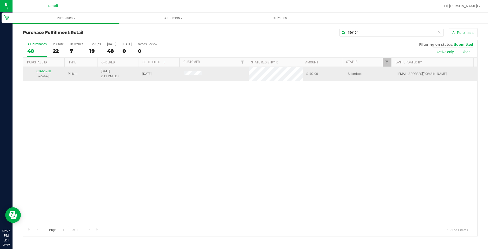
click at [47, 72] on link "01666988" at bounding box center [44, 71] width 15 height 4
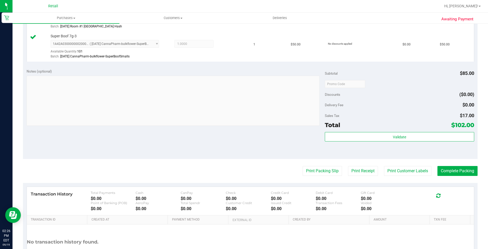
scroll to position [183, 0]
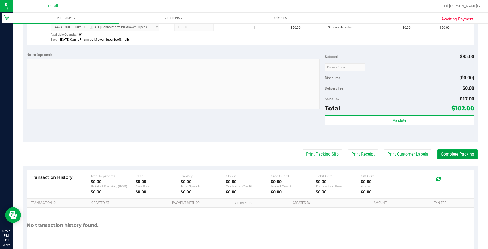
drag, startPoint x: 445, startPoint y: 151, endPoint x: 442, endPoint y: 141, distance: 10.5
click at [445, 151] on button "Complete Packing" at bounding box center [458, 154] width 40 height 10
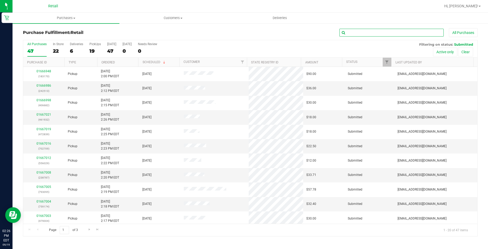
click at [365, 36] on input "text" at bounding box center [392, 33] width 104 height 8
type input "921800"
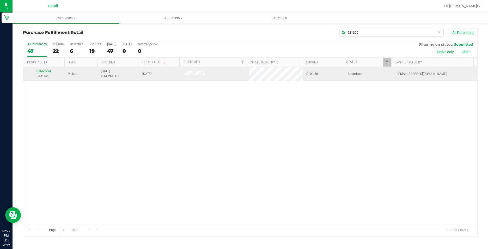
click at [47, 71] on link "01666994" at bounding box center [44, 71] width 15 height 4
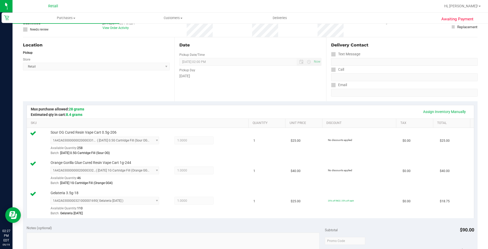
scroll to position [157, 0]
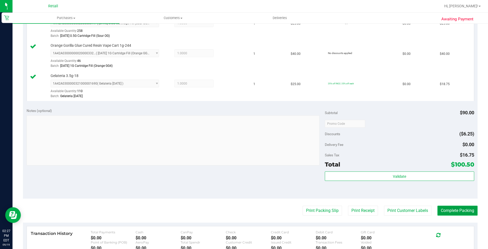
click at [466, 210] on button "Complete Packing" at bounding box center [458, 211] width 40 height 10
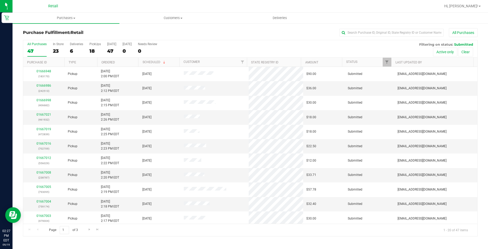
click at [364, 28] on div "All Purchases" at bounding box center [326, 32] width 303 height 9
click at [364, 30] on input "text" at bounding box center [392, 33] width 104 height 8
type input "827822"
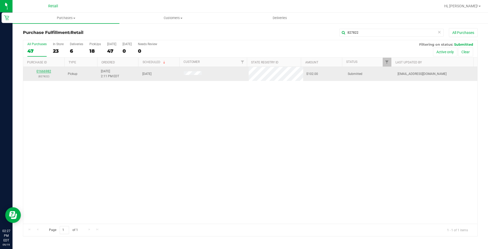
click at [45, 69] on link "01666982" at bounding box center [44, 71] width 15 height 4
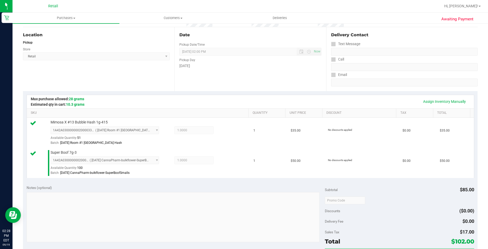
scroll to position [104, 0]
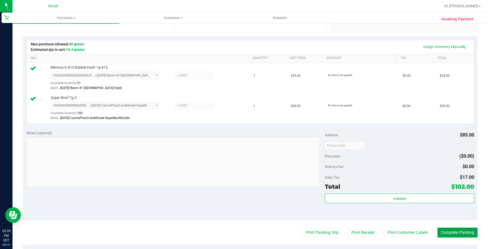
click at [463, 231] on button "Complete Packing" at bounding box center [458, 232] width 40 height 10
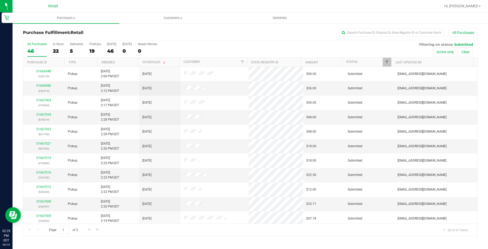
click at [269, 40] on div "All Purchases 46 In Store 22 Deliveries 5 PickUps 19 Today 46 Tomorrow 0 Needs …" at bounding box center [250, 42] width 454 height 4
click at [359, 29] on input "text" at bounding box center [392, 33] width 104 height 8
type input "183170"
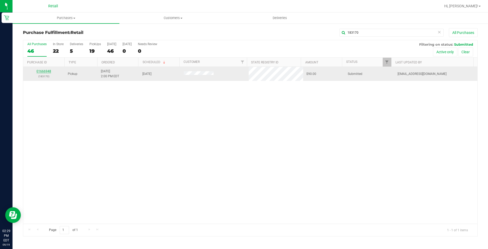
click at [45, 71] on link "01666948" at bounding box center [44, 71] width 15 height 4
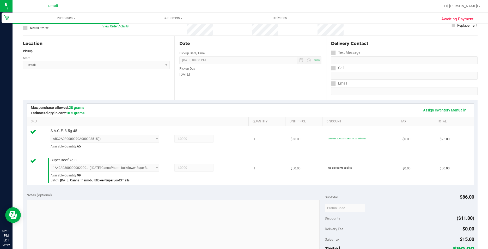
scroll to position [157, 0]
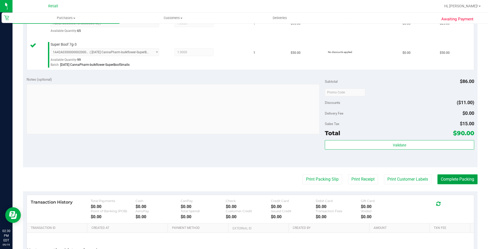
click at [463, 182] on button "Complete Packing" at bounding box center [458, 179] width 40 height 10
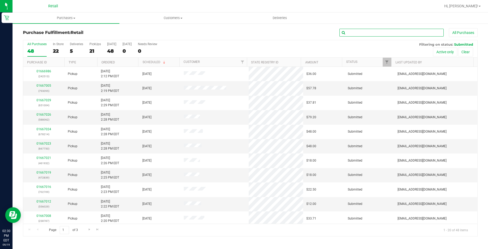
click at [362, 34] on input "text" at bounding box center [392, 33] width 104 height 8
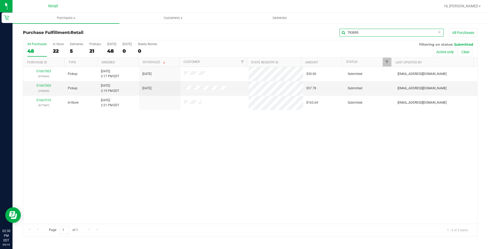
type input "793095"
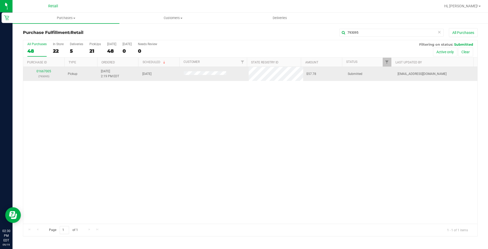
click at [42, 73] on div "01667005 (793095)" at bounding box center [43, 74] width 35 height 10
click at [38, 70] on link "01667005" at bounding box center [44, 71] width 15 height 4
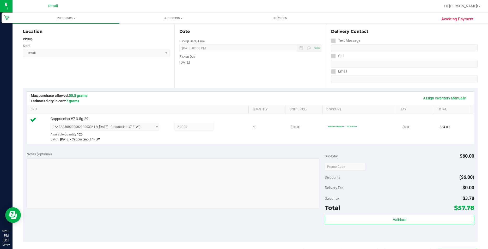
scroll to position [130, 0]
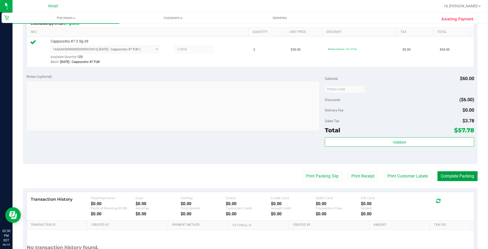
click at [454, 174] on button "Complete Packing" at bounding box center [458, 176] width 40 height 10
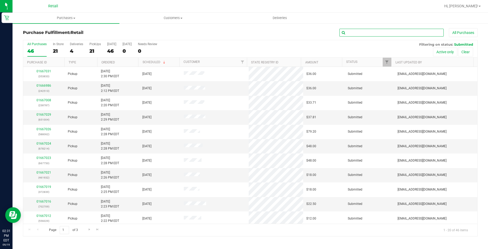
click at [379, 34] on input "text" at bounding box center [392, 33] width 104 height 8
type input "759174"
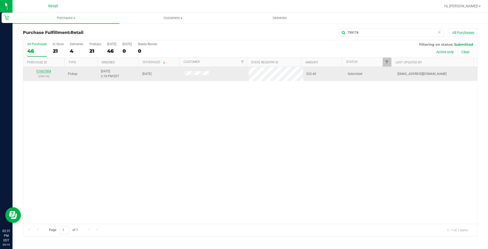
click at [45, 70] on link "01667004" at bounding box center [44, 71] width 15 height 4
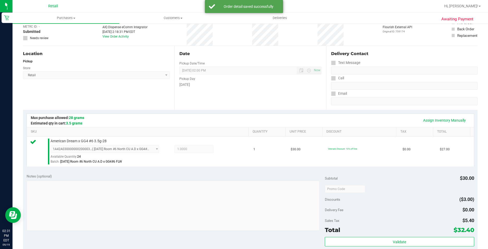
scroll to position [78, 0]
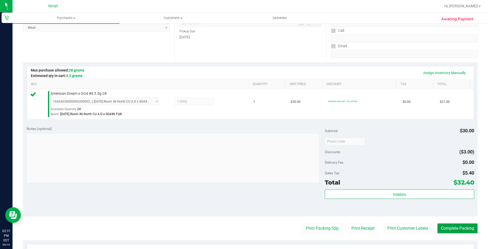
click at [444, 232] on button "Complete Packing" at bounding box center [458, 228] width 40 height 10
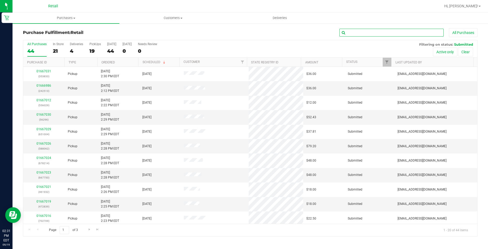
click at [428, 33] on input "text" at bounding box center [392, 33] width 104 height 8
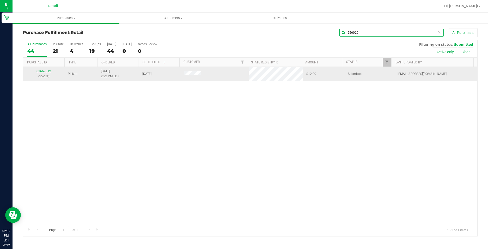
type input "556029"
click at [40, 72] on link "01667012" at bounding box center [44, 71] width 15 height 4
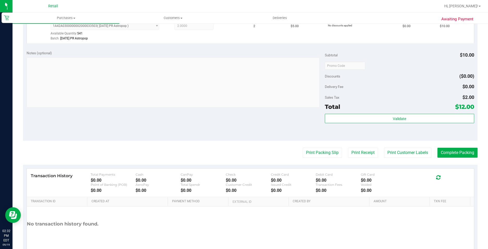
scroll to position [157, 0]
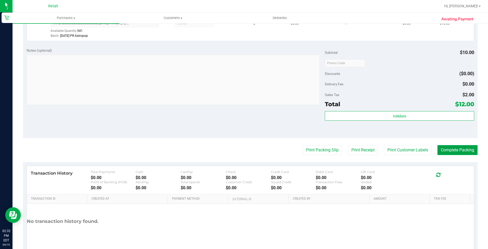
drag, startPoint x: 451, startPoint y: 155, endPoint x: 461, endPoint y: 173, distance: 20.3
click at [451, 159] on purchase-details "Back Edit Purchase Cancel Purchase View Profile # 01667012 Med | Rec METRC ID: …" at bounding box center [250, 66] width 455 height 388
click at [455, 151] on button "Complete Packing" at bounding box center [458, 150] width 40 height 10
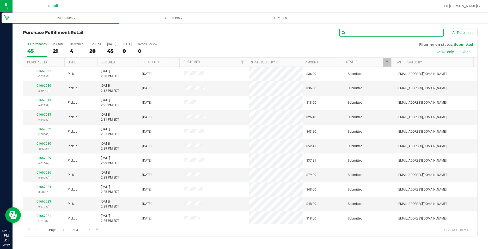
click at [353, 34] on input "text" at bounding box center [392, 33] width 104 height 8
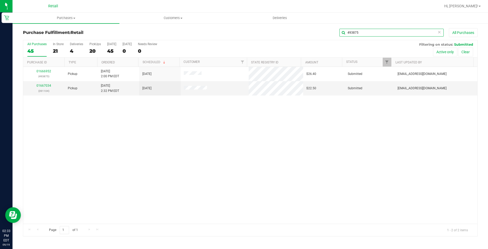
type input "493875"
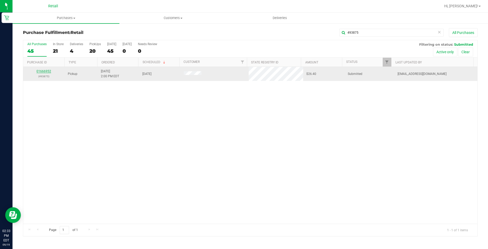
click at [44, 69] on link "01666952" at bounding box center [44, 71] width 15 height 4
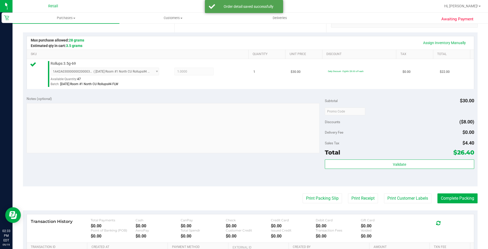
scroll to position [157, 0]
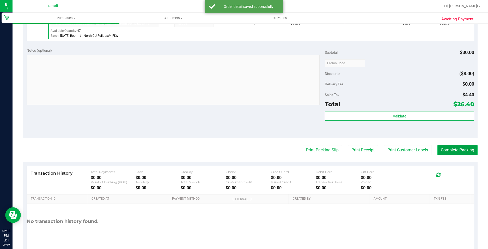
click at [448, 153] on button "Complete Packing" at bounding box center [458, 150] width 40 height 10
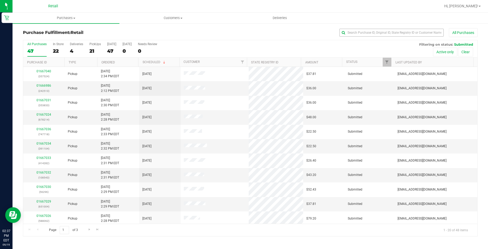
drag, startPoint x: 356, startPoint y: 28, endPoint x: 358, endPoint y: 30, distance: 3.0
click at [358, 30] on div "All Purchases" at bounding box center [326, 32] width 303 height 9
click at [358, 30] on input "text" at bounding box center [392, 33] width 104 height 8
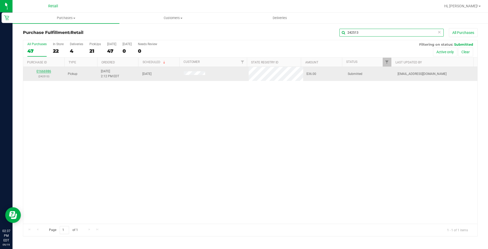
type input "242513"
click at [43, 71] on link "01666986" at bounding box center [44, 71] width 15 height 4
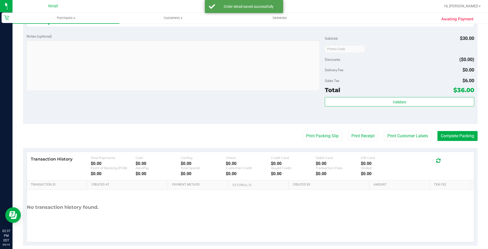
scroll to position [178, 0]
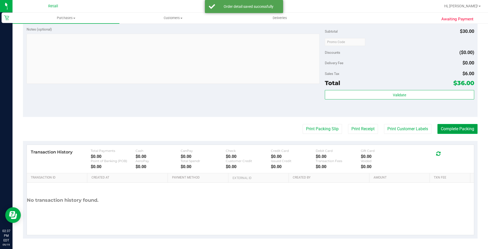
click at [457, 127] on button "Complete Packing" at bounding box center [458, 129] width 40 height 10
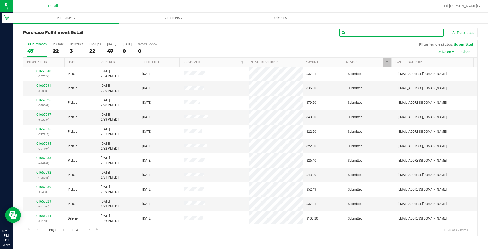
click at [380, 30] on input "text" at bounding box center [392, 33] width 104 height 8
type input "651004"
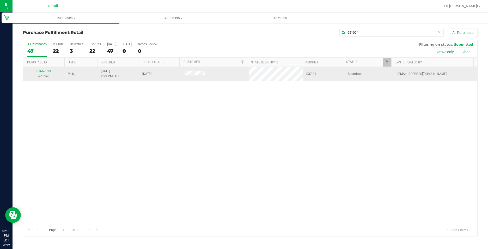
click at [40, 72] on link "01667029" at bounding box center [44, 71] width 15 height 4
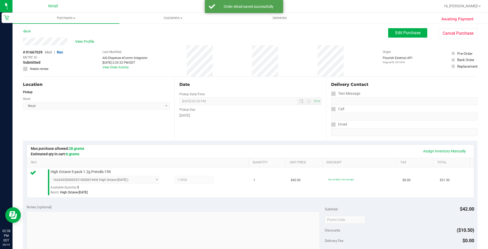
scroll to position [178, 0]
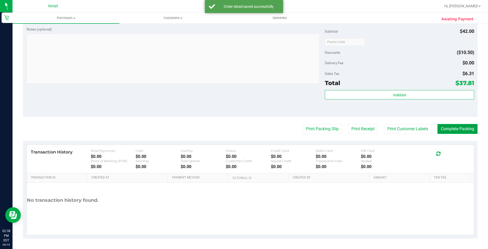
click at [464, 124] on button "Complete Packing" at bounding box center [458, 129] width 40 height 10
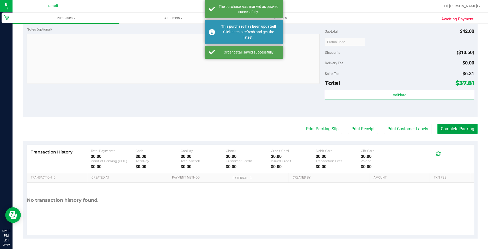
click at [462, 129] on button "Complete Packing" at bounding box center [458, 129] width 40 height 10
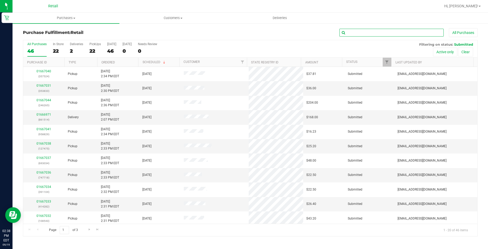
click at [374, 35] on input "text" at bounding box center [392, 33] width 104 height 8
type input "406682"
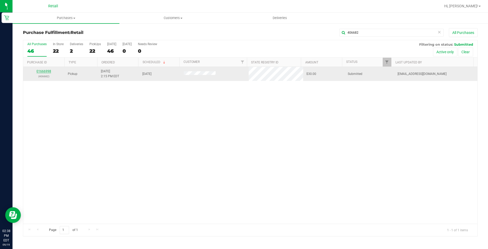
click at [43, 70] on link "01666998" at bounding box center [44, 71] width 15 height 4
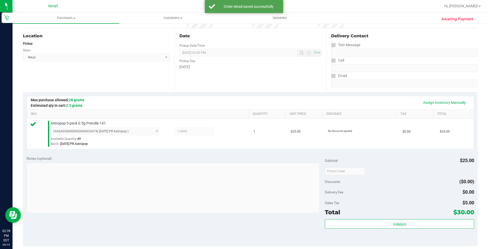
scroll to position [157, 0]
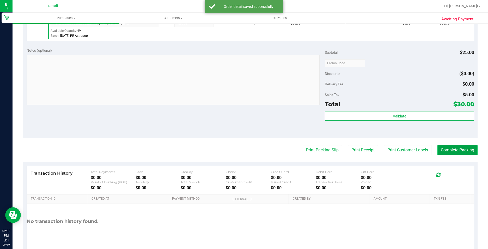
click at [461, 149] on button "Complete Packing" at bounding box center [458, 150] width 40 height 10
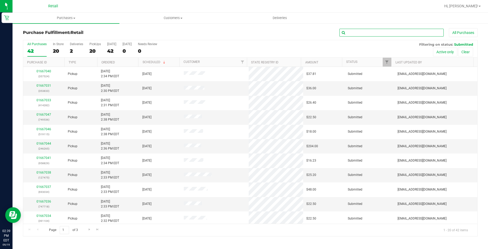
click at [365, 33] on input "text" at bounding box center [392, 33] width 104 height 8
type input "145434"
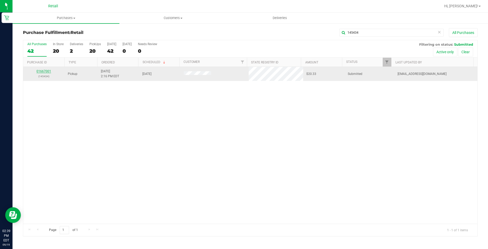
click at [46, 71] on link "01667001" at bounding box center [44, 71] width 15 height 4
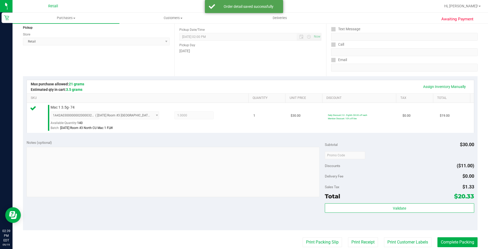
scroll to position [130, 0]
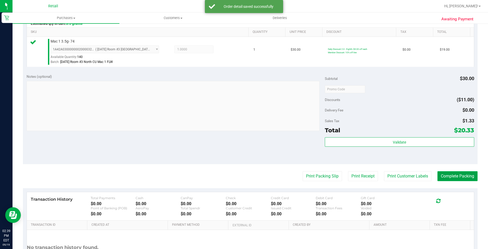
click at [449, 181] on button "Complete Packing" at bounding box center [458, 176] width 40 height 10
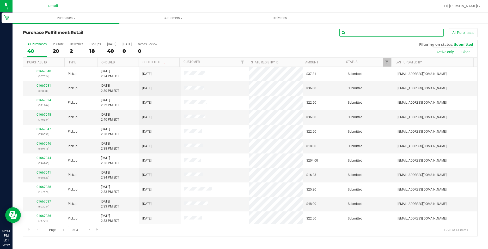
click at [367, 35] on input "text" at bounding box center [392, 33] width 104 height 8
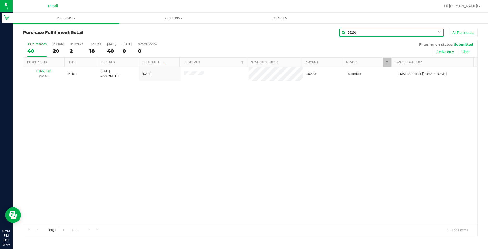
type input "56296"
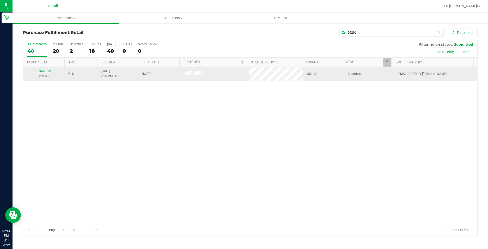
click at [41, 70] on link "01667030" at bounding box center [44, 71] width 15 height 4
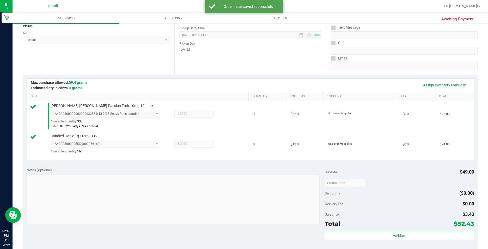
scroll to position [104, 0]
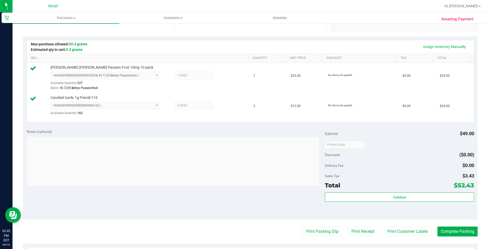
click at [445, 225] on purchase-details "Back Edit Purchase Cancel Purchase View Profile # 01667030 Med | Rec METRC ID: …" at bounding box center [250, 132] width 455 height 417
click at [446, 230] on button "Complete Packing" at bounding box center [458, 231] width 40 height 10
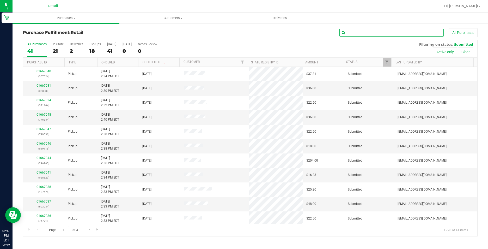
click at [402, 32] on input "text" at bounding box center [392, 33] width 104 height 8
type input "667750"
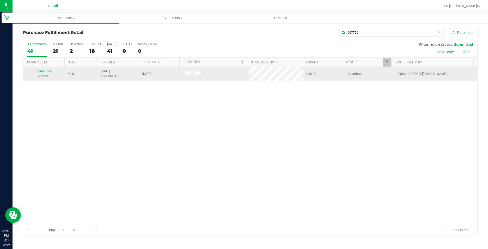
click at [45, 70] on link "01667023" at bounding box center [44, 71] width 15 height 4
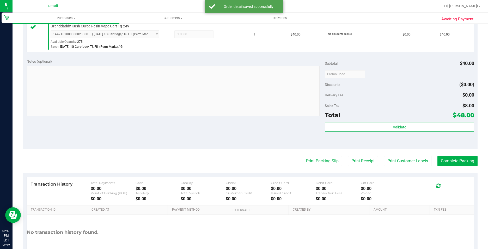
scroll to position [178, 0]
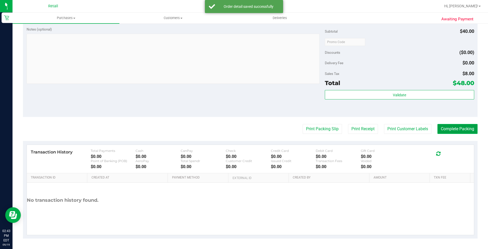
click at [465, 126] on button "Complete Packing" at bounding box center [458, 129] width 40 height 10
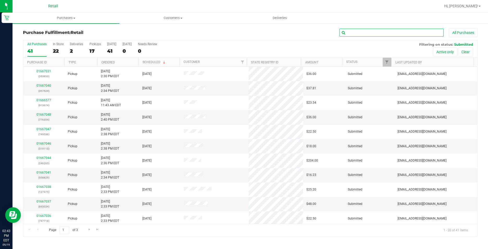
click at [377, 35] on input "text" at bounding box center [392, 33] width 104 height 8
type input "678214"
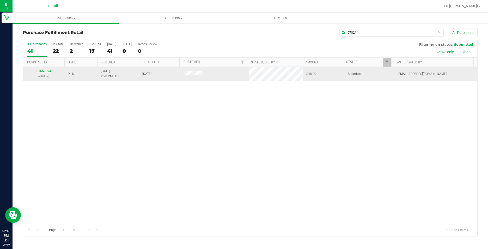
click at [49, 73] on link "01667024" at bounding box center [44, 71] width 15 height 4
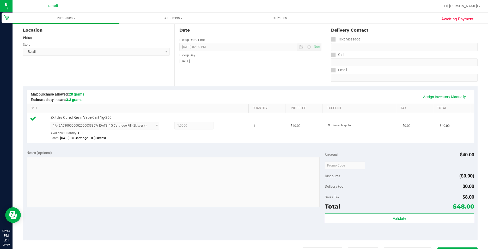
scroll to position [130, 0]
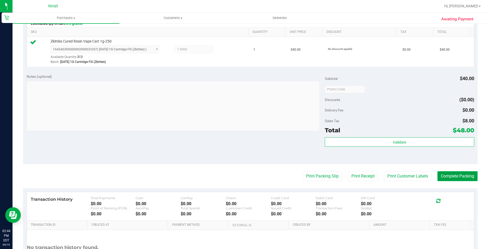
click at [455, 175] on button "Complete Packing" at bounding box center [458, 176] width 40 height 10
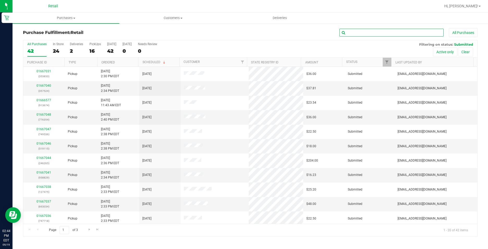
click at [415, 32] on input "text" at bounding box center [392, 33] width 104 height 8
type input "913674"
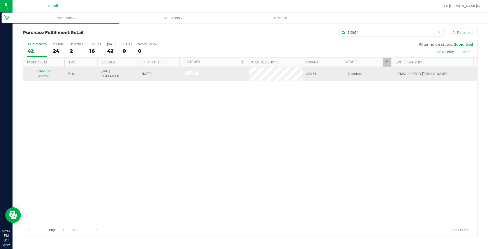
click at [42, 70] on link "01666577" at bounding box center [44, 71] width 15 height 4
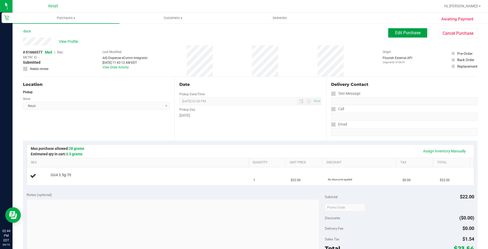
click at [401, 37] on button "Edit Purchase" at bounding box center [407, 32] width 39 height 9
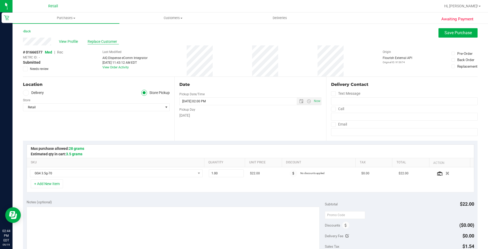
click at [102, 41] on span "Replace Customer" at bounding box center [103, 41] width 31 height 5
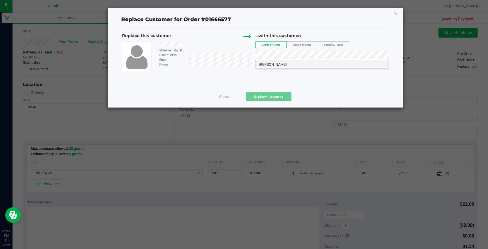
click at [306, 66] on li "Amy Hall" at bounding box center [322, 63] width 133 height 7
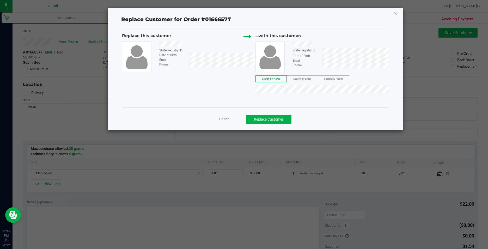
click at [279, 114] on div "Cancel Replace Customer" at bounding box center [255, 117] width 267 height 21
click at [275, 117] on button "Replace Customer" at bounding box center [269, 119] width 46 height 9
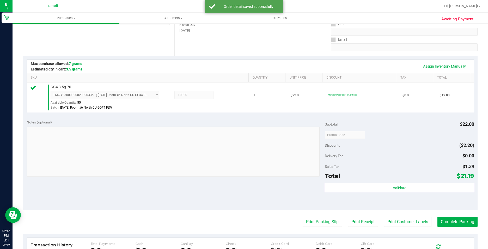
scroll to position [104, 0]
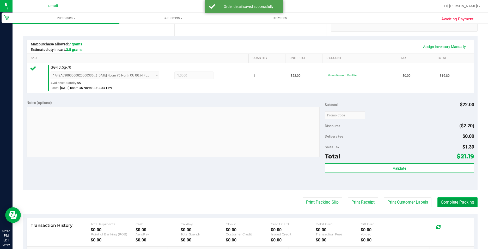
click at [458, 204] on button "Complete Packing" at bounding box center [458, 202] width 40 height 10
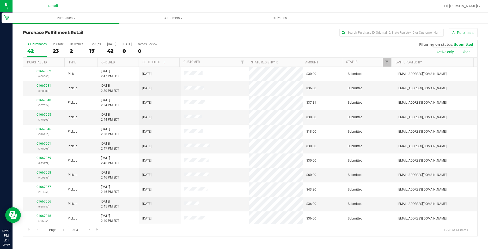
click at [368, 28] on div "Purchase Fulfillment: Retail All Purchases All Purchases 42 In Store 23 Deliver…" at bounding box center [251, 132] width 476 height 219
click at [367, 29] on input "text" at bounding box center [392, 33] width 104 height 8
type input "776354"
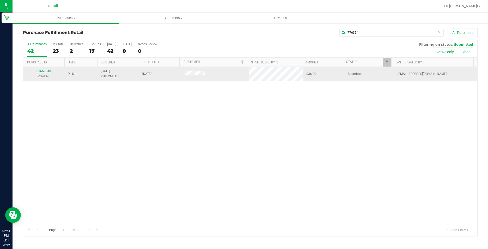
click at [50, 70] on link "01667048" at bounding box center [44, 71] width 15 height 4
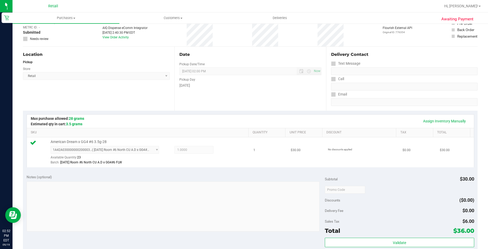
scroll to position [104, 0]
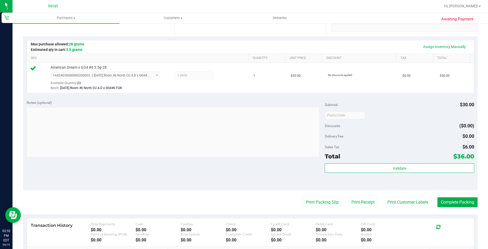
click at [439, 196] on purchase-details "Back Edit Purchase Cancel Purchase View Profile # 01667048 Med | Rec METRC ID: …" at bounding box center [250, 118] width 455 height 388
drag, startPoint x: 447, startPoint y: 197, endPoint x: 453, endPoint y: 207, distance: 11.8
click at [450, 201] on purchase-details "Back Edit Purchase Cancel Purchase View Profile # 01667048 Med | Rec METRC ID: …" at bounding box center [250, 118] width 455 height 388
click at [453, 207] on button "Complete Packing" at bounding box center [458, 202] width 40 height 10
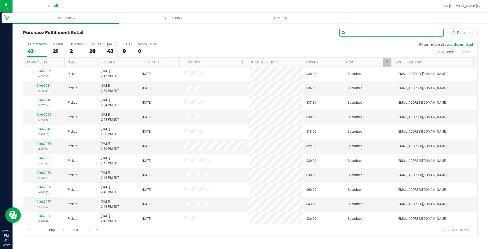
click at [380, 33] on input "text" at bounding box center [392, 33] width 104 height 8
type input "472839"
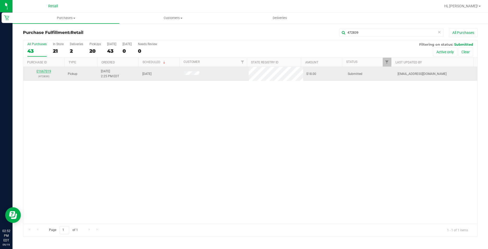
click at [49, 71] on link "01667019" at bounding box center [44, 71] width 15 height 4
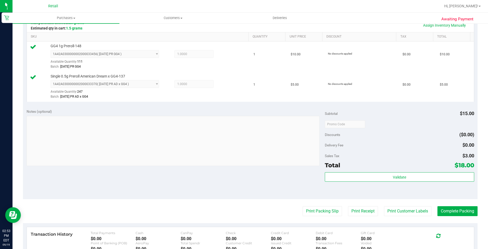
scroll to position [183, 0]
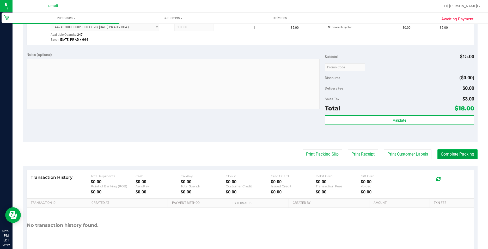
click at [460, 150] on button "Complete Packing" at bounding box center [458, 154] width 40 height 10
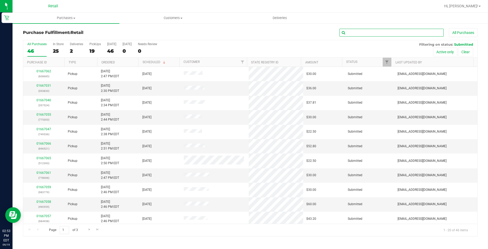
click at [376, 29] on input "text" at bounding box center [392, 33] width 104 height 8
type input "749536"
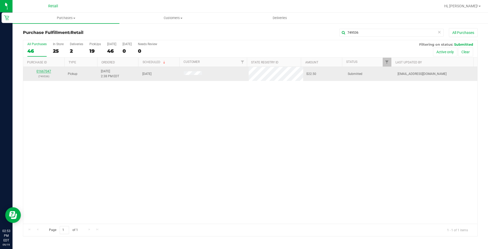
click at [41, 72] on link "01667047" at bounding box center [44, 71] width 15 height 4
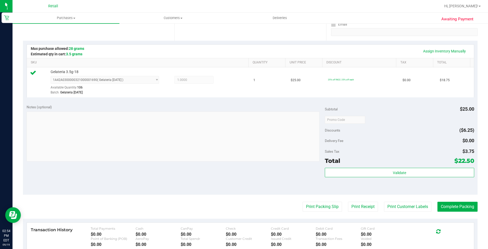
scroll to position [104, 0]
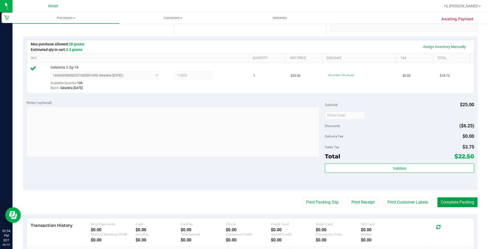
click at [454, 199] on button "Complete Packing" at bounding box center [458, 202] width 40 height 10
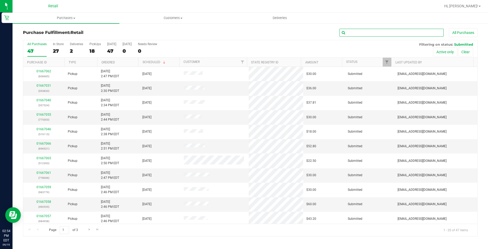
click at [372, 35] on input "text" at bounding box center [392, 33] width 104 height 8
type input "246265"
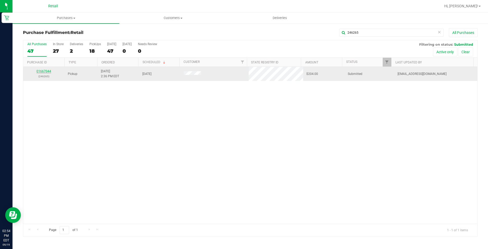
click at [50, 71] on link "01667044" at bounding box center [44, 71] width 15 height 4
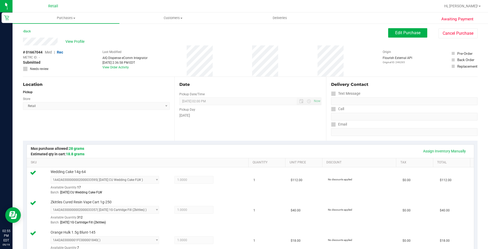
scroll to position [157, 0]
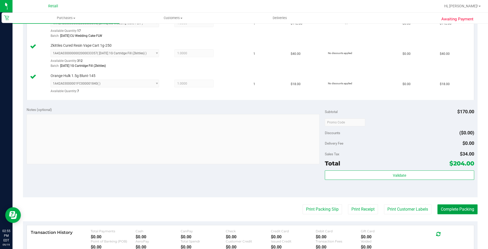
click at [443, 212] on button "Complete Packing" at bounding box center [458, 209] width 40 height 10
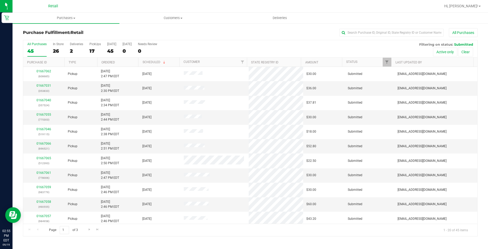
click at [367, 28] on div "Purchase Fulfillment: Retail All Purchases All Purchases 45 In Store 26 Deliver…" at bounding box center [251, 132] width 476 height 219
click at [365, 29] on input "text" at bounding box center [392, 33] width 104 height 8
type input "391104"
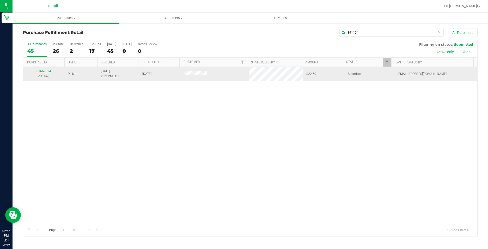
click at [39, 75] on p "(391104)" at bounding box center [43, 76] width 35 height 5
click at [39, 74] on p "(391104)" at bounding box center [43, 76] width 35 height 5
click at [39, 72] on link "01667034" at bounding box center [44, 71] width 15 height 4
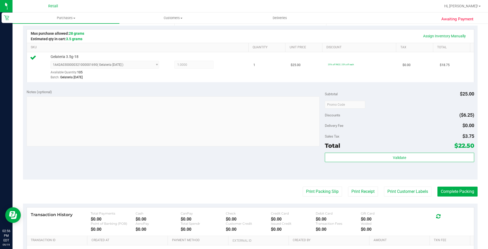
scroll to position [157, 0]
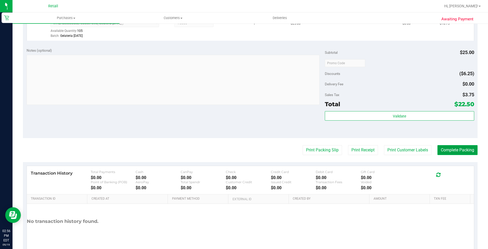
click at [447, 152] on button "Complete Packing" at bounding box center [458, 150] width 40 height 10
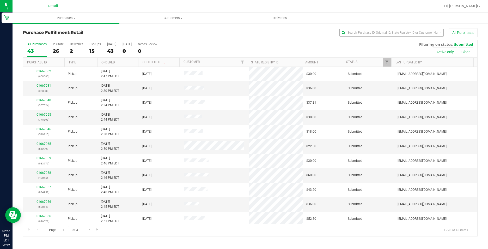
drag, startPoint x: 391, startPoint y: 28, endPoint x: 386, endPoint y: 32, distance: 6.3
click at [390, 28] on div "Purchase Fulfillment: Retail All Purchases All Purchases 43 In Store 26 Deliver…" at bounding box center [251, 132] width 476 height 219
click at [384, 34] on input "text" at bounding box center [392, 33] width 104 height 8
type input "127475"
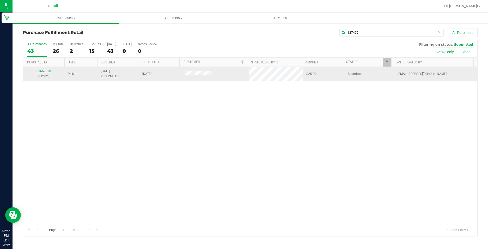
click at [49, 72] on link "01667038" at bounding box center [44, 71] width 15 height 4
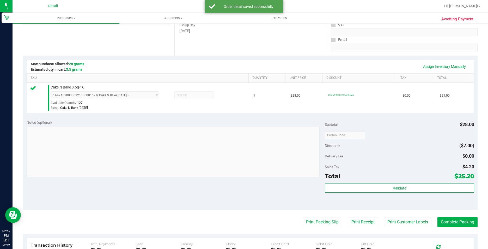
scroll to position [104, 0]
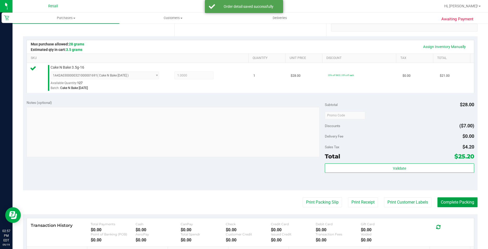
click at [458, 200] on button "Complete Packing" at bounding box center [458, 202] width 40 height 10
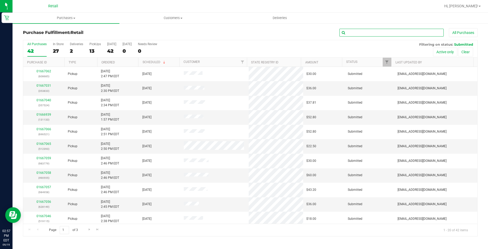
click at [406, 33] on input "text" at bounding box center [392, 33] width 104 height 8
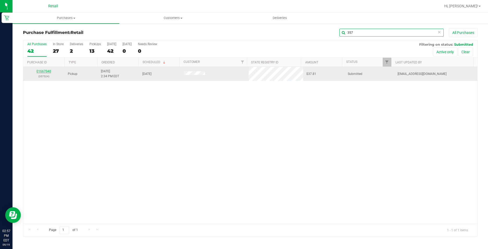
type input "357"
click at [49, 70] on link "01667040" at bounding box center [44, 71] width 15 height 4
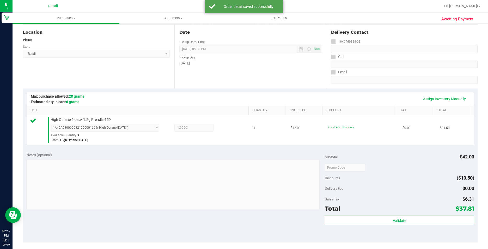
scroll to position [157, 0]
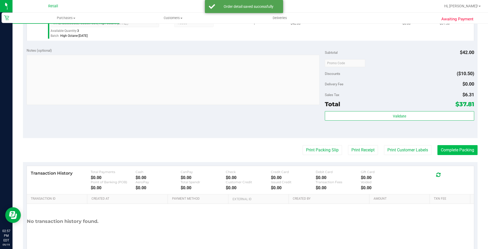
drag, startPoint x: 470, startPoint y: 155, endPoint x: 457, endPoint y: 155, distance: 13.3
click at [458, 155] on div "Awaiting Payment Back Edit Purchase Cancel Purchase View Profile # 01667040 Med…" at bounding box center [251, 68] width 476 height 404
click at [457, 155] on button "Complete Packing" at bounding box center [458, 150] width 40 height 10
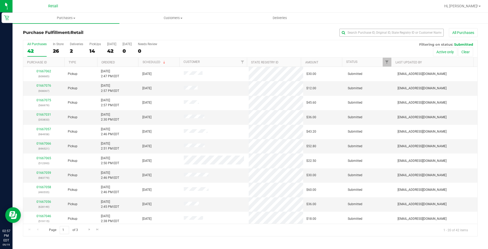
click at [368, 36] on div "Purchase Fulfillment: Retail All Purchases" at bounding box center [250, 33] width 455 height 11
click at [367, 35] on input "text" at bounding box center [392, 33] width 104 height 8
type input "353833"
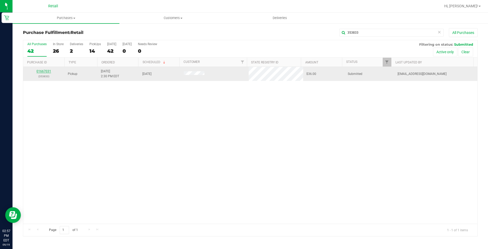
click at [39, 72] on link "01667031" at bounding box center [44, 71] width 15 height 4
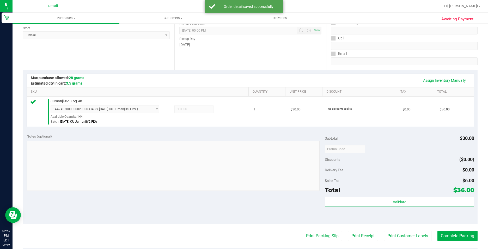
scroll to position [78, 0]
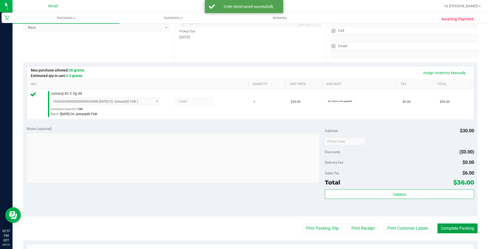
click at [455, 228] on button "Complete Packing" at bounding box center [458, 228] width 40 height 10
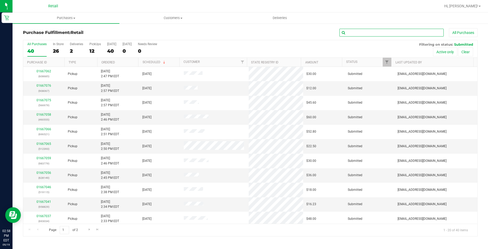
click at [407, 29] on input "text" at bounding box center [392, 33] width 104 height 8
type input "958829"
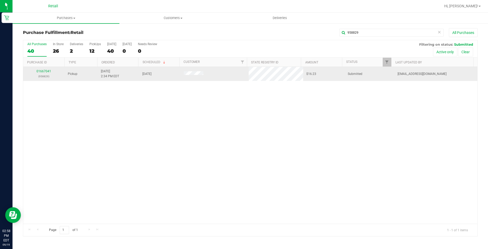
click at [42, 73] on div "01667041 (958829)" at bounding box center [43, 74] width 35 height 10
click at [41, 71] on link "01667041" at bounding box center [44, 71] width 15 height 4
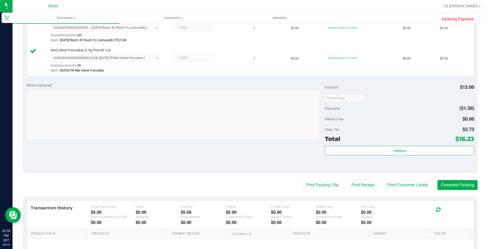
scroll to position [183, 0]
click at [448, 182] on button "Complete Packing" at bounding box center [458, 184] width 40 height 10
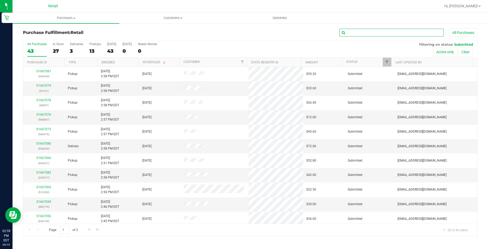
click at [425, 35] on input "text" at bounding box center [392, 33] width 104 height 8
type input "983779"
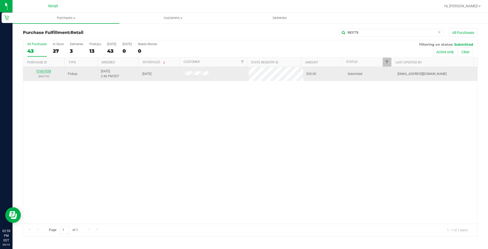
click at [49, 71] on link "01667059" at bounding box center [44, 71] width 15 height 4
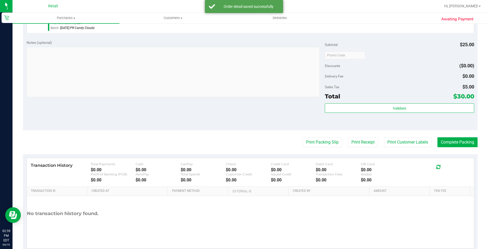
scroll to position [178, 0]
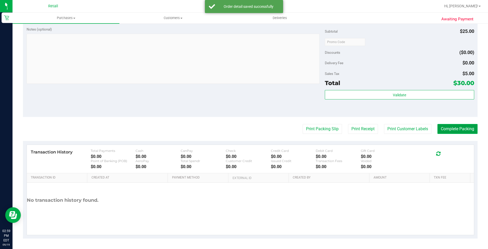
click at [455, 132] on button "Complete Packing" at bounding box center [458, 129] width 40 height 10
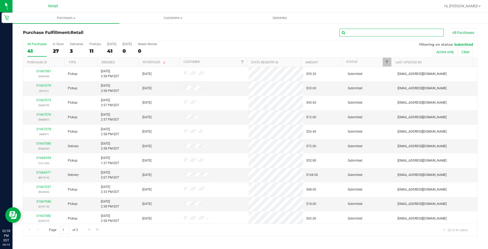
click at [407, 32] on input "text" at bounding box center [392, 33] width 104 height 8
type input "628149"
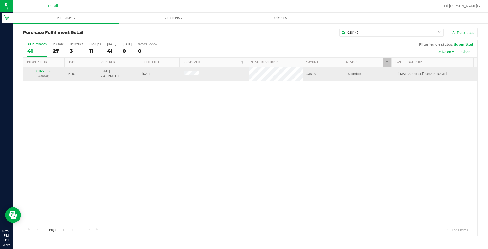
click at [46, 69] on td "01667056 (628149)" at bounding box center [43, 74] width 41 height 14
click at [47, 69] on link "01667056" at bounding box center [44, 71] width 15 height 4
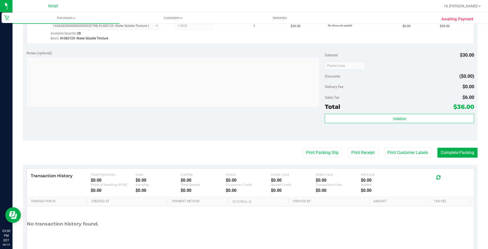
scroll to position [157, 0]
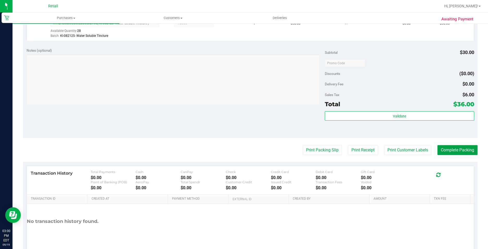
click at [460, 152] on button "Complete Packing" at bounding box center [458, 150] width 40 height 10
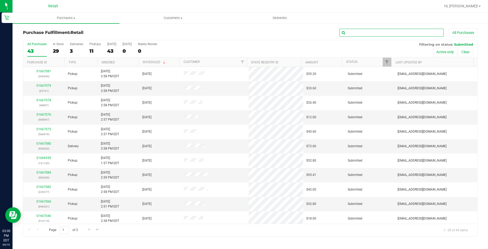
click at [373, 31] on input "text" at bounding box center [392, 33] width 104 height 8
type input "519115"
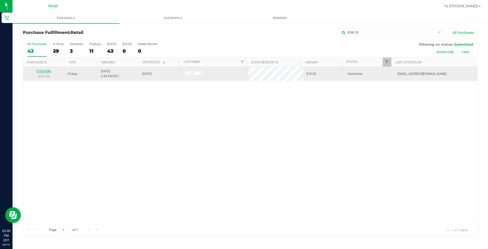
click at [50, 71] on link "01667046" at bounding box center [44, 71] width 15 height 4
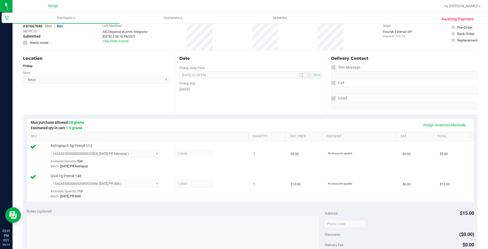
scroll to position [104, 0]
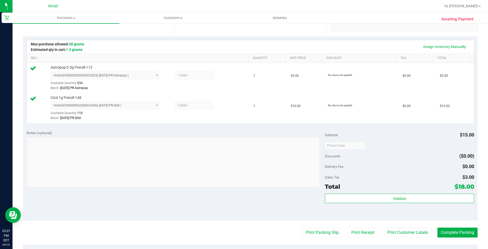
click at [477, 236] on div "Awaiting Payment Back Edit Purchase Cancel Purchase View Profile # 01667046 Med…" at bounding box center [251, 136] width 476 height 434
click at [467, 230] on button "Complete Packing" at bounding box center [458, 232] width 40 height 10
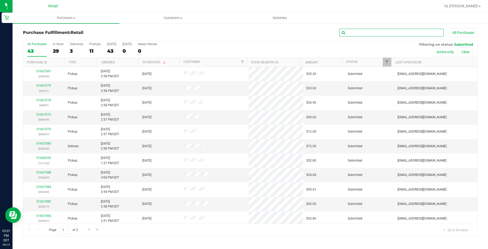
click at [387, 30] on input "text" at bounding box center [392, 33] width 104 height 8
type input "566979"
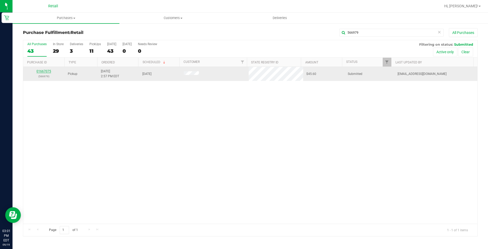
click at [45, 70] on link "01667075" at bounding box center [44, 71] width 15 height 4
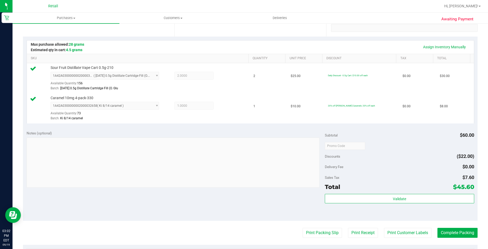
scroll to position [104, 0]
click at [452, 234] on button "Complete Packing" at bounding box center [458, 232] width 40 height 10
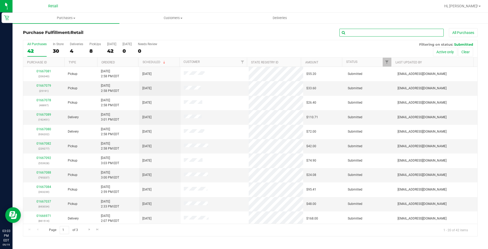
click at [381, 31] on input "text" at bounding box center [392, 33] width 104 height 8
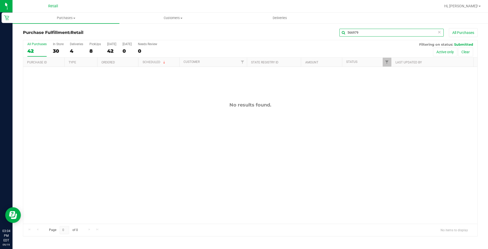
click at [347, 30] on input "566979" at bounding box center [392, 33] width 104 height 8
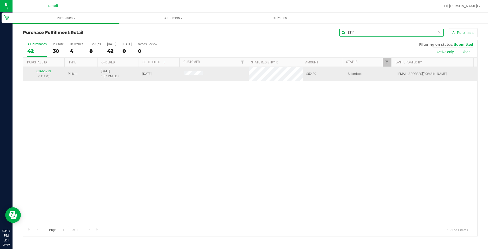
type input "1311"
click at [46, 70] on link "01666939" at bounding box center [44, 71] width 15 height 4
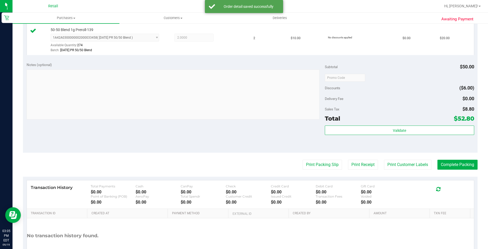
scroll to position [238, 0]
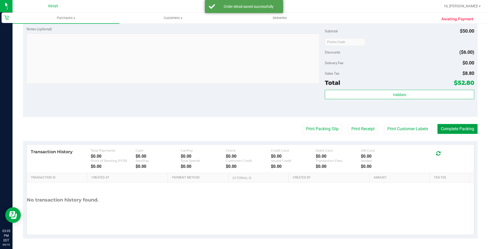
click at [452, 133] on button "Complete Packing" at bounding box center [458, 129] width 40 height 10
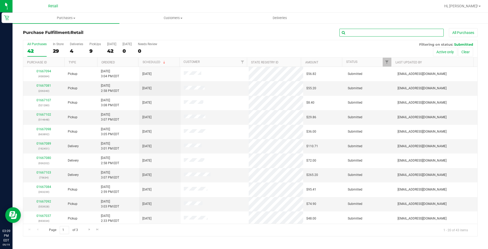
click at [360, 29] on input "text" at bounding box center [392, 33] width 104 height 8
type input "393239"
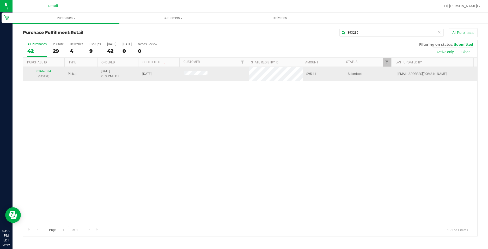
click at [40, 71] on link "01667084" at bounding box center [44, 71] width 15 height 4
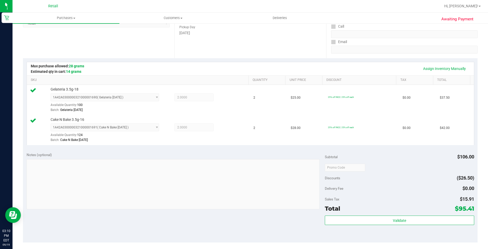
scroll to position [130, 0]
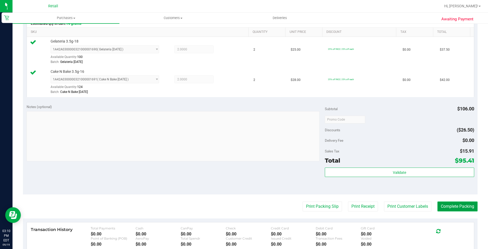
click at [474, 205] on button "Complete Packing" at bounding box center [458, 206] width 40 height 10
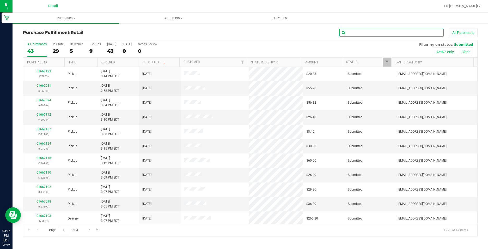
click at [357, 35] on input "text" at bounding box center [392, 33] width 104 height 8
type input "968850"
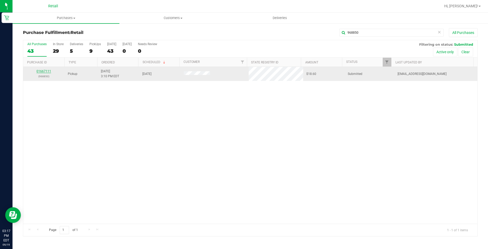
click at [47, 72] on link "01667111" at bounding box center [44, 71] width 15 height 4
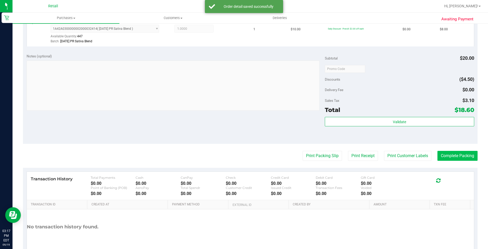
scroll to position [208, 0]
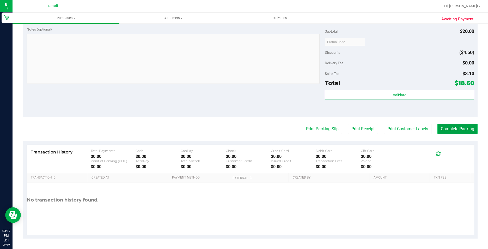
click at [452, 131] on button "Complete Packing" at bounding box center [458, 129] width 40 height 10
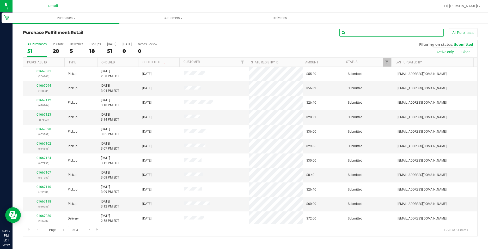
click at [370, 34] on input "text" at bounding box center [392, 33] width 104 height 8
click at [357, 36] on input "text" at bounding box center [392, 33] width 104 height 8
type input "762536"
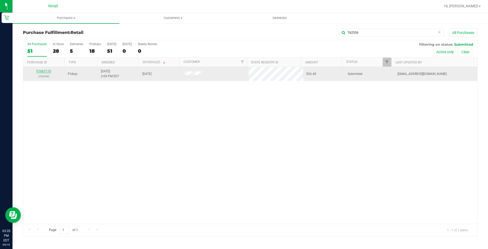
click at [43, 71] on link "01667110" at bounding box center [44, 71] width 15 height 4
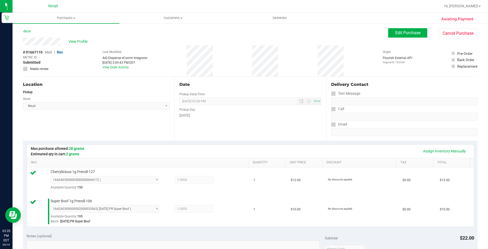
scroll to position [104, 0]
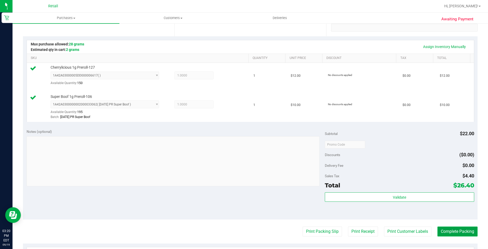
click at [451, 230] on button "Complete Packing" at bounding box center [458, 231] width 40 height 10
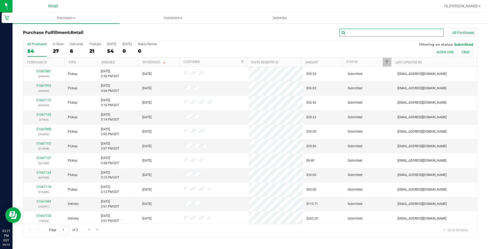
click at [352, 36] on input "text" at bounding box center [392, 33] width 104 height 8
type input "119715"
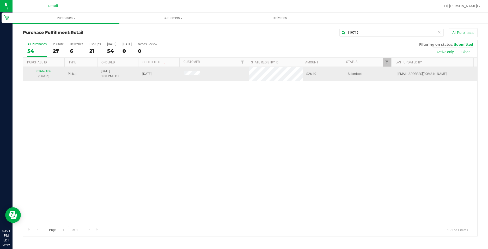
click at [45, 70] on link "01667106" at bounding box center [44, 71] width 15 height 4
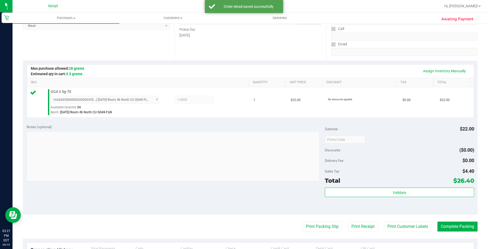
scroll to position [178, 0]
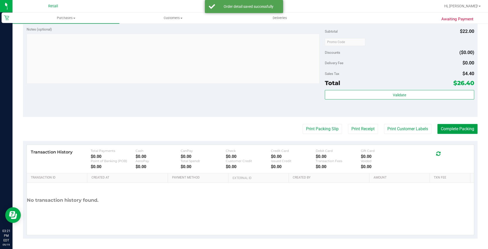
click at [469, 128] on button "Complete Packing" at bounding box center [458, 129] width 40 height 10
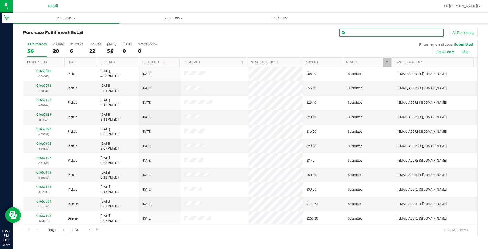
click at [409, 32] on input "text" at bounding box center [392, 33] width 104 height 8
type input "9"
type input "607933"
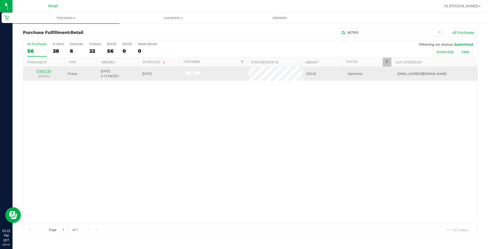
click at [47, 71] on link "01667124" at bounding box center [44, 71] width 15 height 4
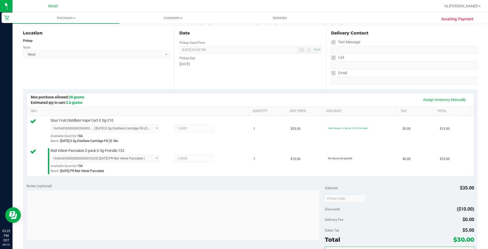
scroll to position [208, 0]
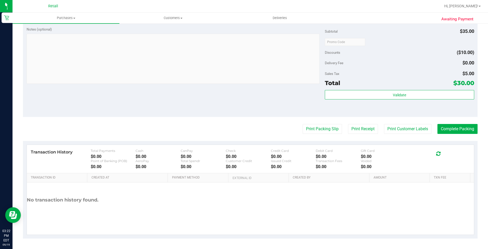
click at [457, 120] on purchase-details "Back Edit Purchase Cancel Purchase View Profile # 01667124 Med | Rec METRC ID: …" at bounding box center [250, 29] width 455 height 418
click at [457, 122] on purchase-details "Back Edit Purchase Cancel Purchase View Profile # 01667124 Med | Rec METRC ID: …" at bounding box center [250, 29] width 455 height 418
click at [458, 133] on button "Complete Packing" at bounding box center [458, 129] width 40 height 10
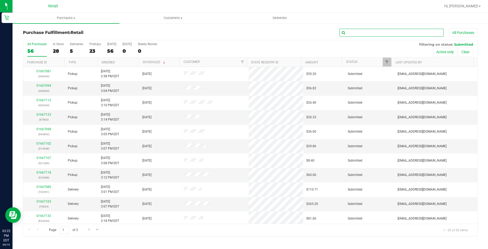
click at [389, 31] on input "text" at bounding box center [392, 33] width 104 height 8
type input "643231"
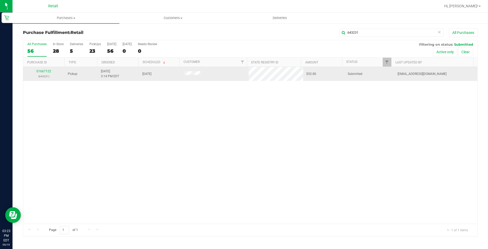
click at [52, 70] on div "01667122 (643231)" at bounding box center [43, 74] width 35 height 10
click at [49, 71] on link "01667122" at bounding box center [44, 71] width 15 height 4
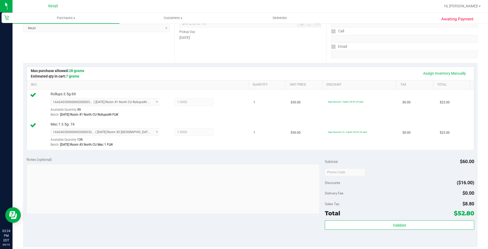
scroll to position [130, 0]
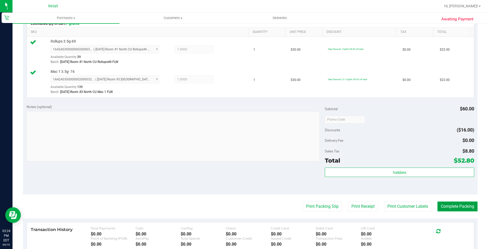
click at [446, 207] on button "Complete Packing" at bounding box center [458, 206] width 40 height 10
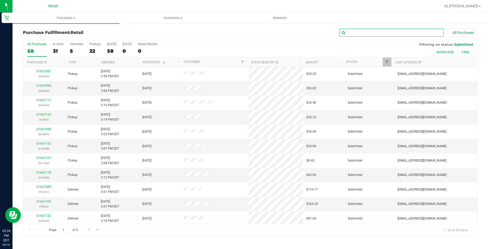
click at [386, 31] on input "text" at bounding box center [392, 33] width 104 height 8
type input "596261"
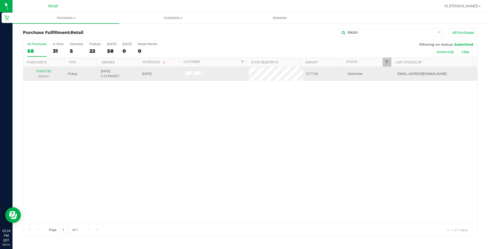
click at [41, 75] on p "(596261)" at bounding box center [43, 76] width 35 height 5
click at [41, 72] on link "01667126" at bounding box center [44, 71] width 15 height 4
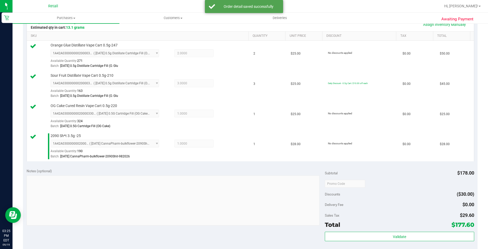
scroll to position [183, 0]
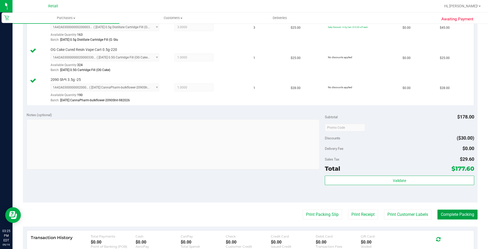
click at [455, 214] on button "Complete Packing" at bounding box center [458, 214] width 40 height 10
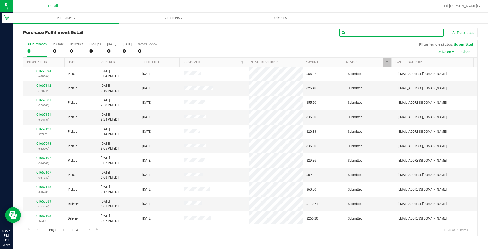
click at [374, 32] on input "text" at bounding box center [392, 33] width 104 height 8
type input "307920"
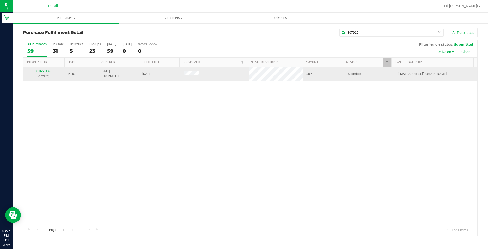
click at [42, 69] on div "01667136 (307920)" at bounding box center [43, 74] width 35 height 10
click at [40, 72] on link "01667136" at bounding box center [44, 71] width 15 height 4
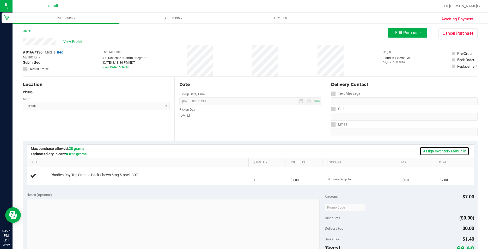
click at [445, 149] on link "Assign Inventory Manually" at bounding box center [445, 151] width 50 height 9
click at [56, 178] on link "Add Package" at bounding box center [60, 179] width 19 height 4
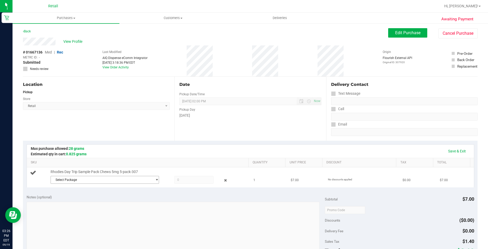
click at [74, 176] on span "Select Package" at bounding box center [101, 179] width 101 height 7
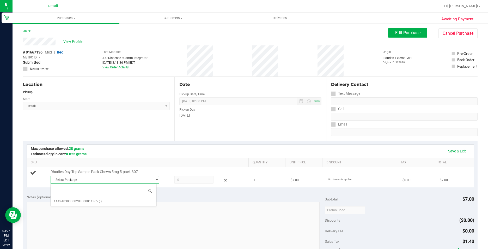
click at [76, 202] on span "1A42A03000002BE000011365" at bounding box center [76, 201] width 44 height 4
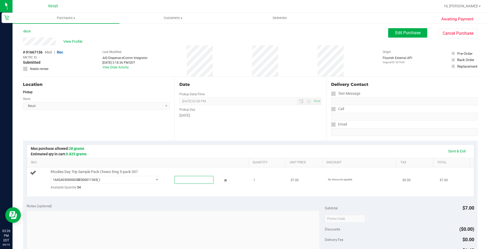
click at [181, 181] on span at bounding box center [194, 180] width 39 height 8
type input "1"
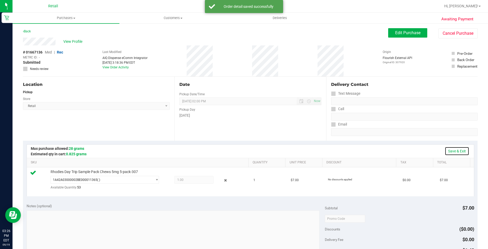
click at [450, 151] on link "Save & Exit" at bounding box center [457, 151] width 25 height 9
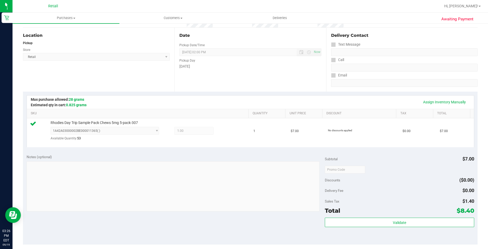
scroll to position [157, 0]
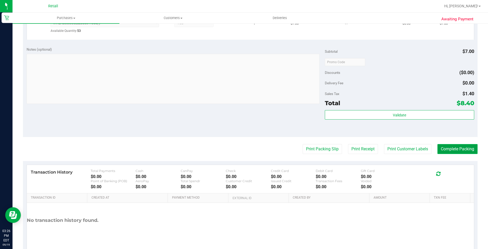
drag, startPoint x: 472, startPoint y: 152, endPoint x: 471, endPoint y: 148, distance: 3.2
click at [472, 151] on button "Complete Packing" at bounding box center [458, 149] width 40 height 10
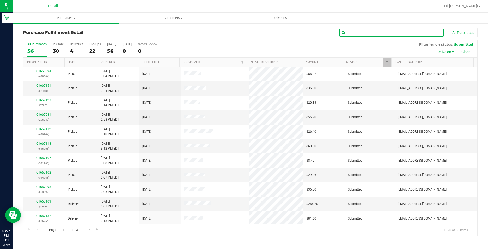
click at [377, 34] on input "text" at bounding box center [392, 33] width 104 height 8
type input "925413"
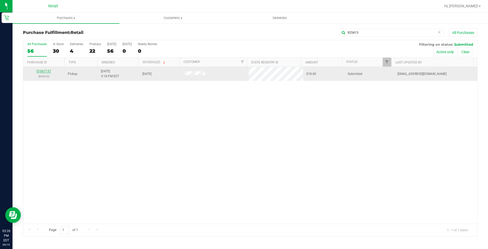
click at [48, 70] on link "01667137" at bounding box center [44, 71] width 15 height 4
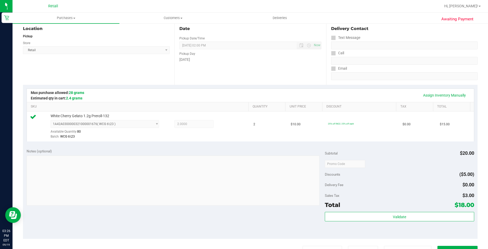
scroll to position [157, 0]
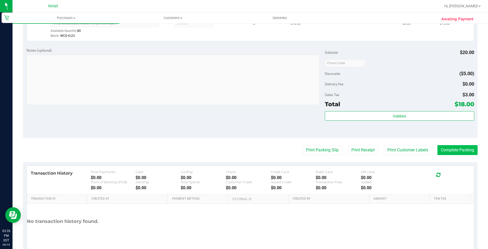
click at [450, 149] on purchase-details "Back Edit Purchase Cancel Purchase View Profile # 01667137 Med | Rec METRC ID: …" at bounding box center [250, 66] width 455 height 388
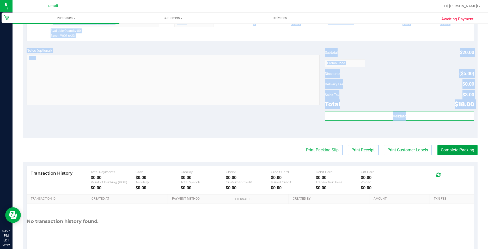
click at [450, 150] on button "Complete Packing" at bounding box center [458, 150] width 40 height 10
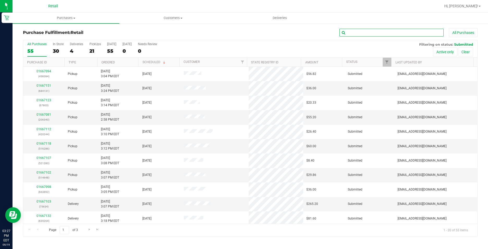
click at [384, 36] on input "text" at bounding box center [392, 33] width 104 height 8
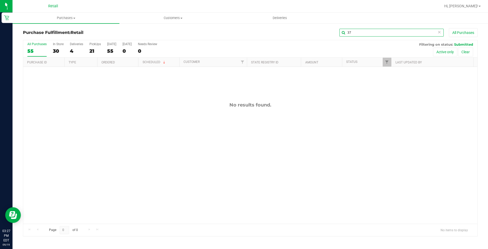
type input "3"
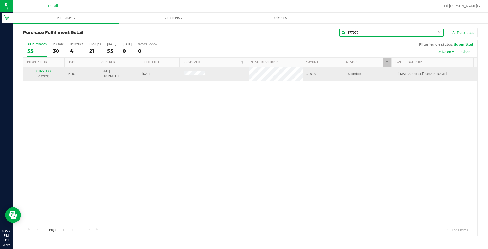
type input "377979"
click at [50, 71] on link "01667133" at bounding box center [44, 71] width 15 height 4
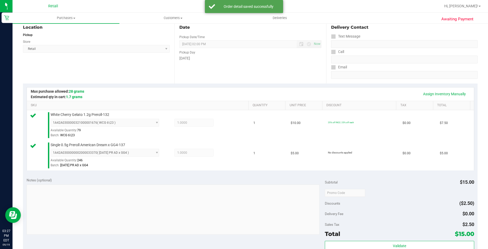
scroll to position [157, 0]
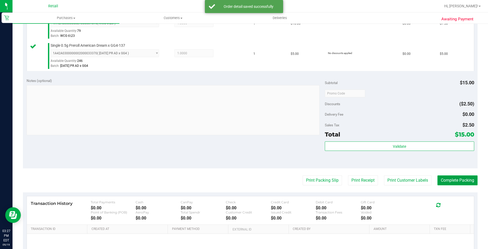
click at [440, 181] on button "Complete Packing" at bounding box center [458, 180] width 40 height 10
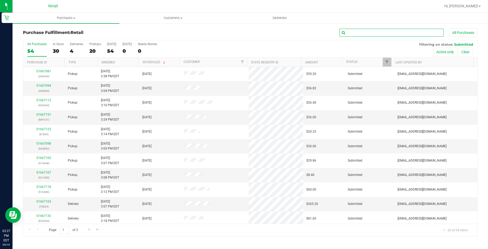
click at [363, 33] on input "text" at bounding box center [392, 33] width 104 height 8
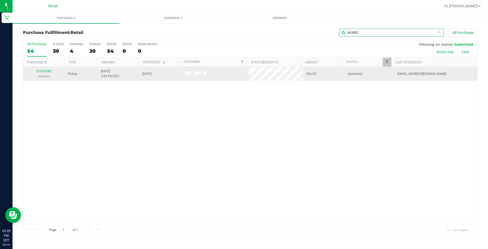
type input "663892"
click at [46, 76] on p "(663892)" at bounding box center [43, 76] width 35 height 5
click at [46, 73] on div "01667098 (663892)" at bounding box center [43, 74] width 35 height 10
click at [45, 73] on link "01667098" at bounding box center [44, 71] width 15 height 4
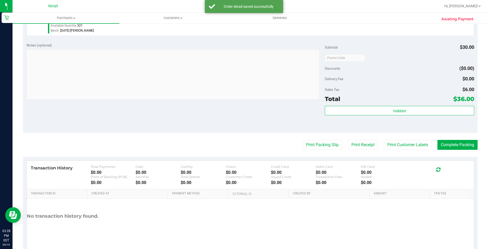
scroll to position [178, 0]
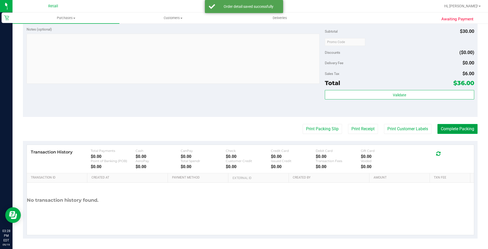
click at [451, 129] on button "Complete Packing" at bounding box center [458, 129] width 40 height 10
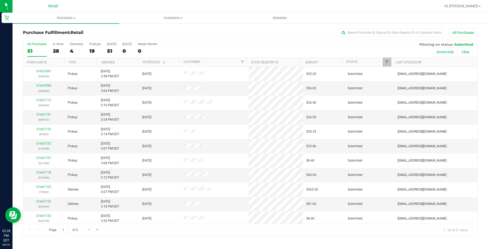
click at [360, 40] on div "All Purchases 51 In Store 28 Deliveries 4 PickUps 19 Today 51 Tomorrow 0 Needs …" at bounding box center [250, 42] width 454 height 4
click at [360, 32] on input "text" at bounding box center [392, 33] width 104 height 8
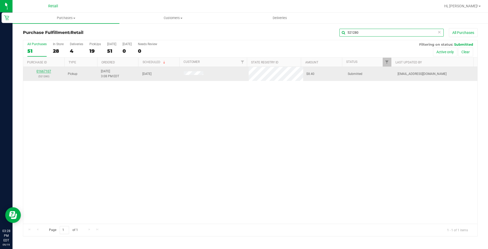
type input "521280"
click at [49, 72] on link "01667107" at bounding box center [44, 71] width 15 height 4
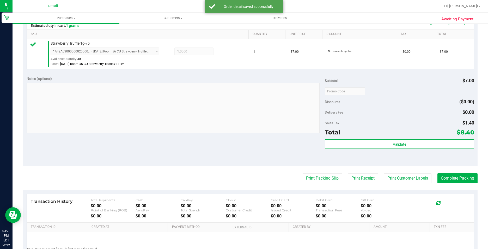
scroll to position [130, 0]
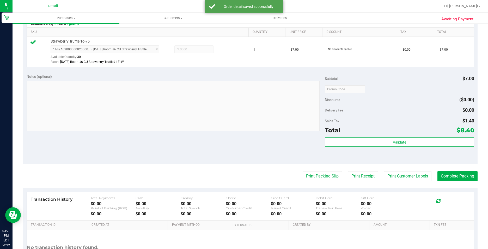
click at [449, 185] on purchase-details "Back Edit Purchase Cancel Purchase View Profile # 01667107 Med | Rec METRC ID: …" at bounding box center [250, 92] width 455 height 388
click at [449, 179] on button "Complete Packing" at bounding box center [458, 176] width 40 height 10
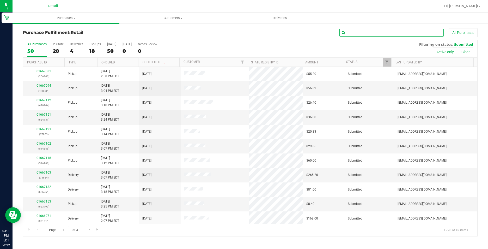
click at [398, 34] on input "text" at bounding box center [392, 33] width 104 height 8
type input "750481"
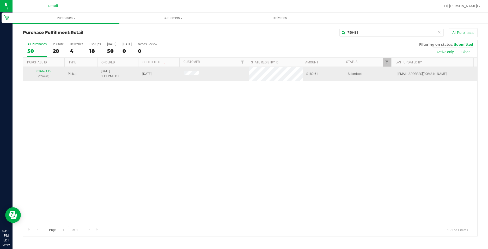
click at [44, 73] on link "01667115" at bounding box center [44, 71] width 15 height 4
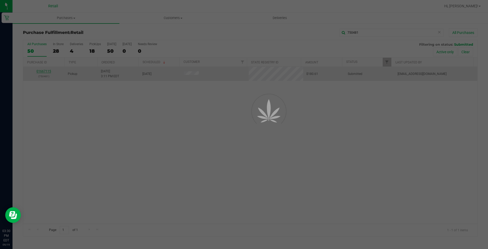
click at [41, 71] on div at bounding box center [244, 124] width 488 height 249
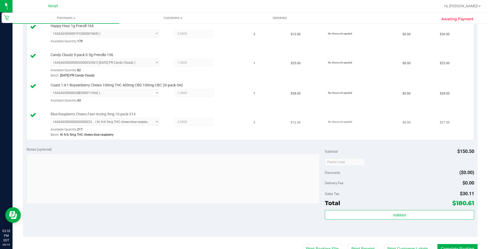
scroll to position [209, 0]
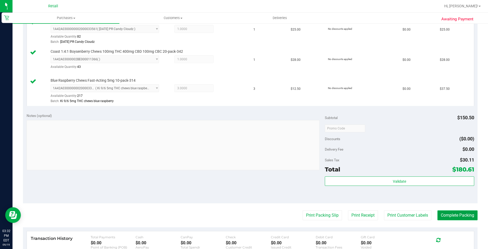
click at [454, 216] on button "Complete Packing" at bounding box center [458, 215] width 40 height 10
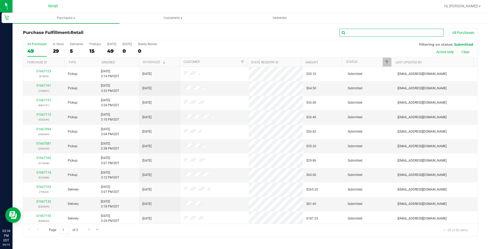
click at [386, 30] on input "text" at bounding box center [392, 33] width 104 height 8
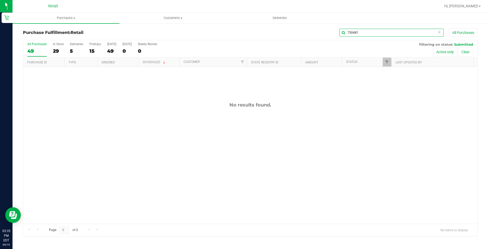
click at [398, 36] on input "750481" at bounding box center [392, 33] width 104 height 8
type input "514648"
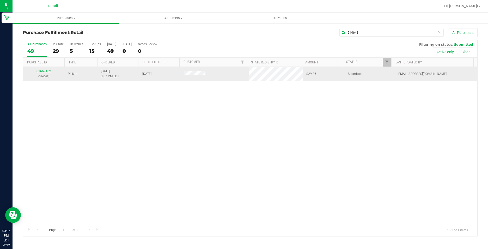
click at [51, 72] on div "01667102 (514648)" at bounding box center [43, 74] width 35 height 10
click at [50, 71] on link "01667102" at bounding box center [44, 71] width 15 height 4
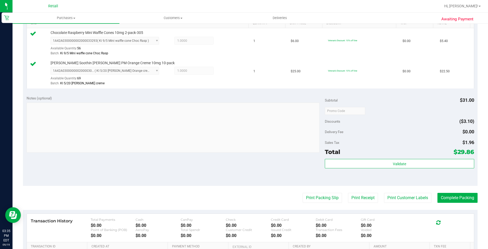
scroll to position [183, 0]
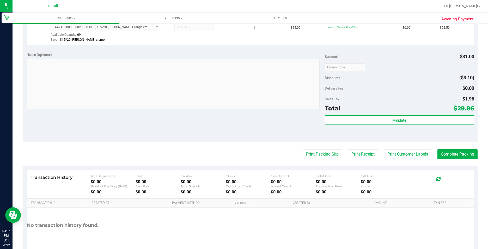
drag, startPoint x: 462, startPoint y: 148, endPoint x: 457, endPoint y: 159, distance: 12.5
click at [462, 148] on purchase-details "Back Edit Purchase Cancel Purchase View Profile # 01667102 Med | Rec METRC ID: …" at bounding box center [250, 55] width 455 height 418
click at [457, 159] on button "Complete Packing" at bounding box center [458, 154] width 40 height 10
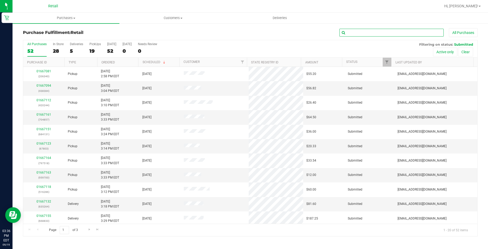
click at [364, 36] on input "text" at bounding box center [392, 33] width 104 height 8
type input "67803"
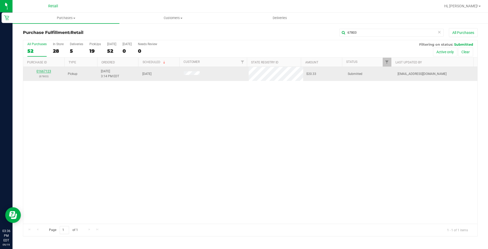
click at [50, 71] on link "01667123" at bounding box center [44, 71] width 15 height 4
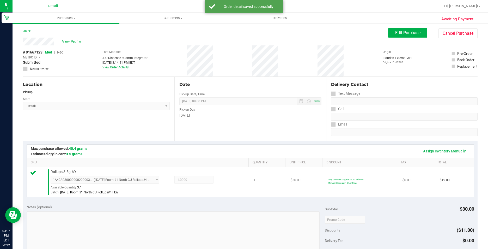
scroll to position [178, 0]
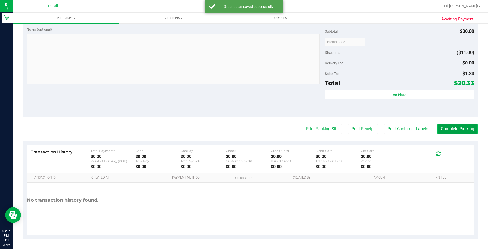
click at [452, 130] on button "Complete Packing" at bounding box center [458, 129] width 40 height 10
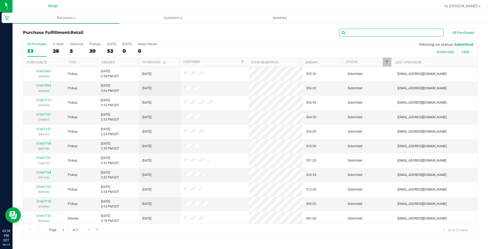
click at [405, 33] on input "text" at bounding box center [392, 33] width 104 height 8
type input "663799"
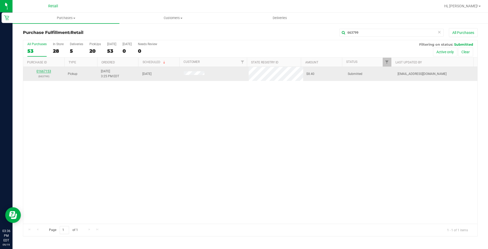
click at [45, 70] on link "01667153" at bounding box center [44, 71] width 15 height 4
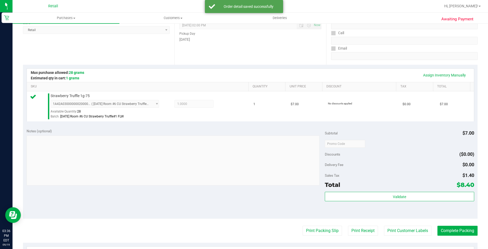
scroll to position [157, 0]
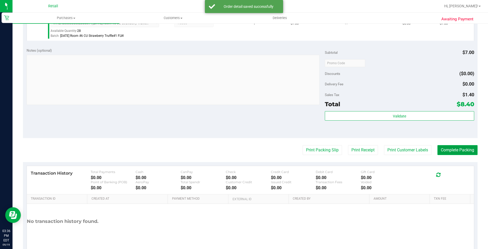
click at [443, 154] on button "Complete Packing" at bounding box center [458, 150] width 40 height 10
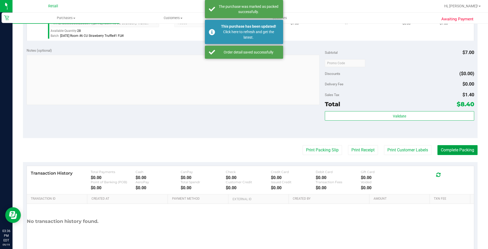
click at [444, 149] on button "Complete Packing" at bounding box center [458, 150] width 40 height 10
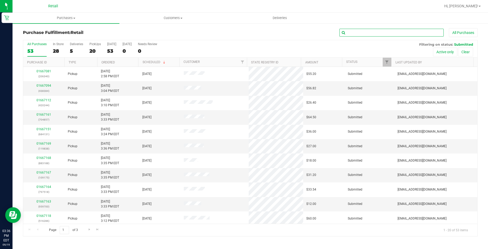
click at [391, 33] on input "text" at bounding box center [392, 33] width 104 height 8
type input "684131"
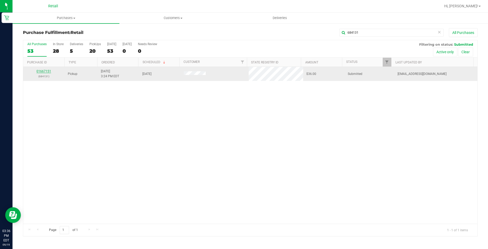
click at [45, 69] on link "01667151" at bounding box center [44, 71] width 15 height 4
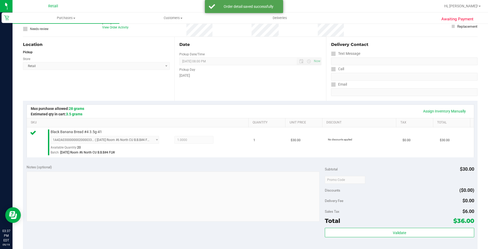
scroll to position [157, 0]
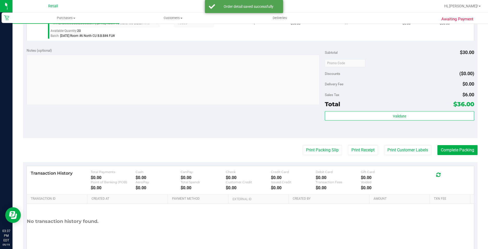
click at [446, 144] on purchase-details "Back Edit Purchase Cancel Purchase View Profile # 01667151 Med | Rec METRC ID: …" at bounding box center [250, 66] width 455 height 388
click at [447, 147] on button "Complete Packing" at bounding box center [458, 150] width 40 height 10
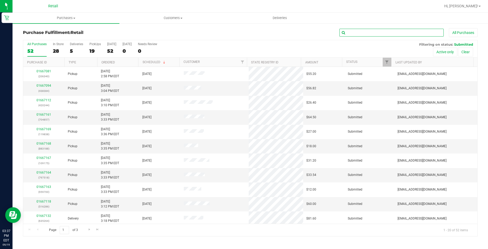
click at [371, 32] on input "text" at bounding box center [392, 33] width 104 height 8
type input "288433"
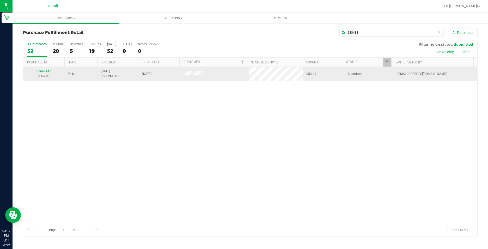
click at [46, 71] on link "01667141" at bounding box center [44, 71] width 15 height 4
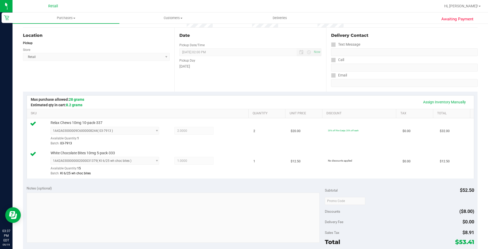
scroll to position [130, 0]
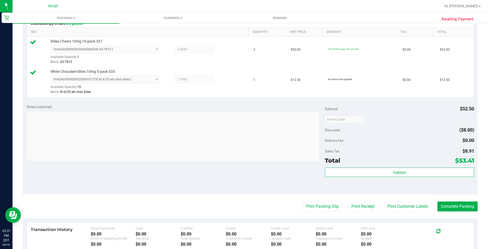
click at [447, 215] on purchase-details "Back Edit Purchase Cancel Purchase View Profile # 01667141 Med | Rec METRC ID: …" at bounding box center [250, 107] width 455 height 418
click at [447, 214] on purchase-details "Back Edit Purchase Cancel Purchase View Profile # 01667141 Med | Rec METRC ID: …" at bounding box center [250, 107] width 455 height 418
click at [445, 205] on button "Complete Packing" at bounding box center [458, 206] width 40 height 10
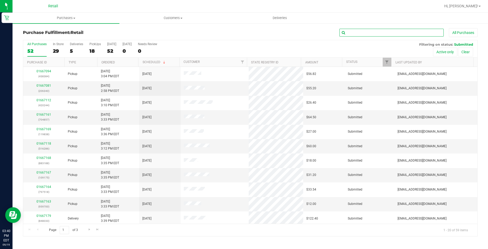
click at [400, 35] on input "text" at bounding box center [392, 33] width 104 height 8
type input "109175"
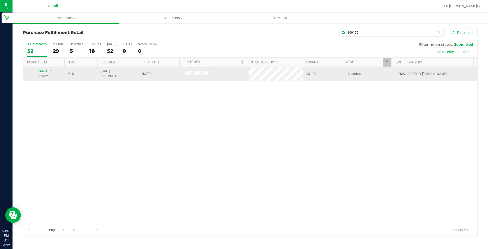
click at [49, 70] on link "01667167" at bounding box center [44, 71] width 15 height 4
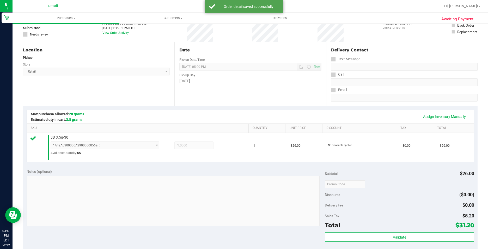
scroll to position [104, 0]
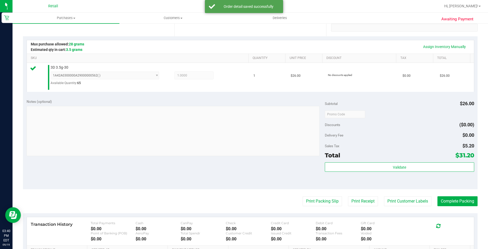
click at [452, 191] on purchase-details "Back Edit Purchase Cancel Purchase View Profile # 01667167 Med | Rec METRC ID: …" at bounding box center [250, 117] width 455 height 387
click at [452, 210] on purchase-details "Back Edit Purchase Cancel Purchase View Profile # 01667167 Med | Rec METRC ID: …" at bounding box center [250, 117] width 455 height 387
click at [452, 203] on button "Complete Packing" at bounding box center [458, 201] width 40 height 10
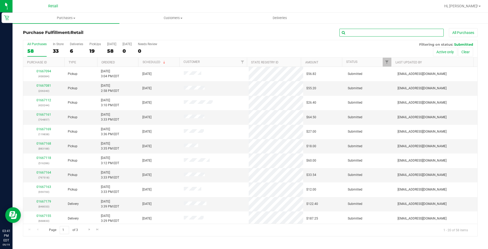
click at [385, 33] on input "text" at bounding box center [392, 33] width 104 height 8
type input "704857"
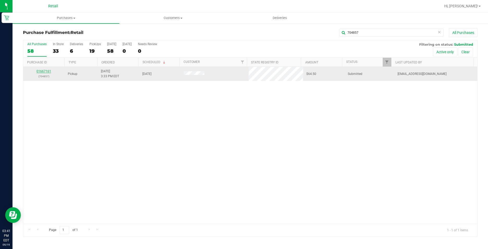
click at [44, 72] on link "01667161" at bounding box center [44, 71] width 15 height 4
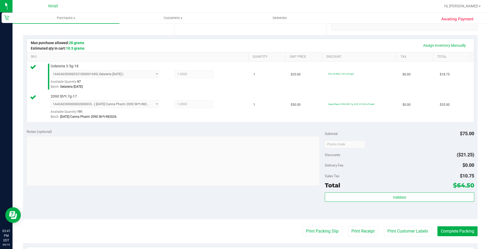
scroll to position [130, 0]
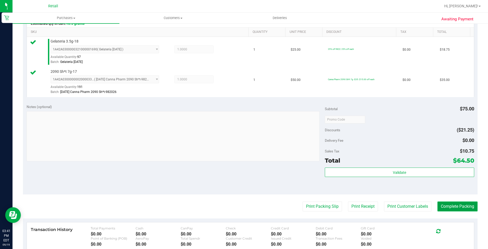
click at [451, 211] on button "Complete Packing" at bounding box center [458, 206] width 40 height 10
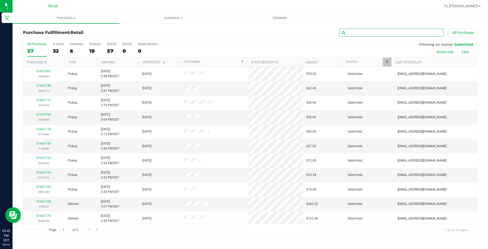
click at [374, 33] on input "text" at bounding box center [392, 33] width 104 height 8
type input "959700"
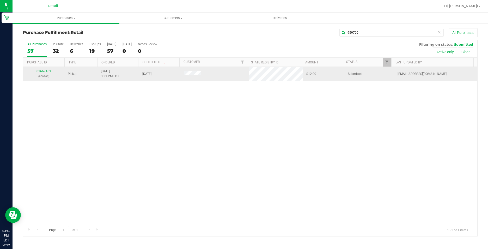
click at [51, 72] on link "01667163" at bounding box center [44, 71] width 15 height 4
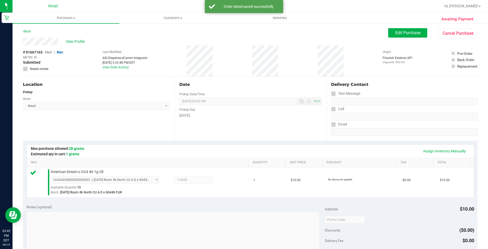
scroll to position [157, 0]
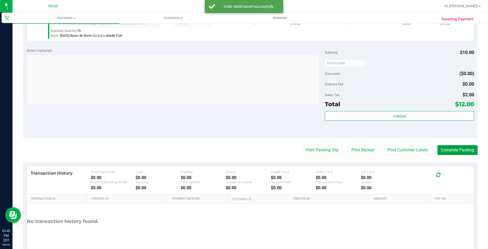
click at [456, 148] on button "Complete Packing" at bounding box center [458, 150] width 40 height 10
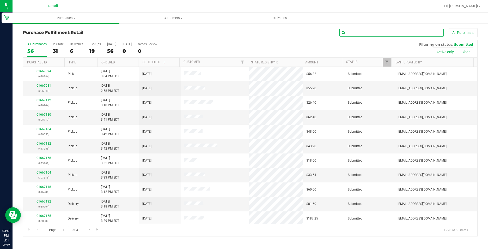
click at [368, 32] on input "text" at bounding box center [392, 33] width 104 height 8
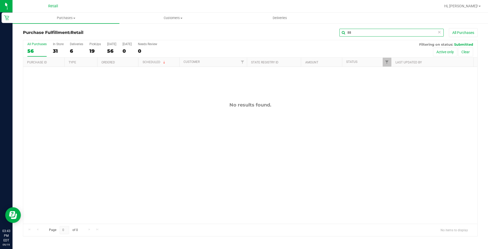
type input "8"
type input "883188"
click at [40, 73] on div "01667168 (883188)" at bounding box center [43, 74] width 35 height 10
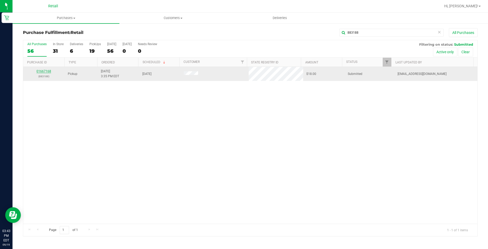
click at [39, 71] on link "01667168" at bounding box center [44, 71] width 15 height 4
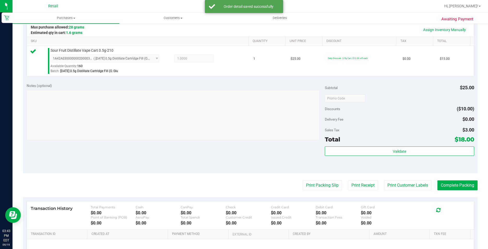
scroll to position [130, 0]
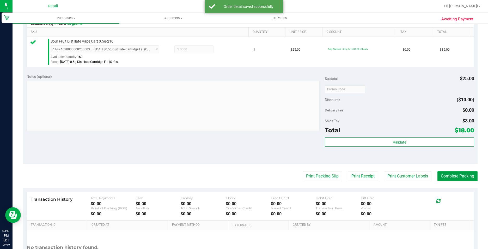
click at [448, 180] on button "Complete Packing" at bounding box center [458, 176] width 40 height 10
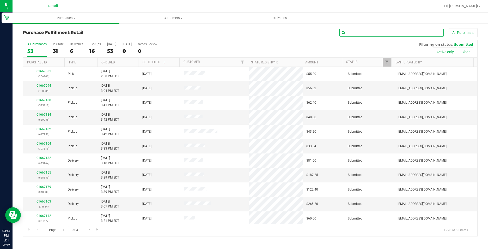
click at [375, 29] on input "text" at bounding box center [392, 33] width 104 height 8
type input "491370"
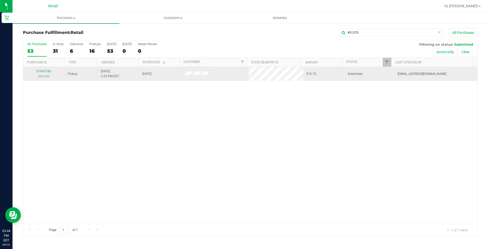
click at [45, 69] on div "01667160 (491370)" at bounding box center [43, 74] width 35 height 10
click at [45, 74] on p "(491370)" at bounding box center [43, 76] width 35 height 5
click at [48, 71] on link "01667160" at bounding box center [44, 71] width 15 height 4
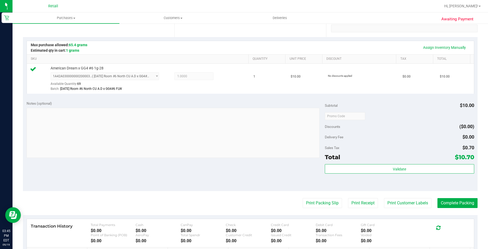
scroll to position [104, 0]
click at [467, 204] on button "Complete Packing" at bounding box center [458, 202] width 40 height 10
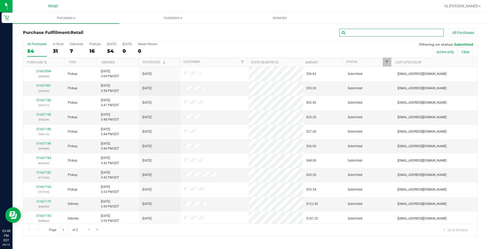
click at [379, 34] on input "text" at bounding box center [392, 33] width 104 height 8
type input "629372"
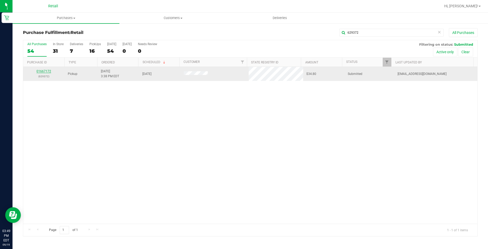
click at [47, 73] on link "01667172" at bounding box center [44, 71] width 15 height 4
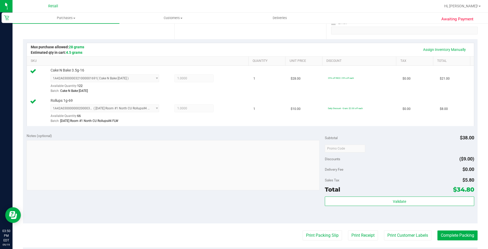
scroll to position [157, 0]
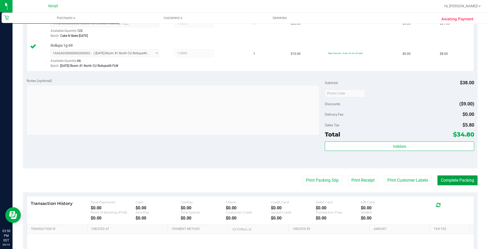
click at [466, 178] on button "Complete Packing" at bounding box center [458, 180] width 40 height 10
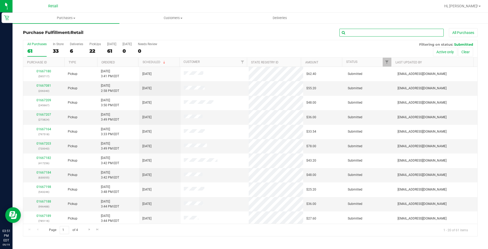
click at [351, 29] on input "text" at bounding box center [392, 33] width 104 height 8
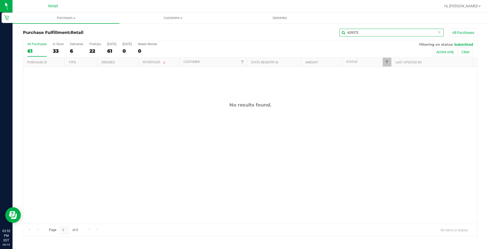
click at [385, 34] on input "629372" at bounding box center [392, 33] width 104 height 8
click at [407, 35] on input "629372" at bounding box center [392, 33] width 104 height 8
click at [407, 34] on input "629372" at bounding box center [392, 33] width 104 height 8
click at [374, 29] on input "629372" at bounding box center [392, 33] width 104 height 8
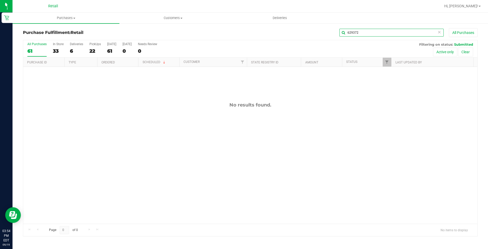
click at [374, 29] on input "629372" at bounding box center [392, 33] width 104 height 8
type input "595717"
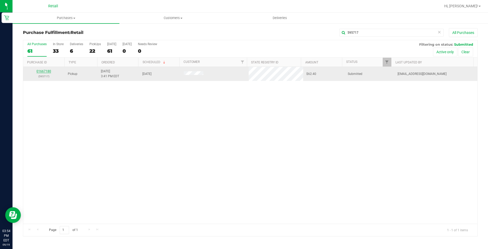
click at [48, 70] on link "01667180" at bounding box center [44, 71] width 15 height 4
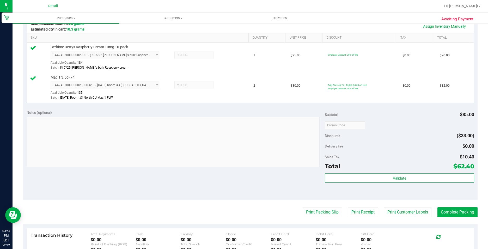
scroll to position [208, 0]
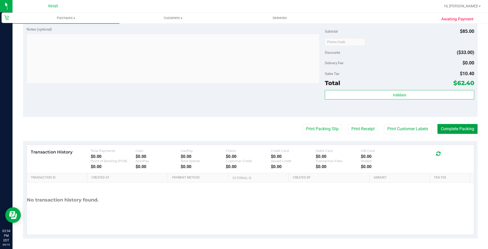
click at [464, 131] on button "Complete Packing" at bounding box center [458, 129] width 40 height 10
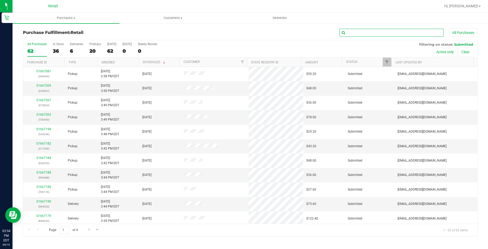
click at [367, 34] on input "text" at bounding box center [392, 33] width 104 height 8
type input "39105"
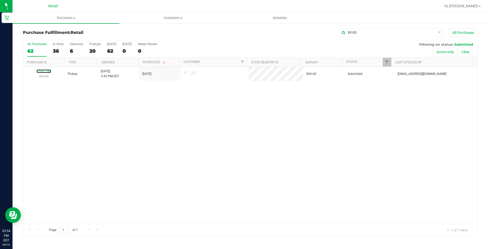
click at [47, 70] on link "01667186" at bounding box center [44, 71] width 15 height 4
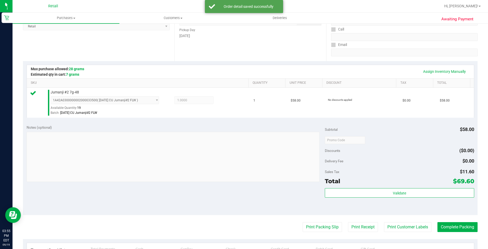
scroll to position [157, 0]
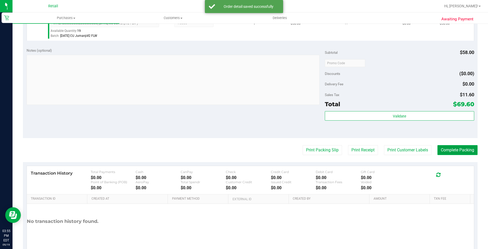
click at [444, 147] on button "Complete Packing" at bounding box center [458, 150] width 40 height 10
